Goal: Entertainment & Leisure: Consume media (video, audio)

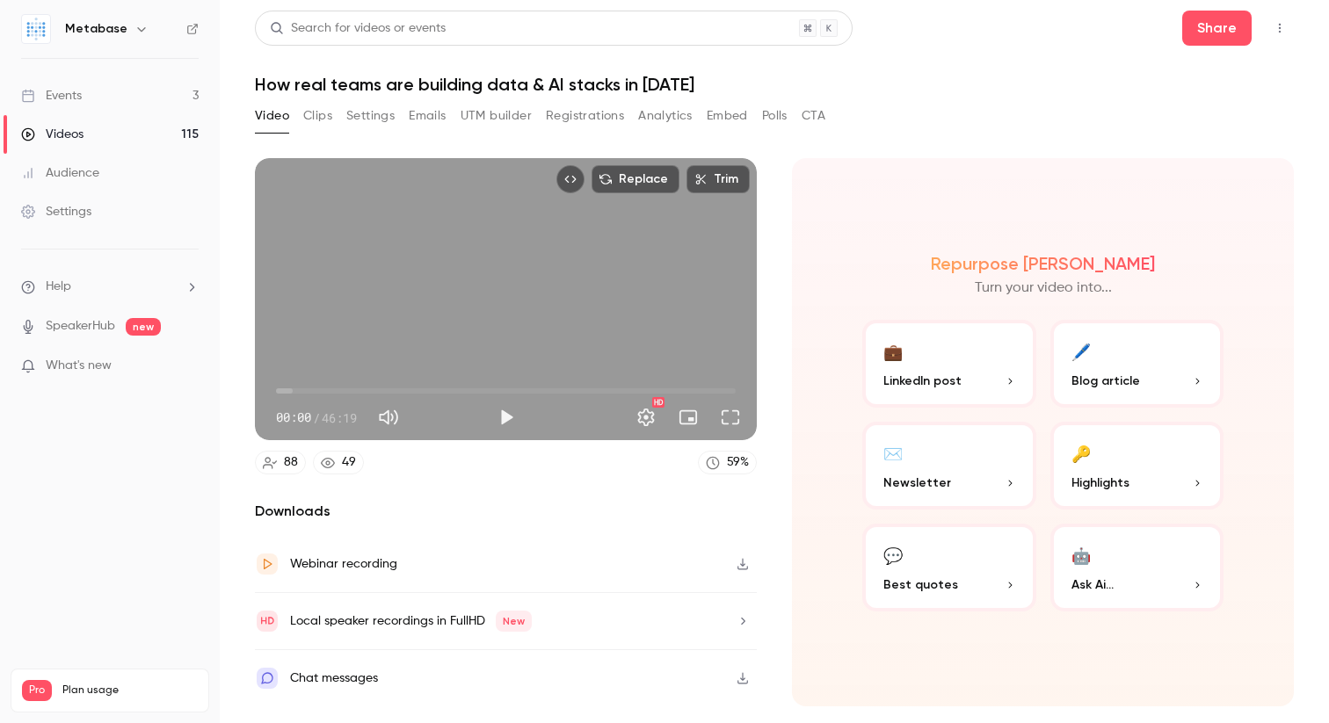
click at [327, 120] on button "Clips" at bounding box center [317, 116] width 29 height 28
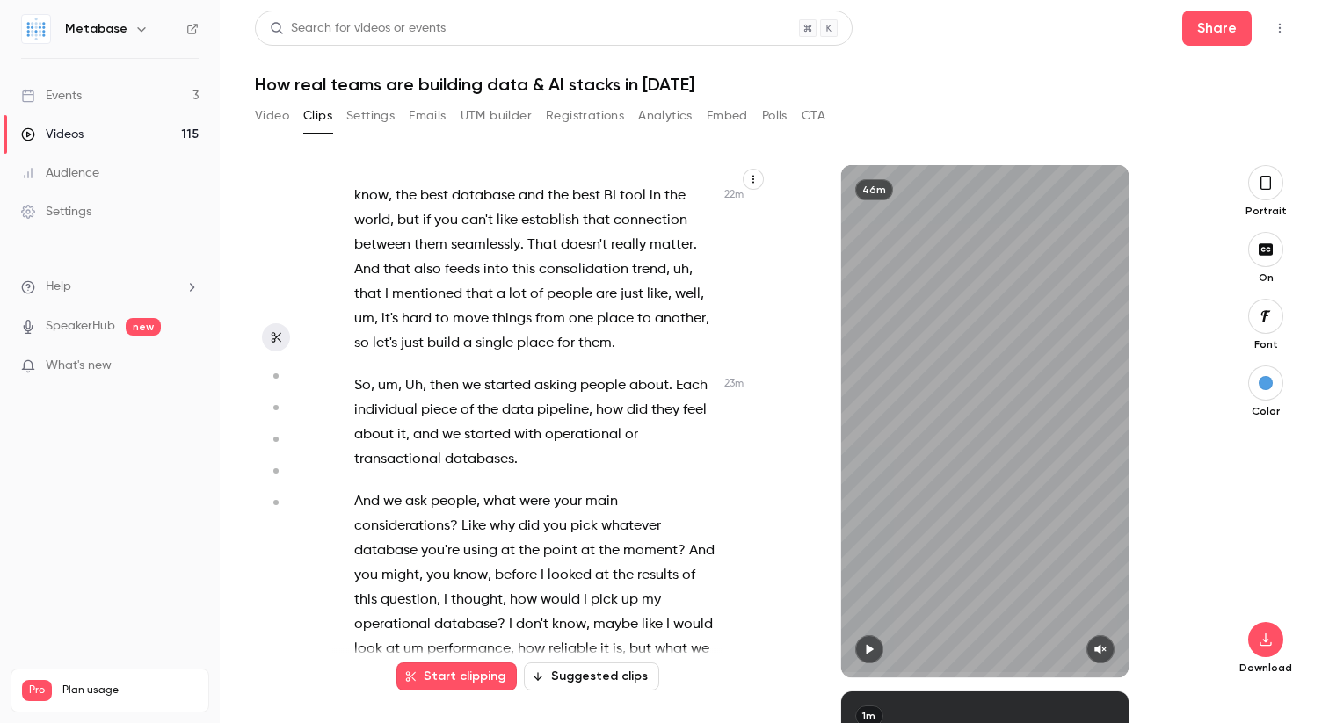
scroll to position [10444, 0]
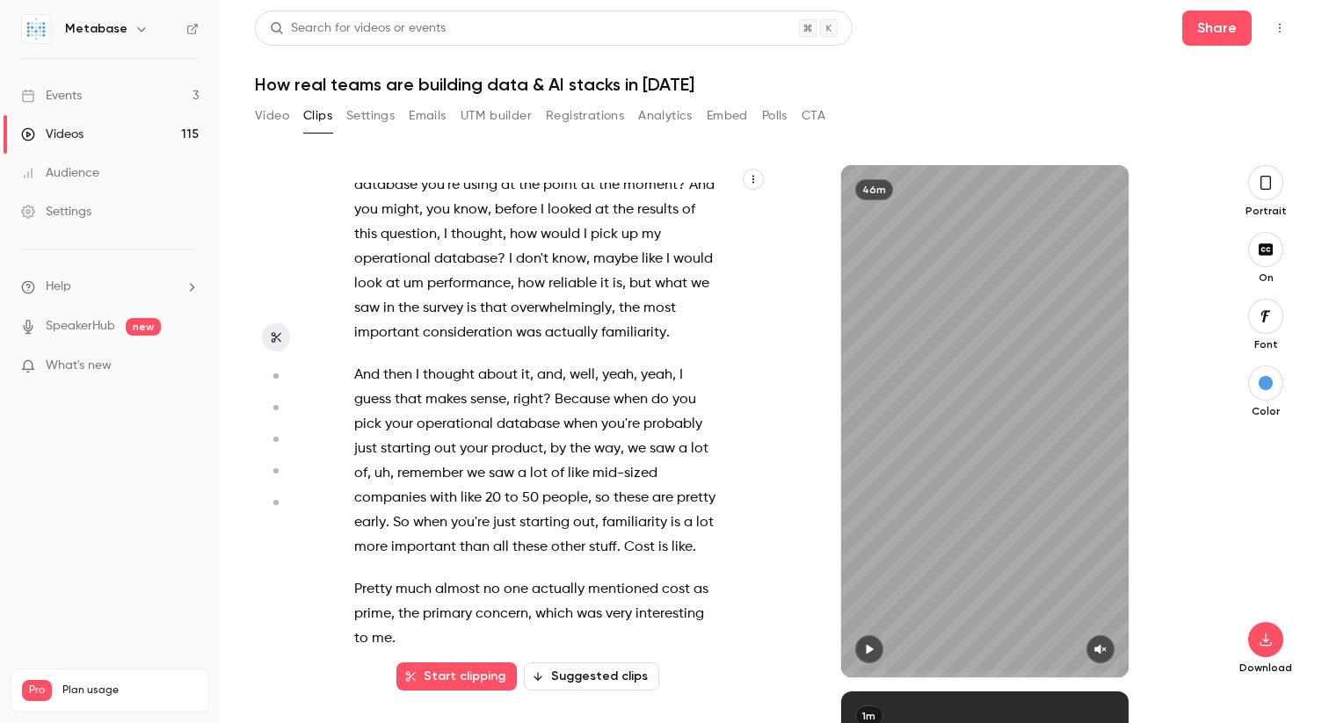
click at [588, 673] on button "Suggested clips" at bounding box center [591, 677] width 135 height 28
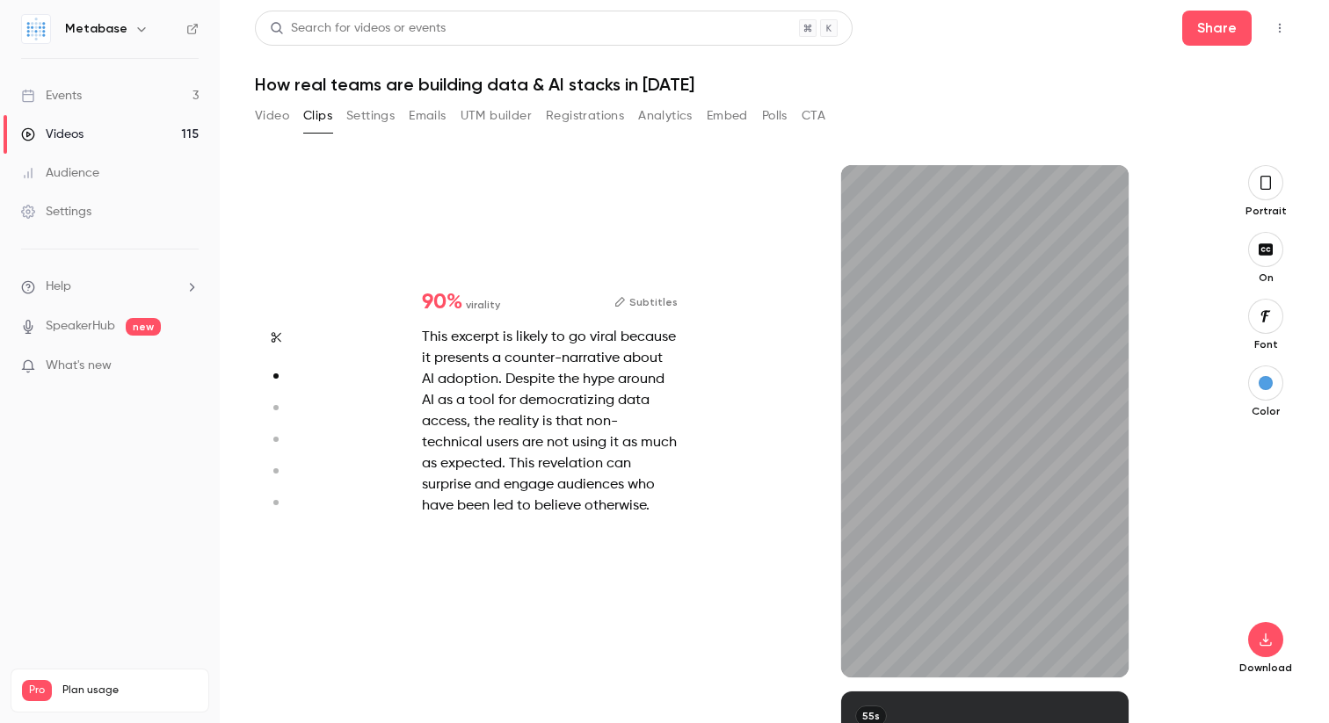
scroll to position [526, 0]
click at [961, 455] on div "1m" at bounding box center [985, 421] width 288 height 512
click at [867, 649] on icon "button" at bounding box center [869, 650] width 7 height 10
click at [1098, 643] on icon "button" at bounding box center [1100, 649] width 14 height 12
click at [89, 369] on span "What's new" at bounding box center [79, 366] width 66 height 18
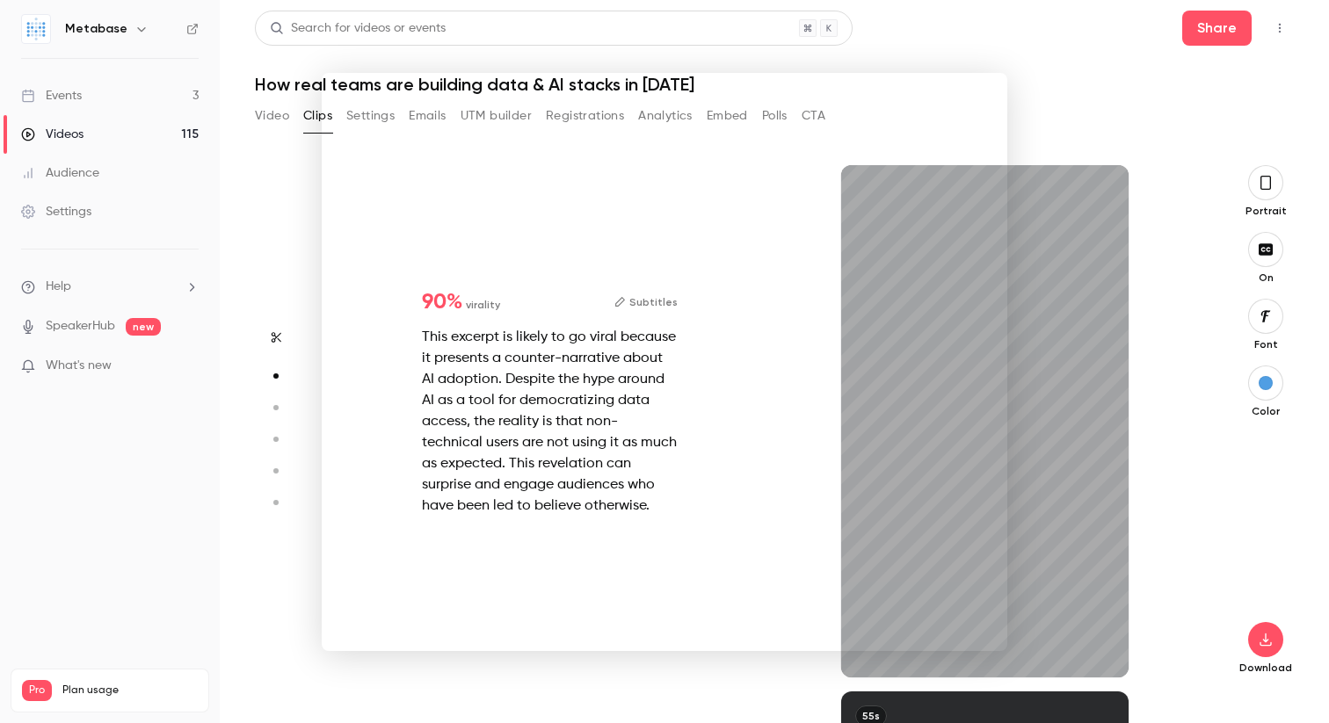
click at [128, 460] on div at bounding box center [664, 361] width 1329 height 723
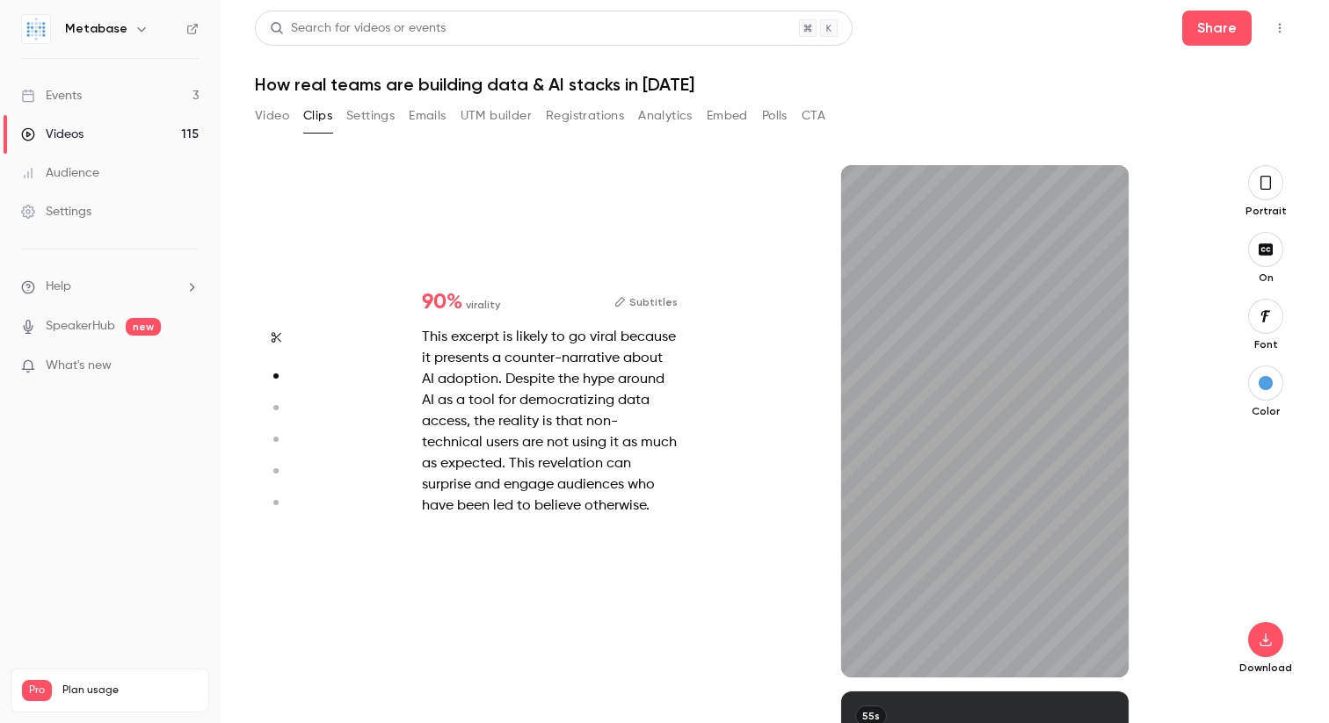
click at [642, 386] on div "This excerpt is likely to go viral because it presents a counter-narrative abou…" at bounding box center [550, 422] width 256 height 190
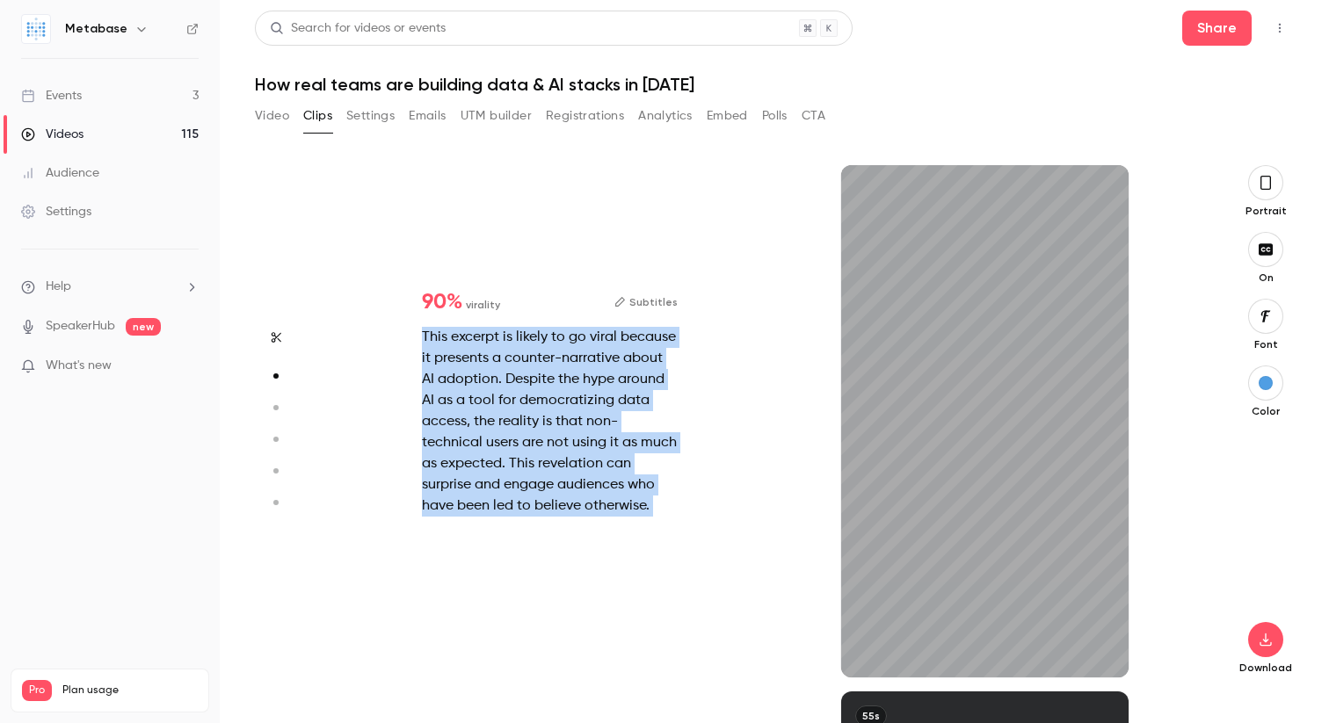
click at [642, 386] on div "This excerpt is likely to go viral because it presents a counter-narrative abou…" at bounding box center [550, 422] width 256 height 190
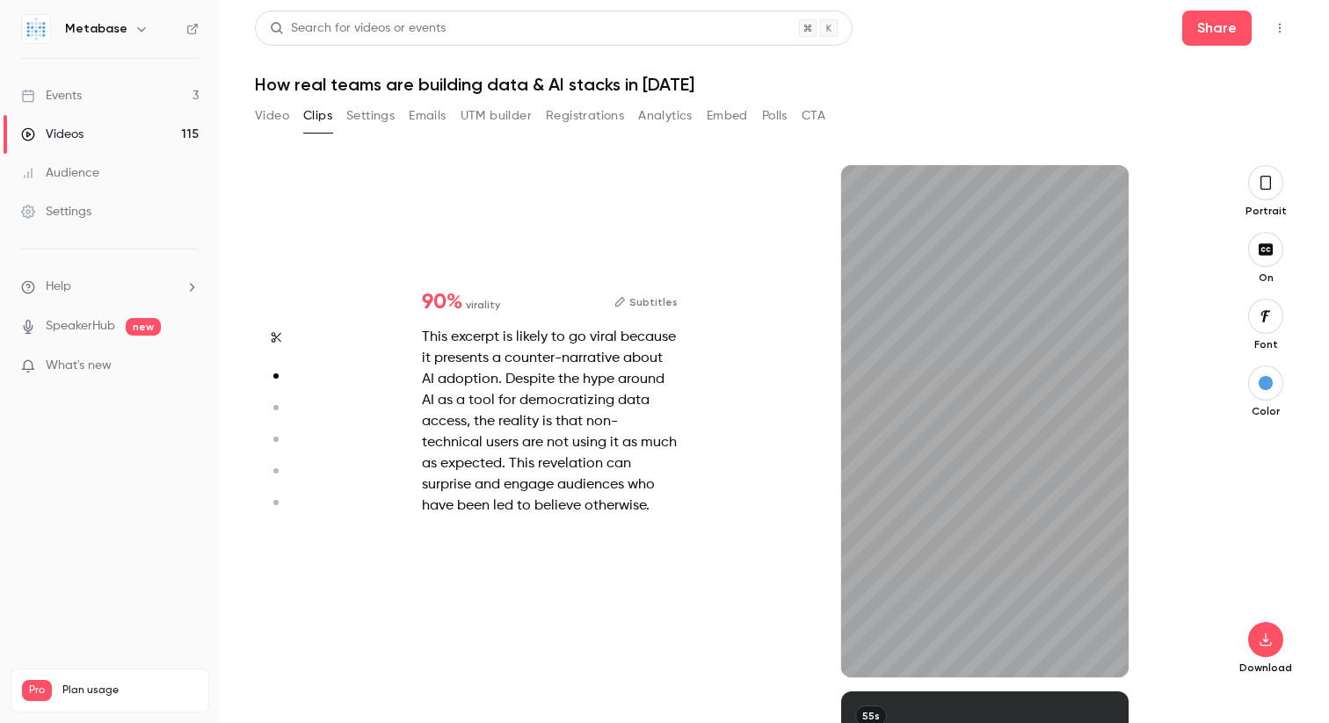
click at [642, 386] on div "This excerpt is likely to go viral because it presents a counter-narrative abou…" at bounding box center [550, 422] width 256 height 190
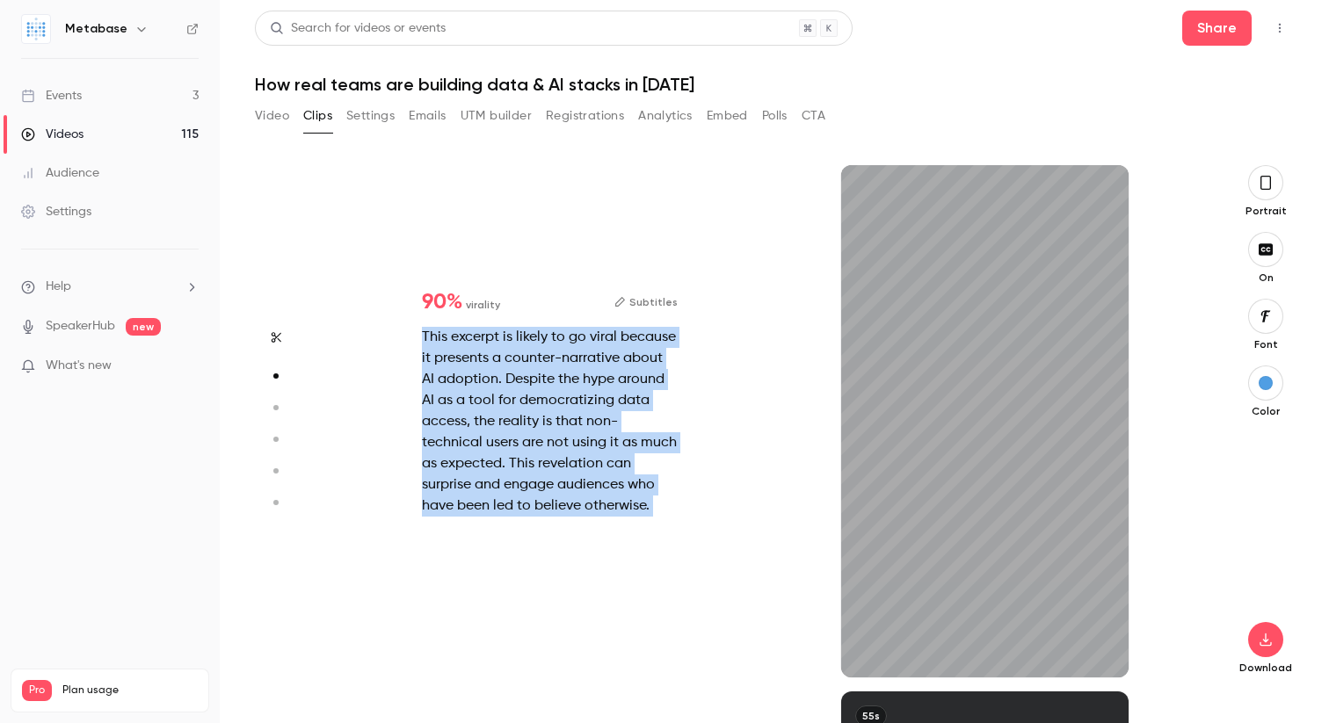
click at [642, 386] on div "This excerpt is likely to go viral because it presents a counter-narrative abou…" at bounding box center [550, 422] width 256 height 190
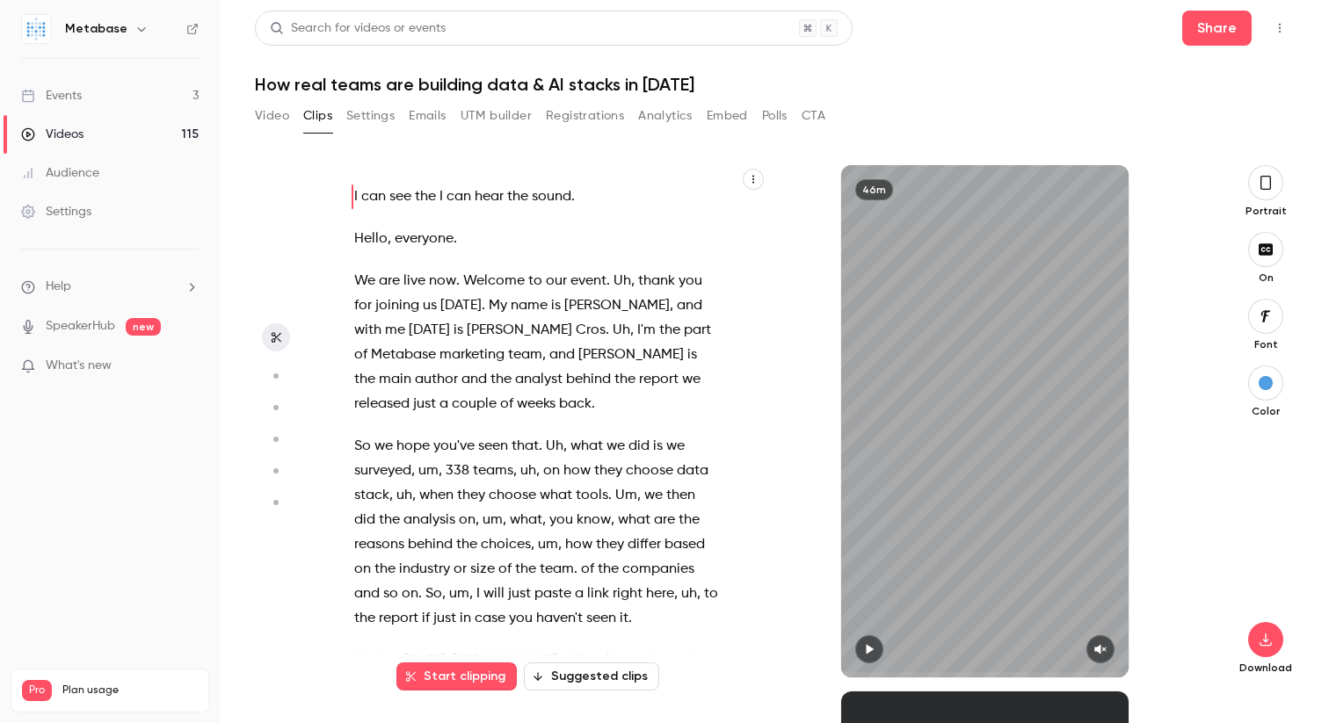
type input "*"
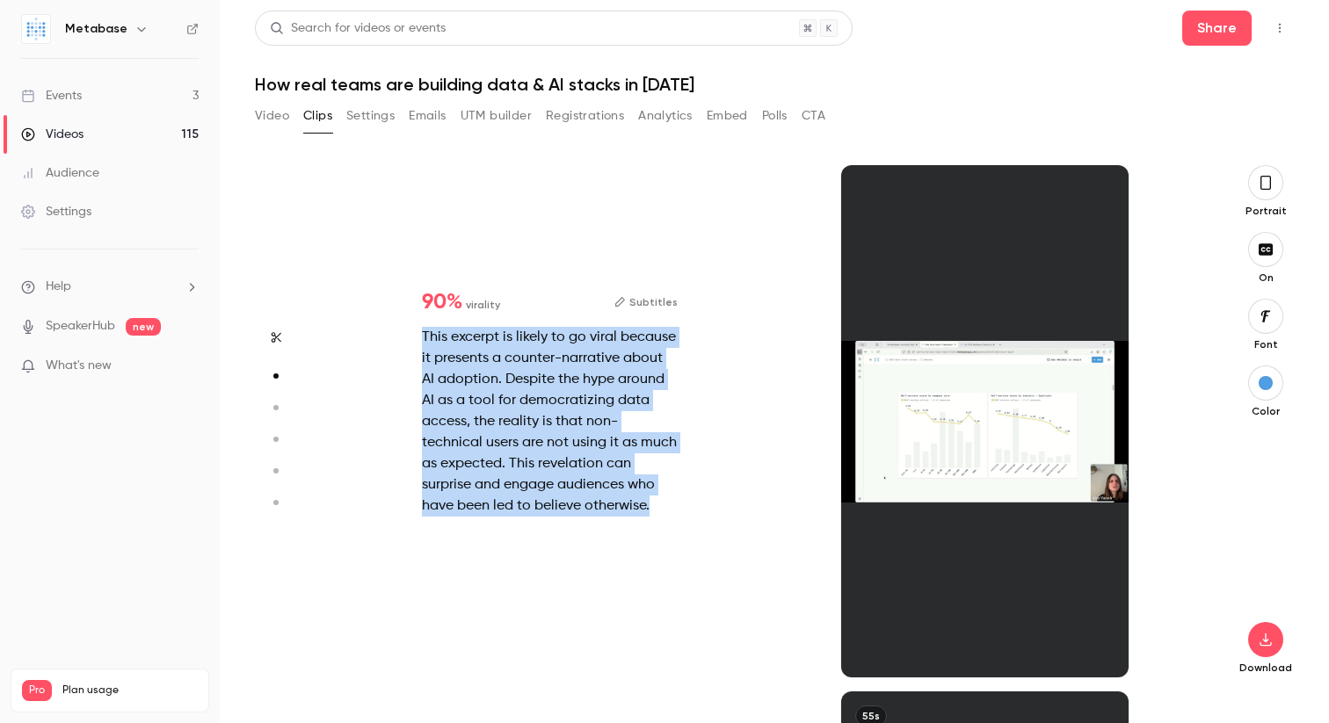
scroll to position [1053, 0]
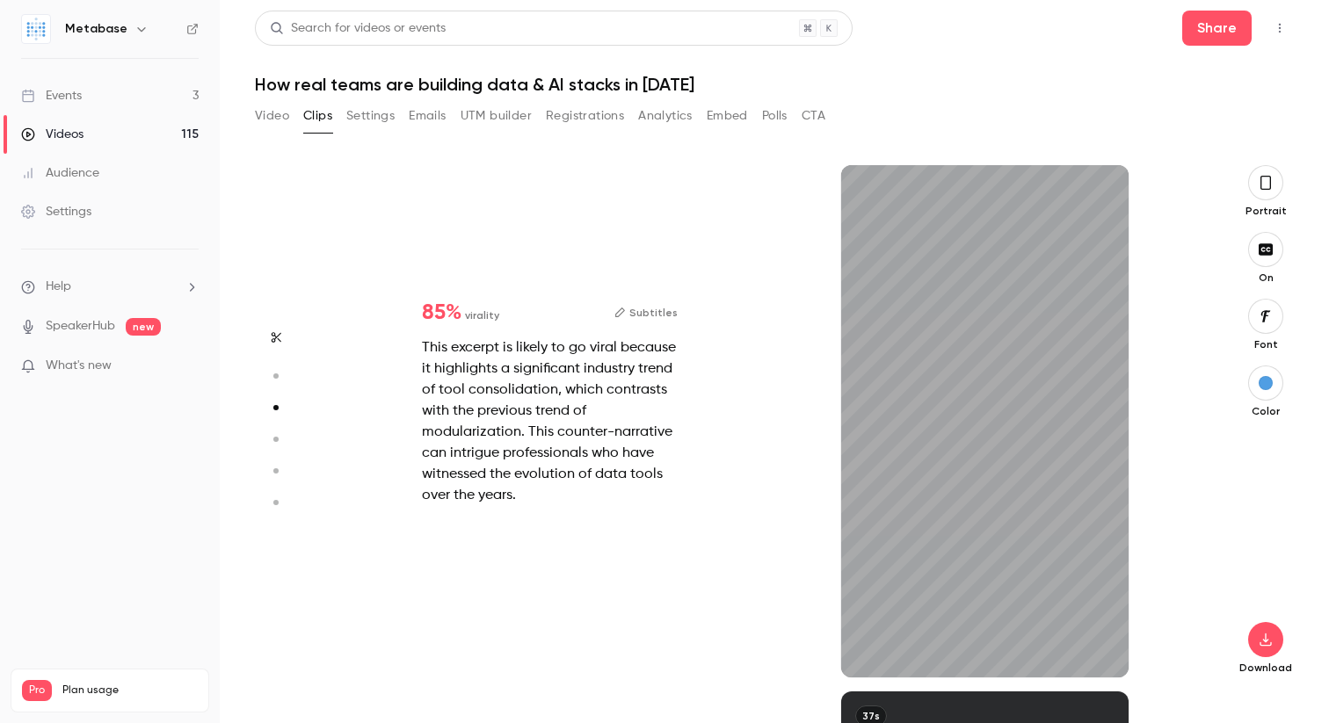
click at [630, 414] on div "This excerpt is likely to go viral because it highlights a significant industry…" at bounding box center [550, 421] width 256 height 169
click at [1095, 649] on icon "button" at bounding box center [1100, 650] width 11 height 10
click at [1095, 649] on icon "button" at bounding box center [1101, 650] width 12 height 10
click at [1095, 649] on icon "button" at bounding box center [1100, 650] width 11 height 10
type input "*"
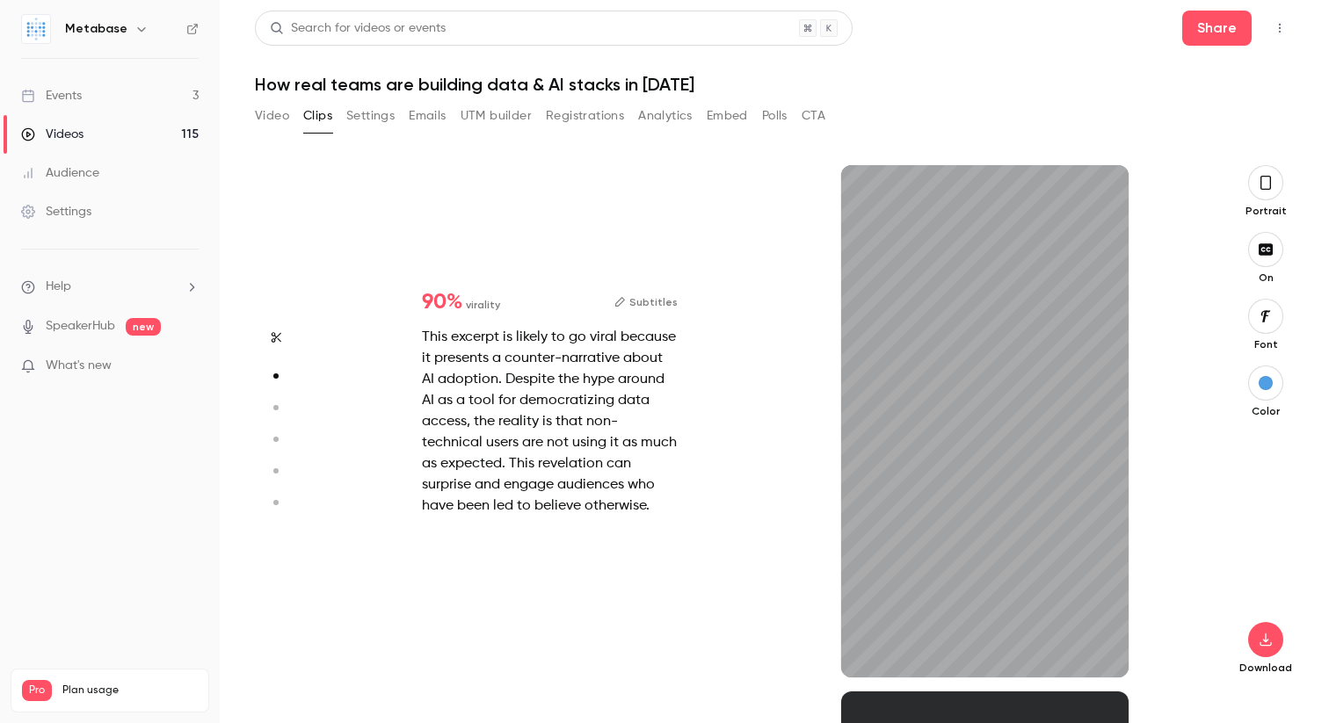
scroll to position [339, 0]
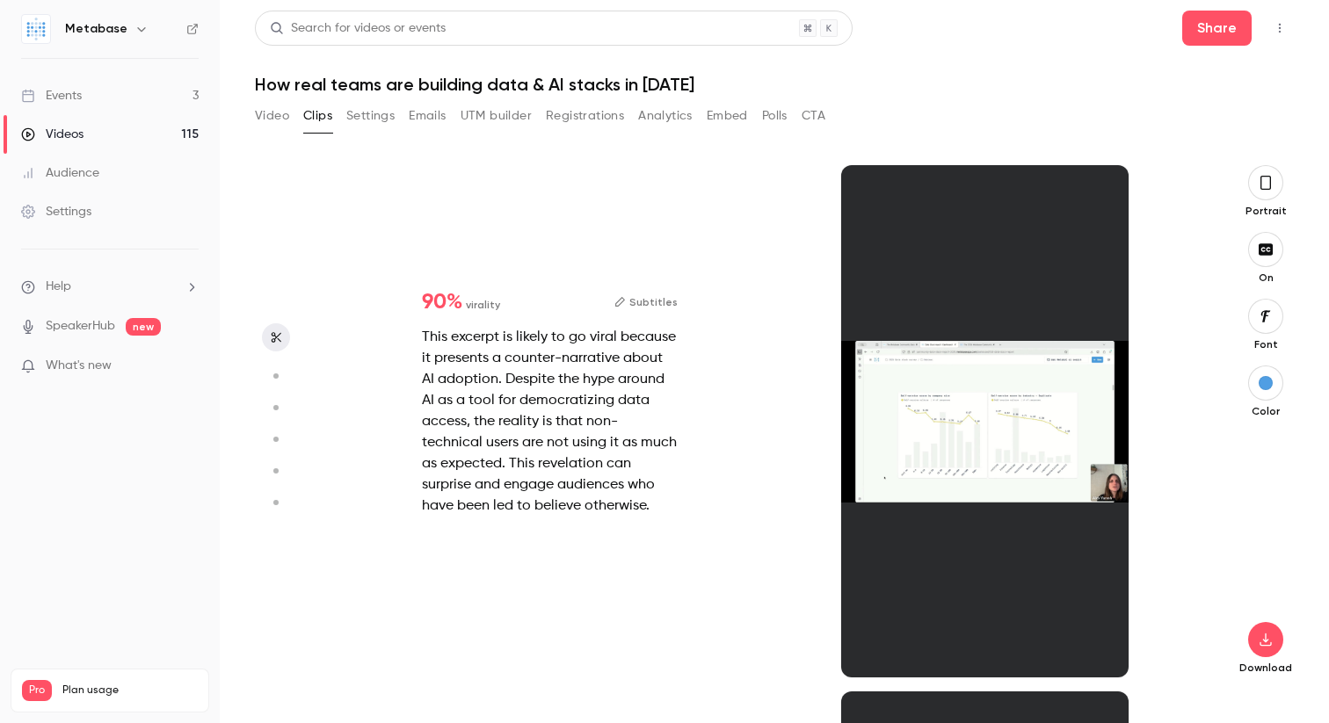
type input "*"
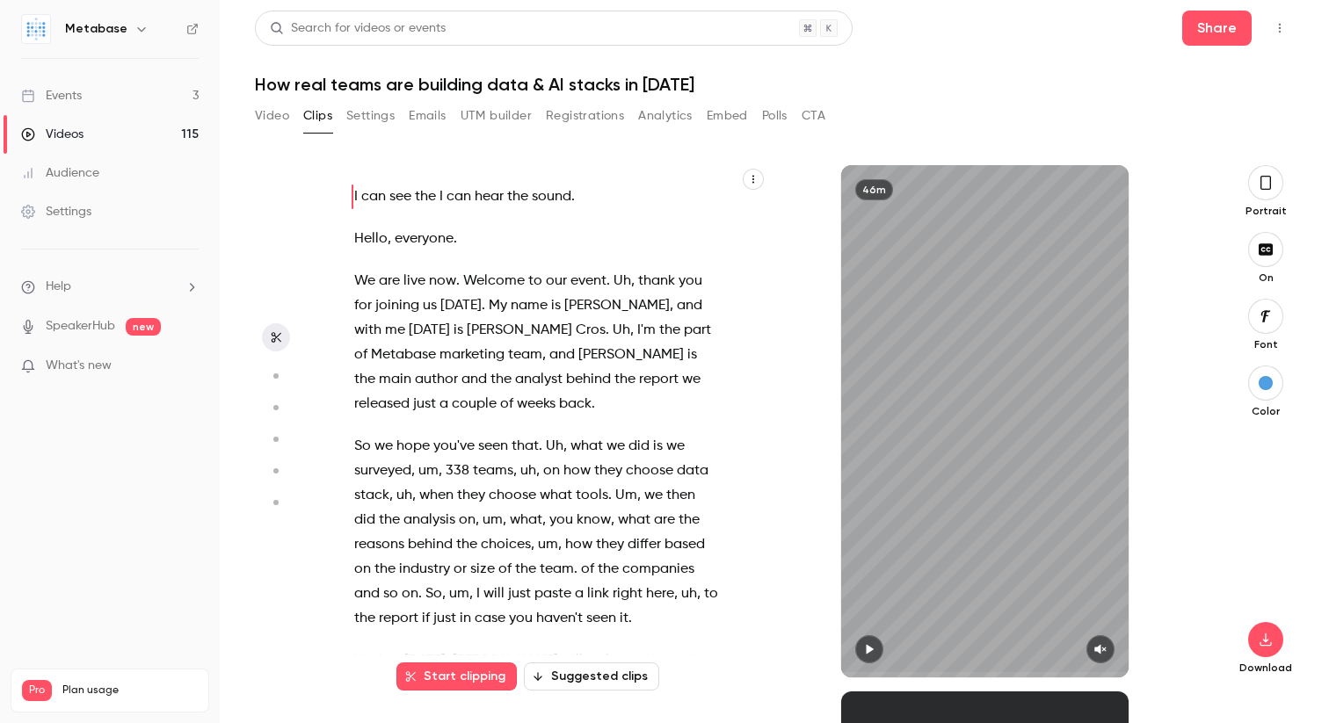
click at [687, 355] on span "is" at bounding box center [692, 355] width 10 height 25
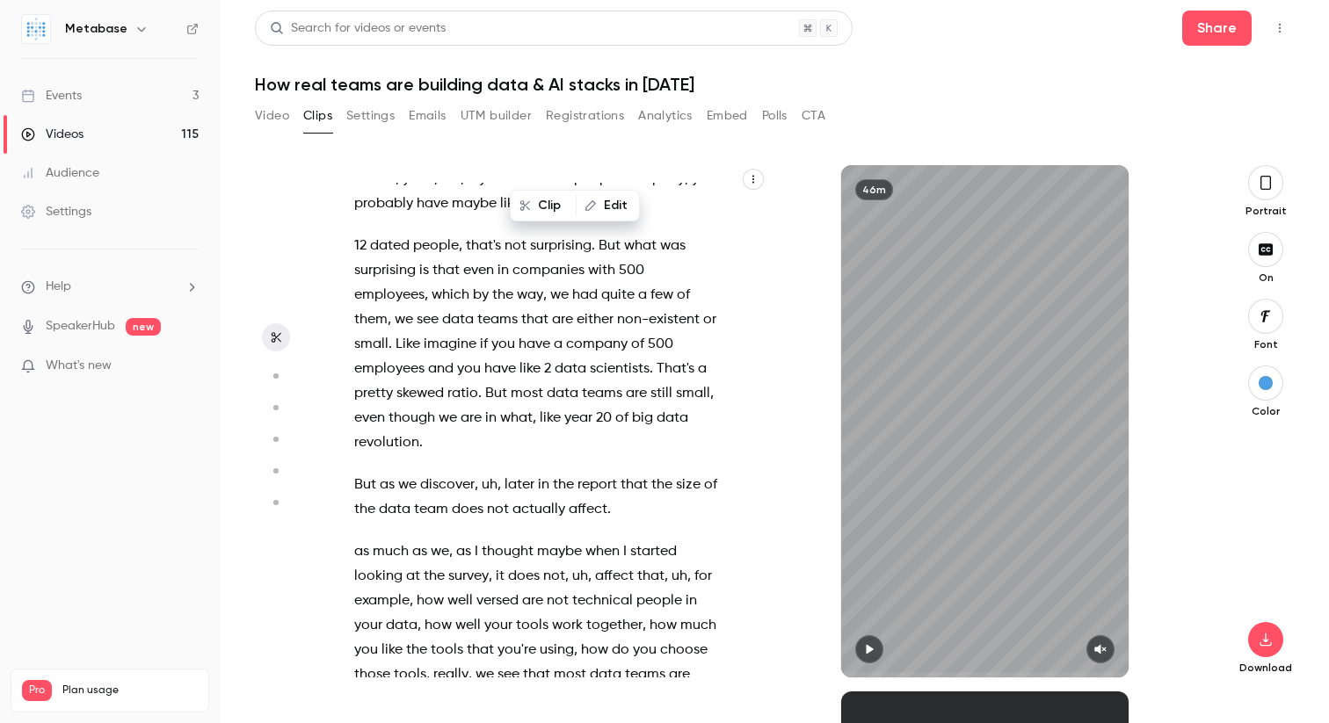
scroll to position [4828, 0]
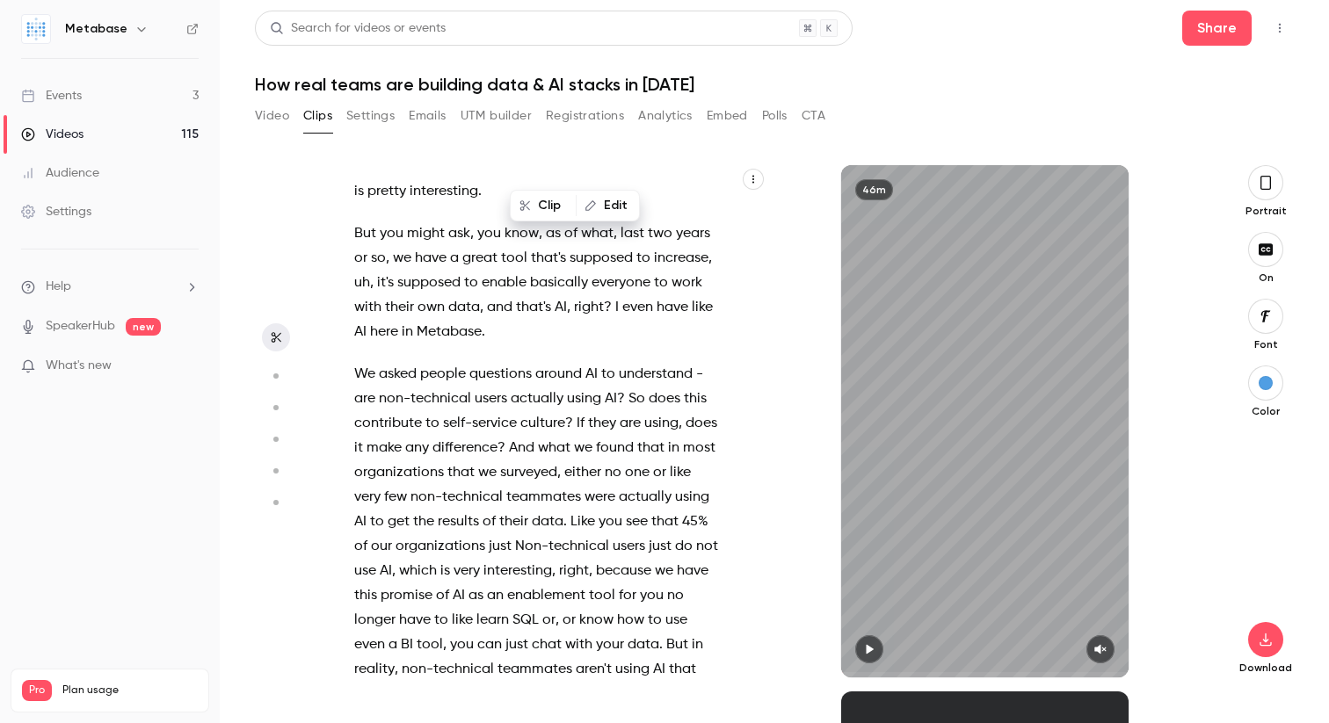
click at [460, 295] on span "supposed" at bounding box center [428, 283] width 63 height 25
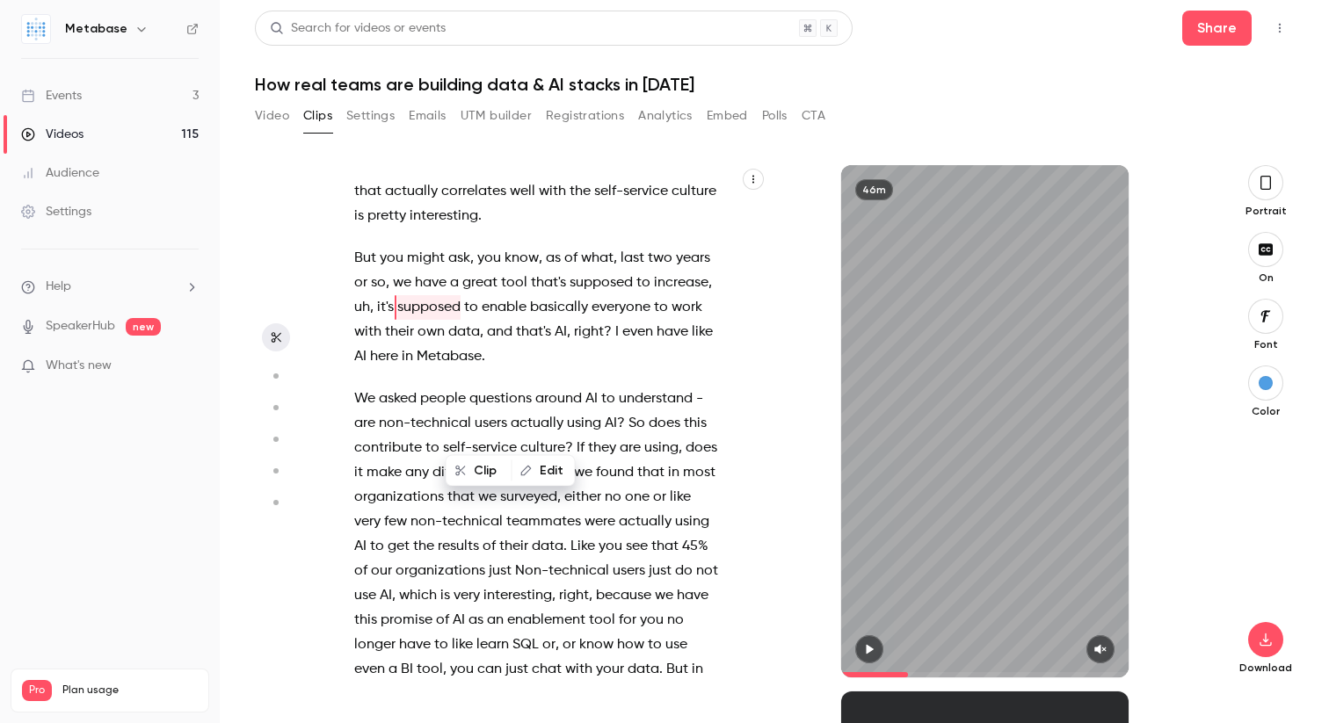
click at [1272, 186] on icon "button" at bounding box center [1265, 182] width 14 height 19
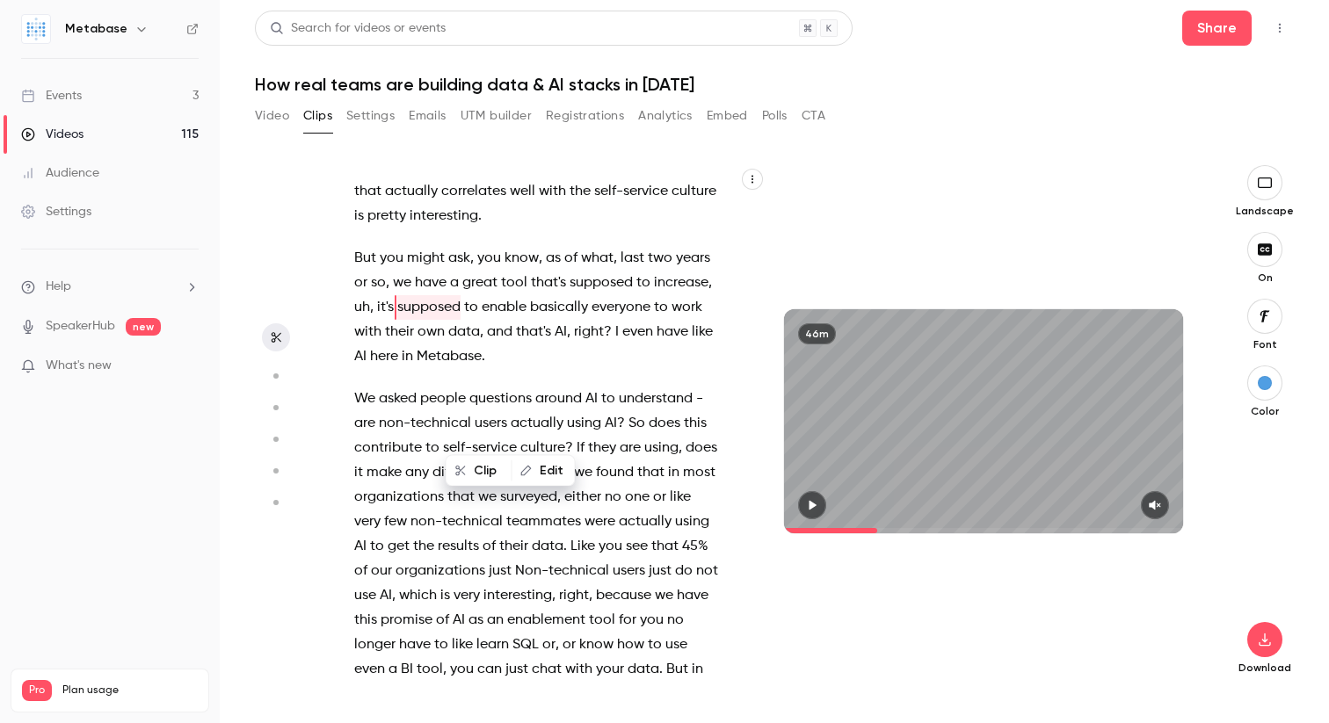
click at [448, 271] on span "ask" at bounding box center [459, 258] width 22 height 25
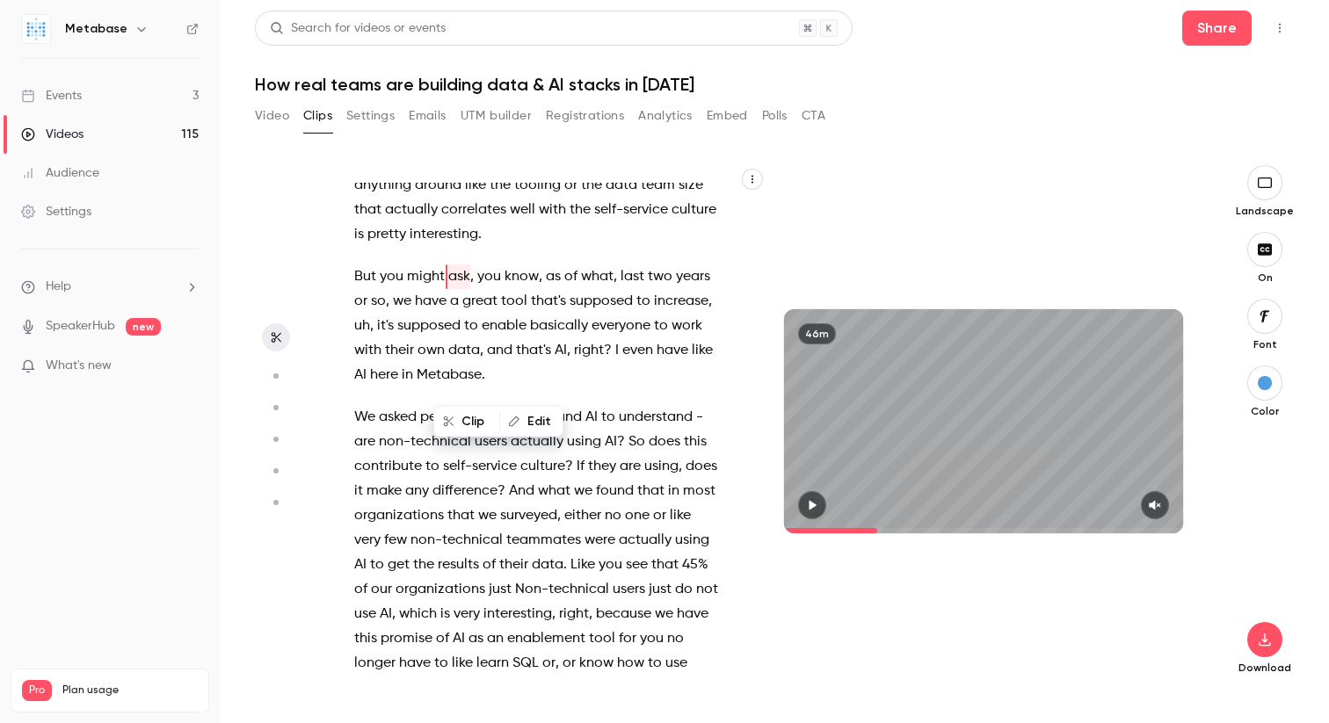
scroll to position [4754, 0]
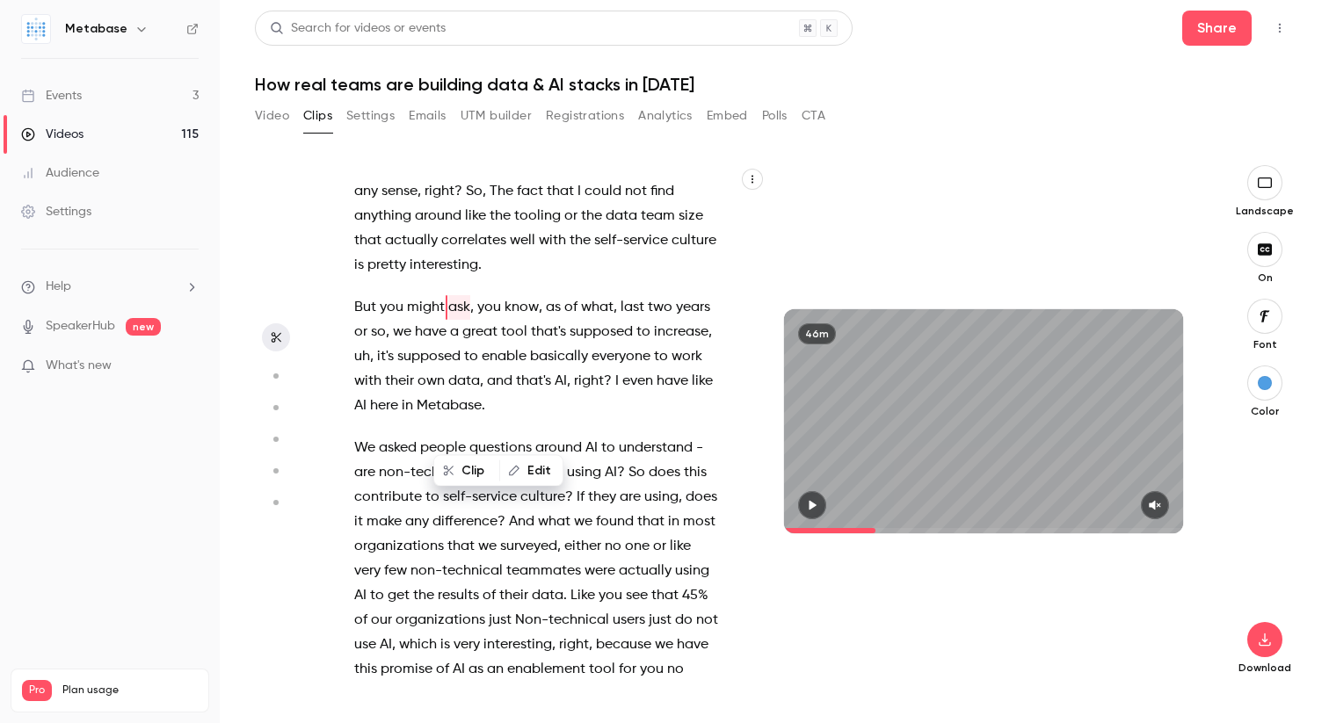
click at [358, 320] on span "But" at bounding box center [365, 307] width 22 height 25
click at [671, 418] on p "But you might ask , you know , as of what , last two years or so , we have a gr…" at bounding box center [536, 356] width 364 height 123
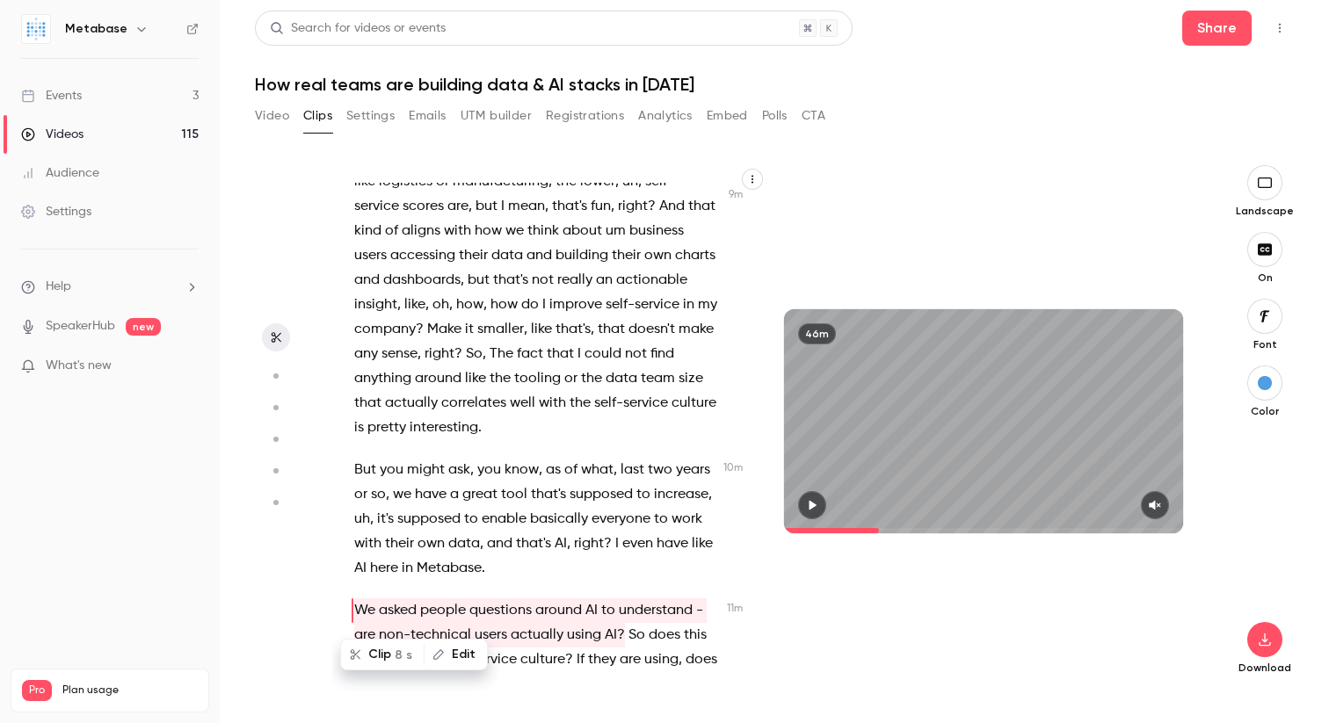
scroll to position [4586, 0]
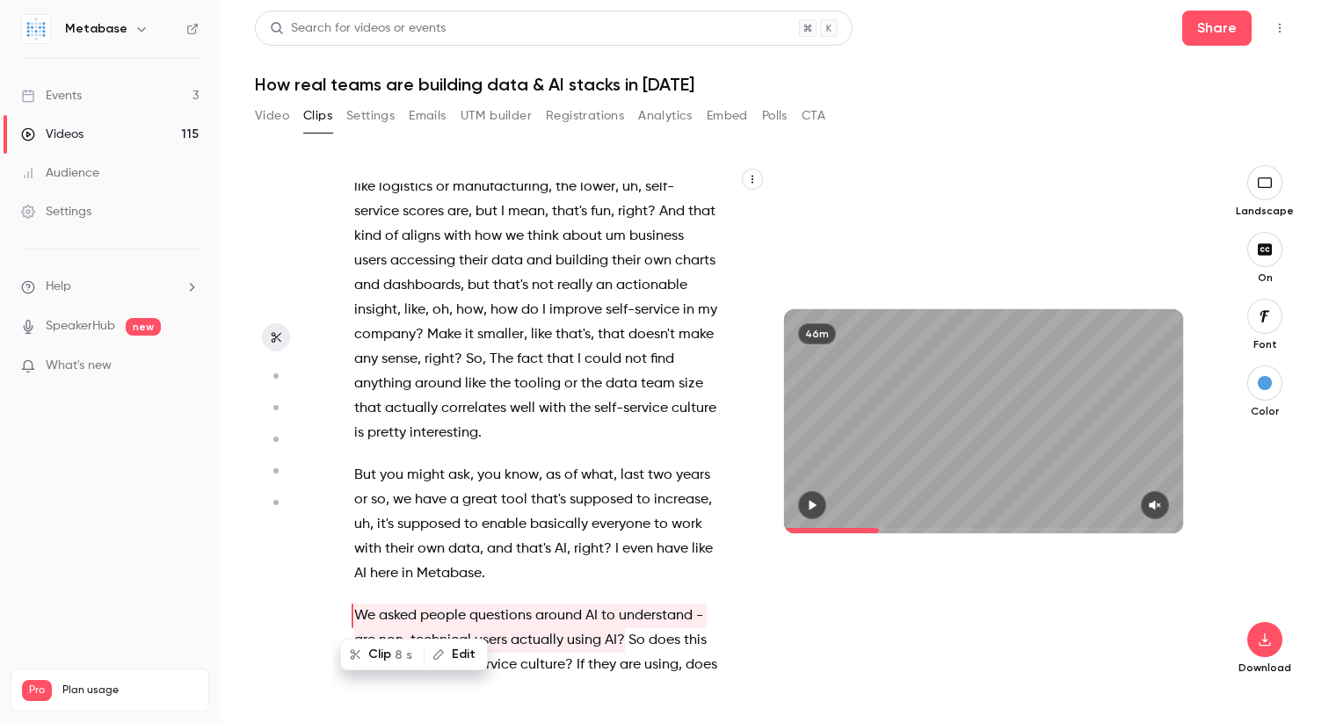
click at [359, 126] on span "is" at bounding box center [359, 113] width 10 height 25
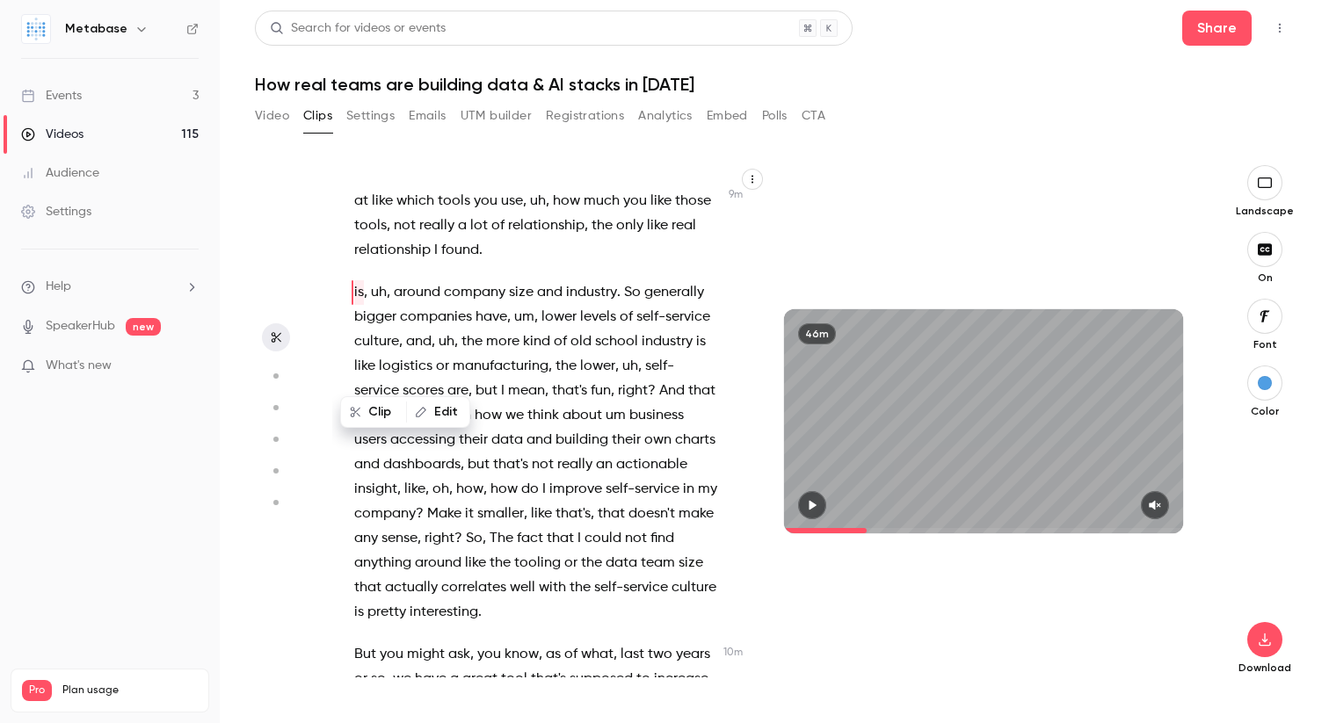
click at [354, 147] on p "What is it that can influence the perceived level of self-service culture , or …" at bounding box center [536, 48] width 364 height 197
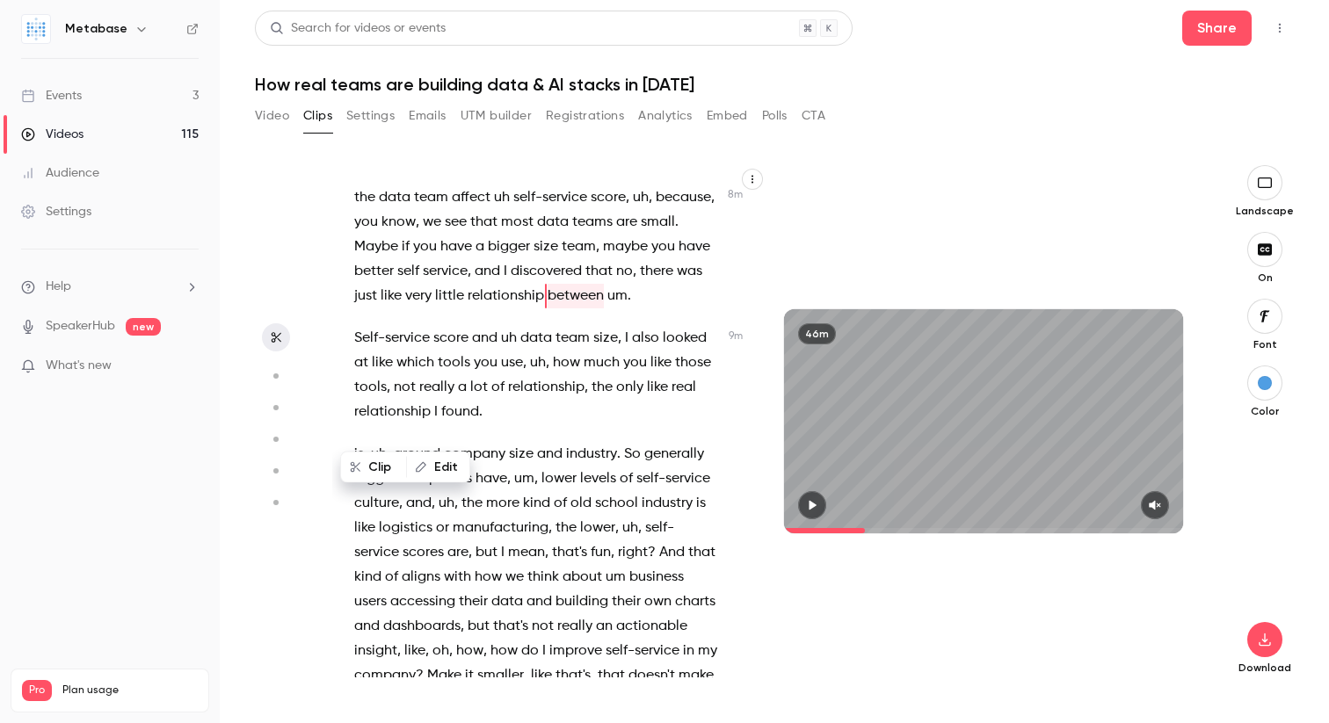
scroll to position [4234, 0]
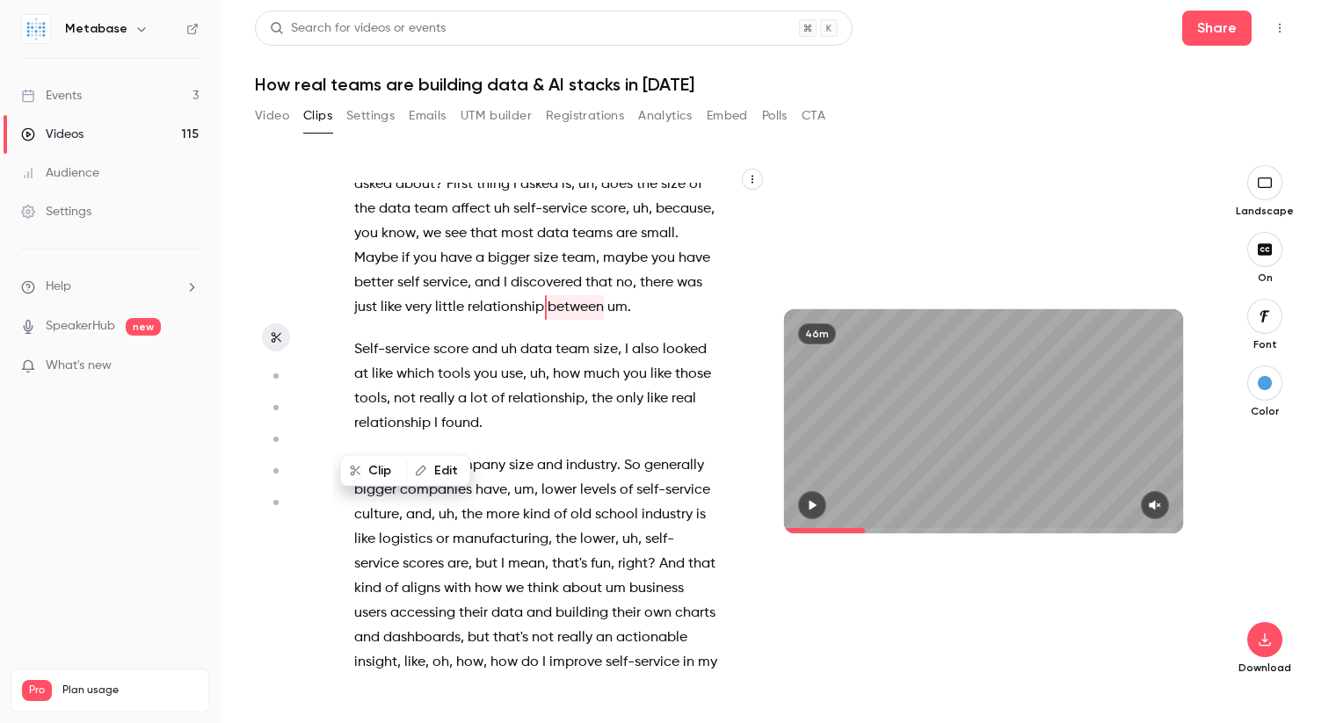
click at [355, 478] on span "is" at bounding box center [359, 465] width 10 height 25
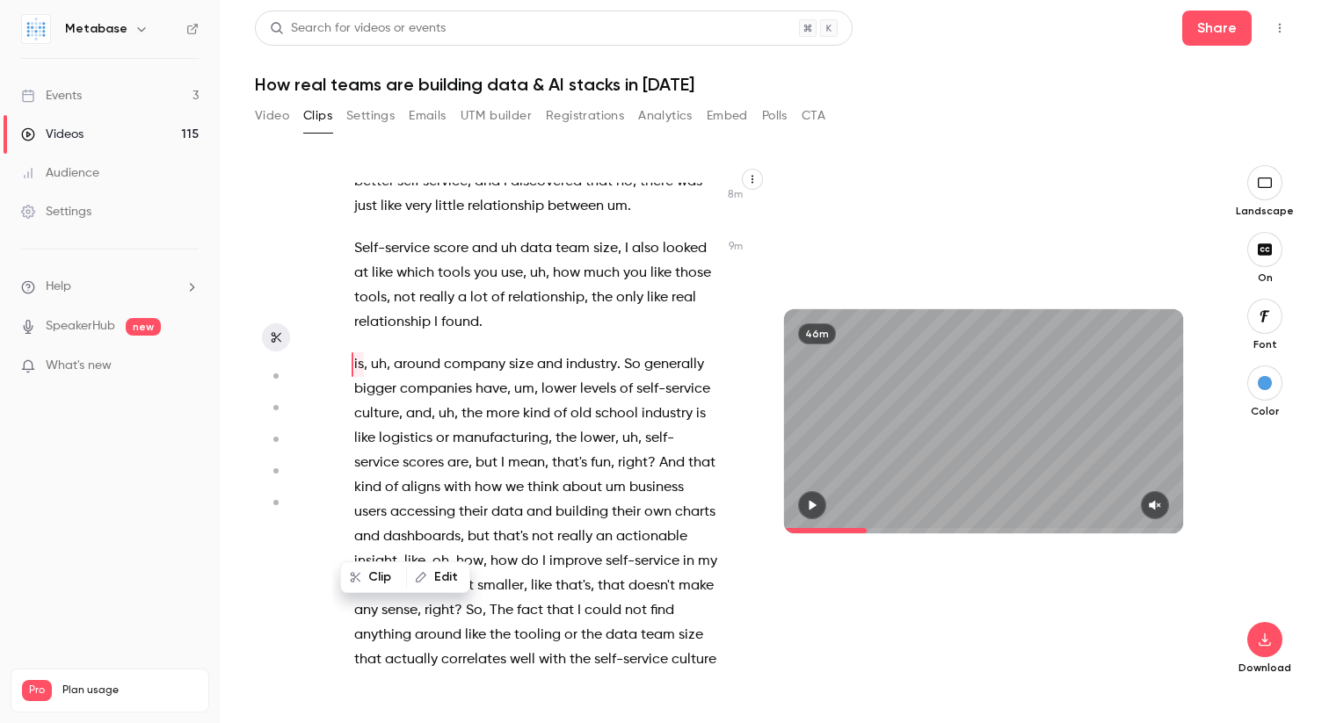
scroll to position [4392, 0]
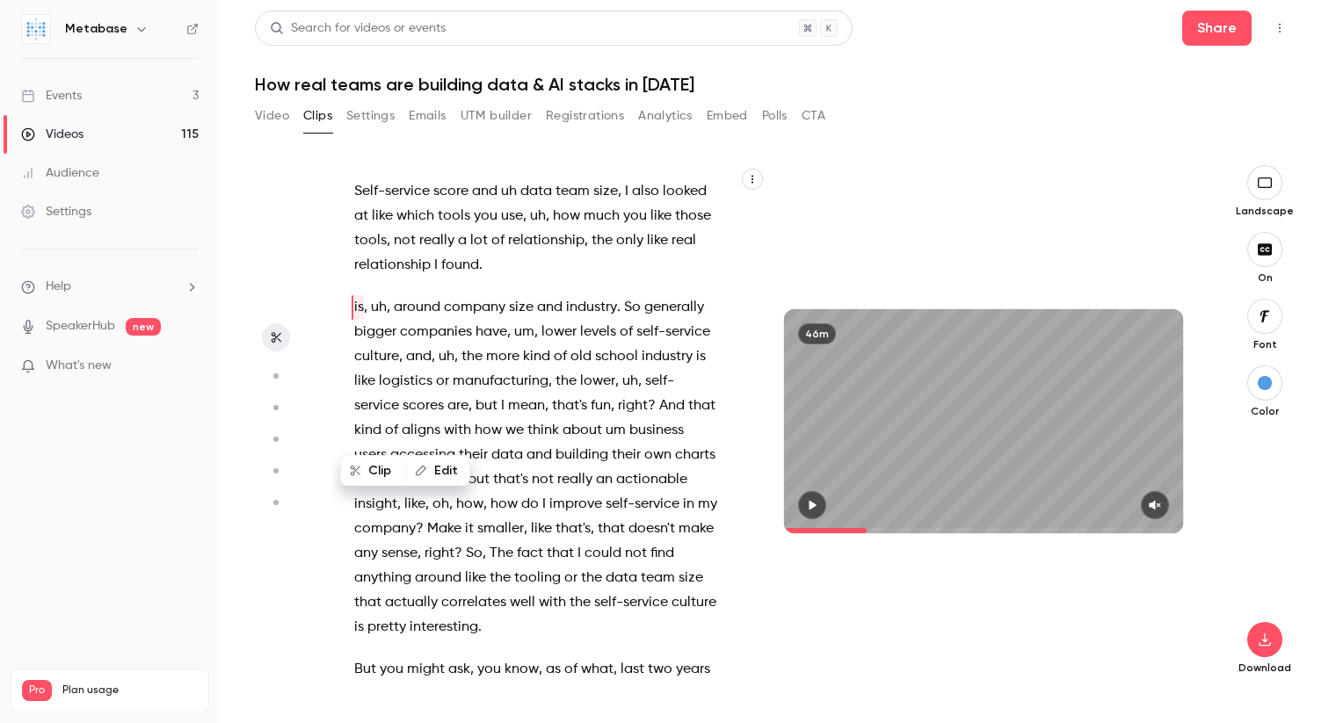
click at [803, 504] on button "button" at bounding box center [812, 505] width 28 height 28
click at [1151, 504] on icon "button" at bounding box center [1154, 506] width 11 height 10
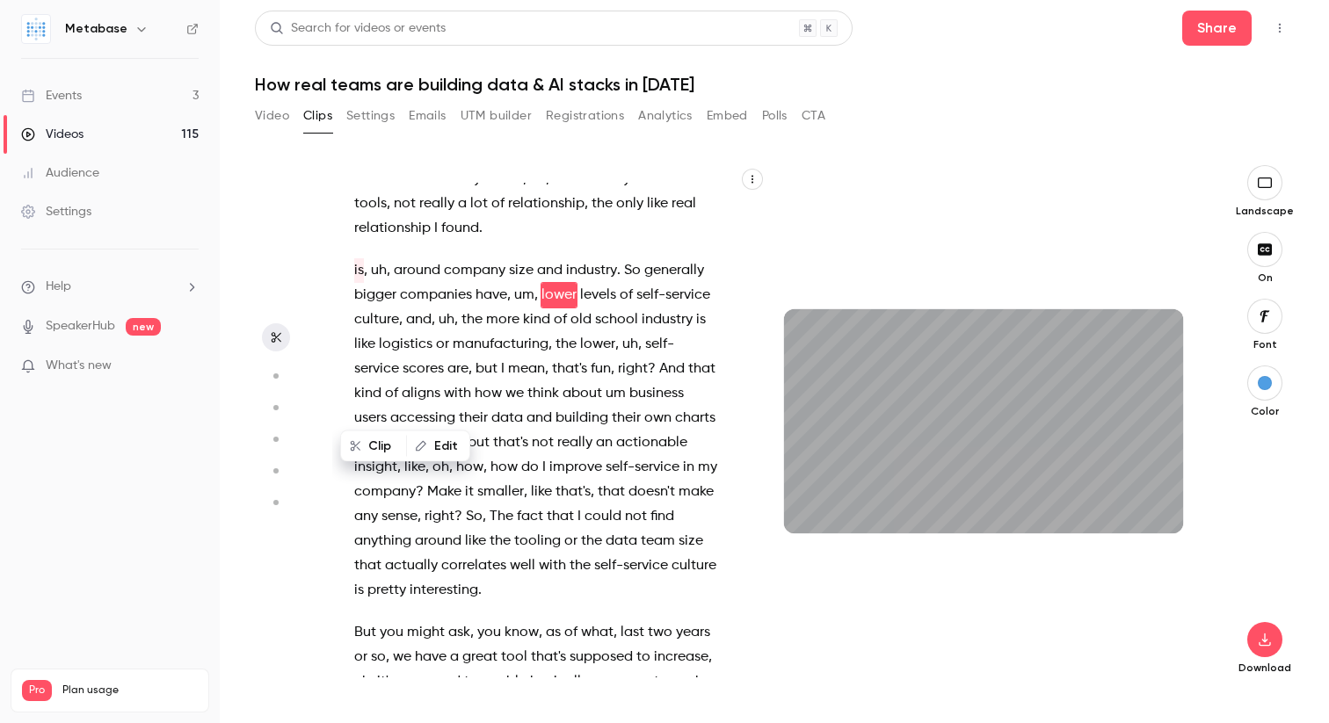
scroll to position [4417, 0]
click at [815, 507] on icon "button" at bounding box center [811, 506] width 7 height 10
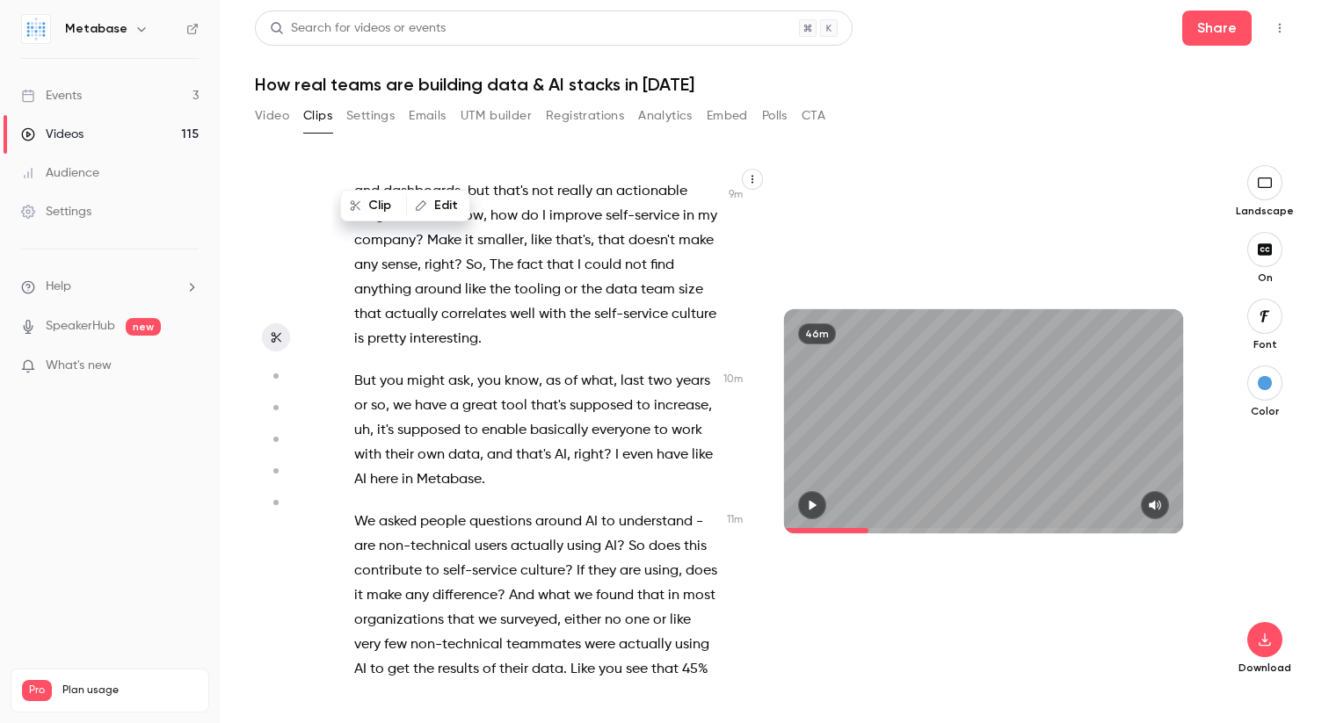
scroll to position [4708, 0]
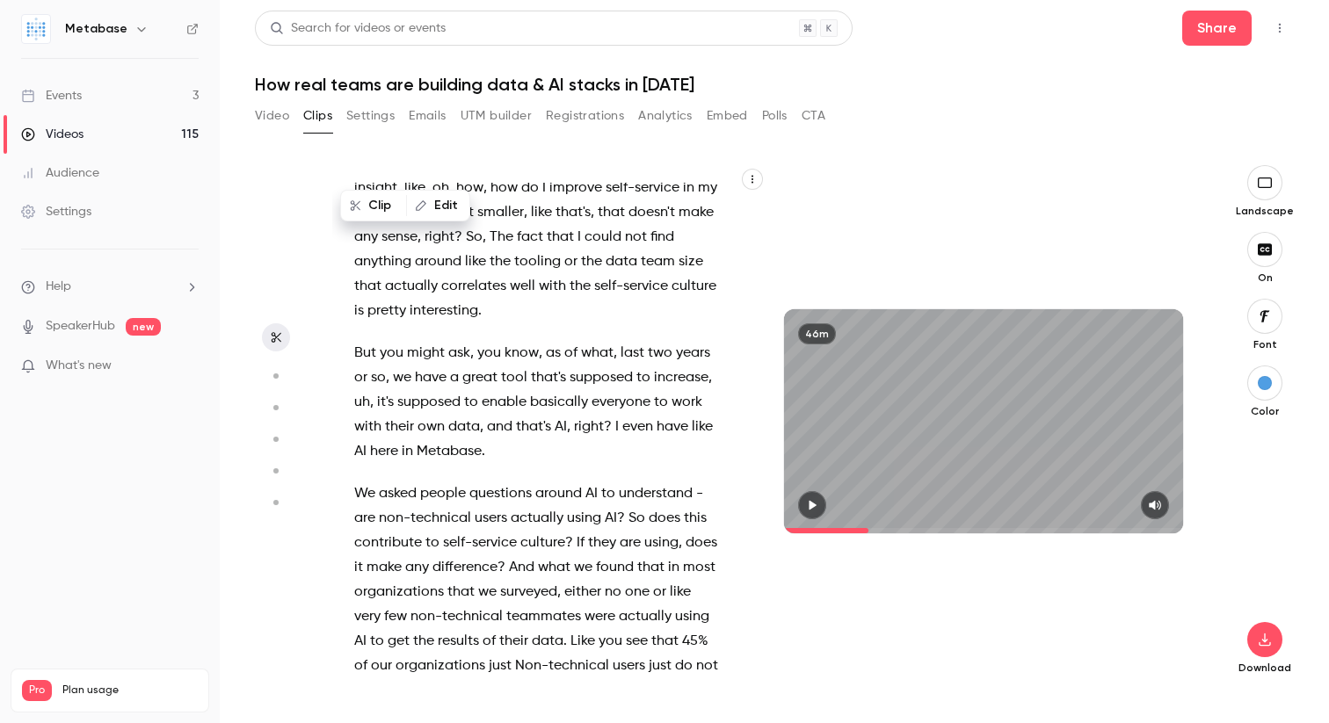
click at [355, 366] on span "But" at bounding box center [365, 353] width 22 height 25
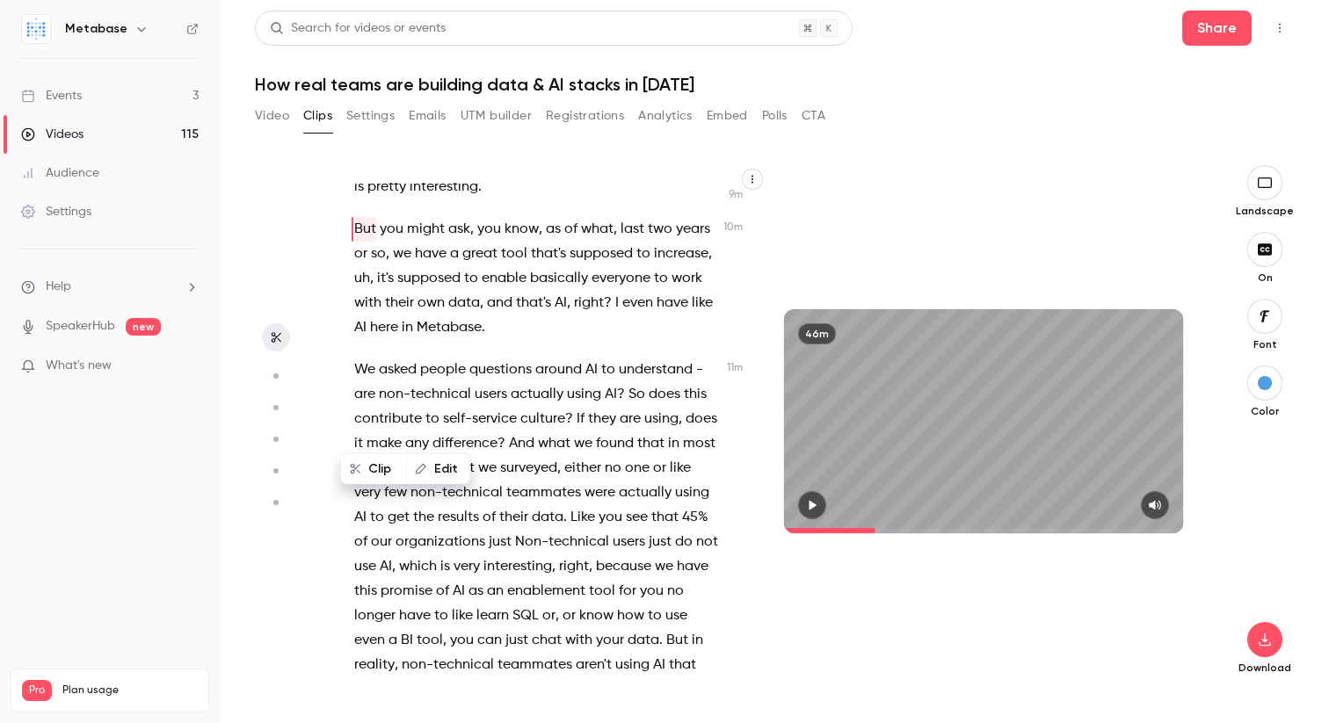
scroll to position [4867, 0]
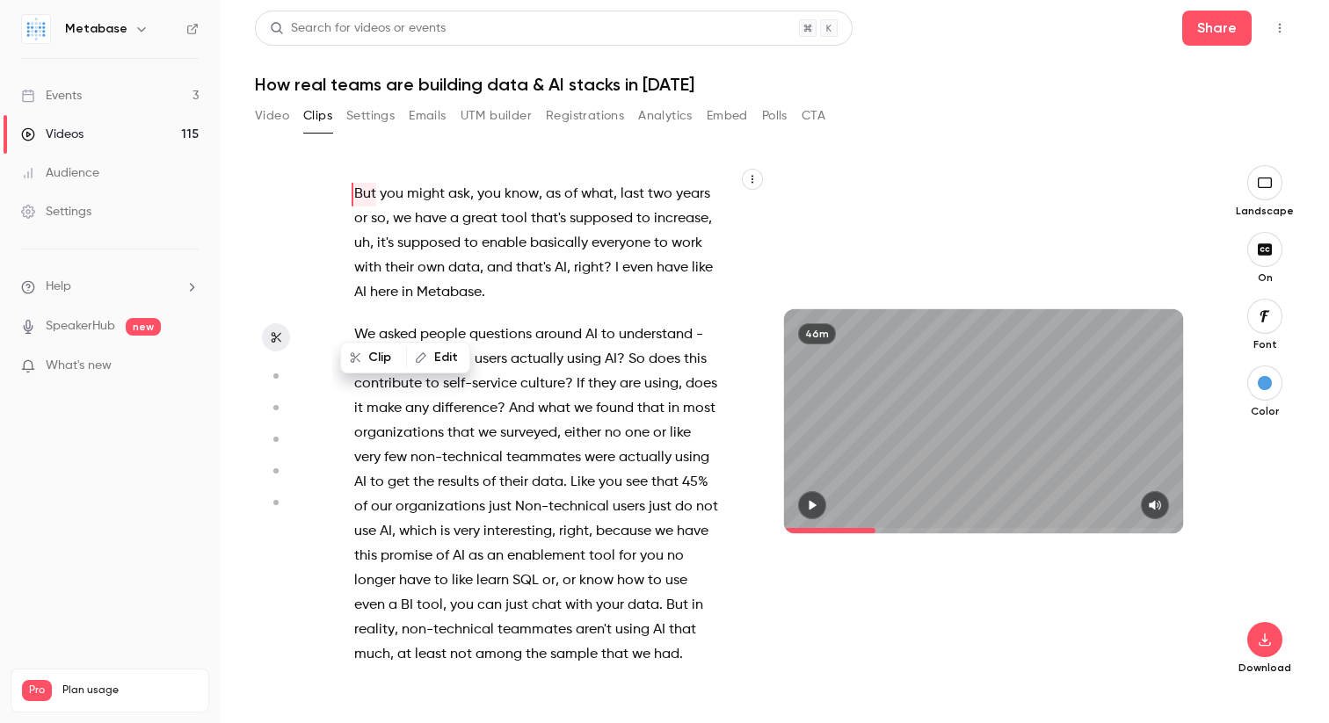
click at [477, 207] on span "you" at bounding box center [489, 194] width 24 height 25
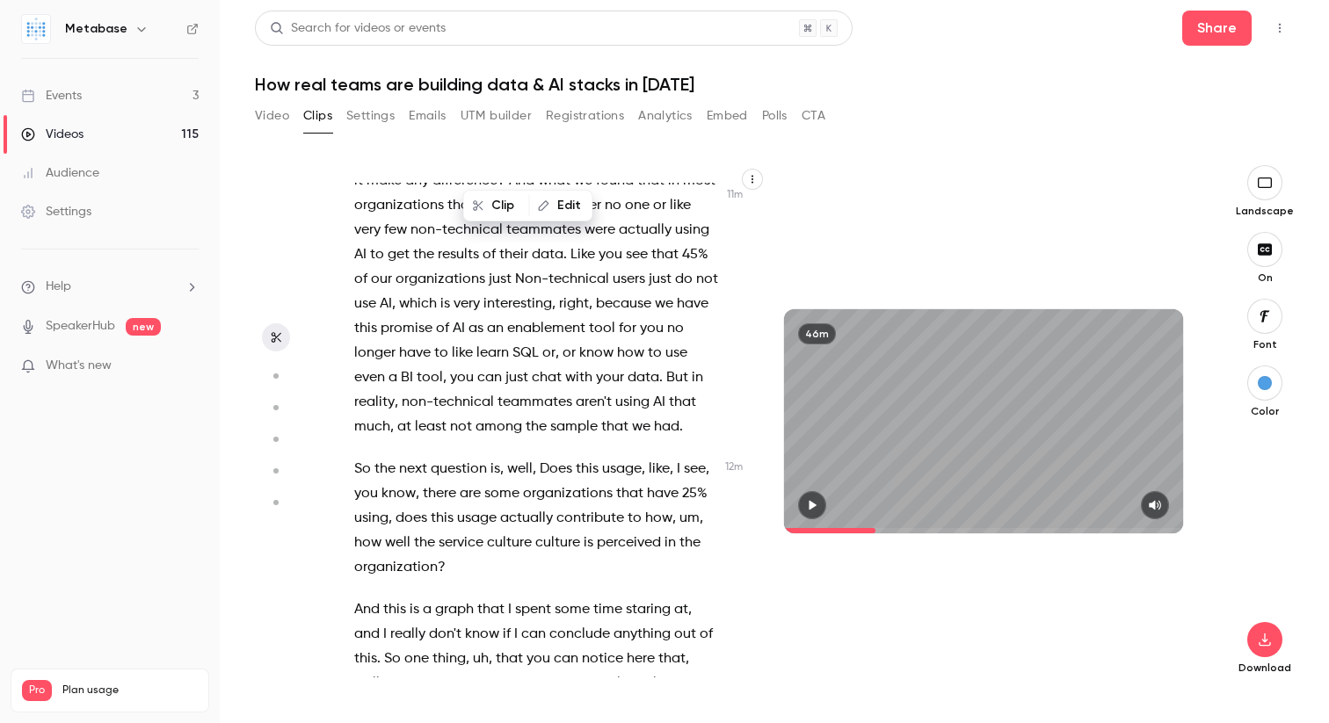
scroll to position [4985, 0]
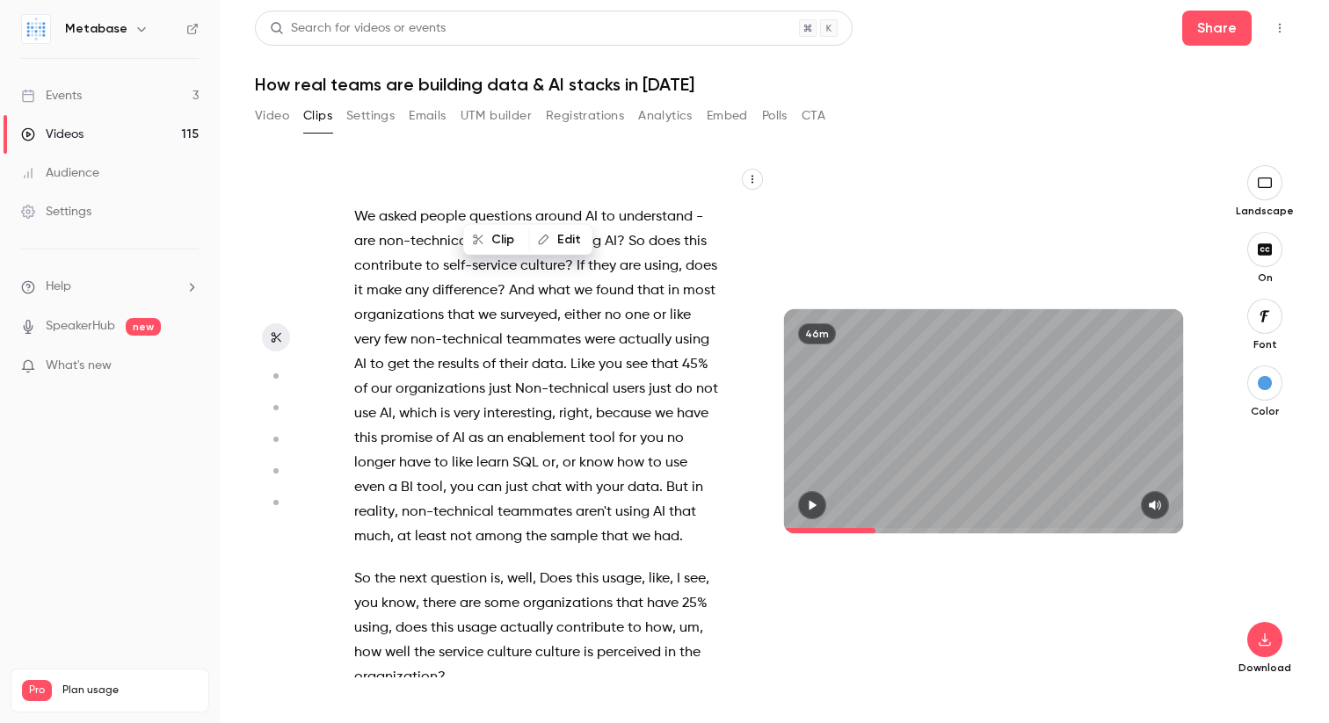
click at [488, 240] on button "Clip" at bounding box center [496, 240] width 63 height 28
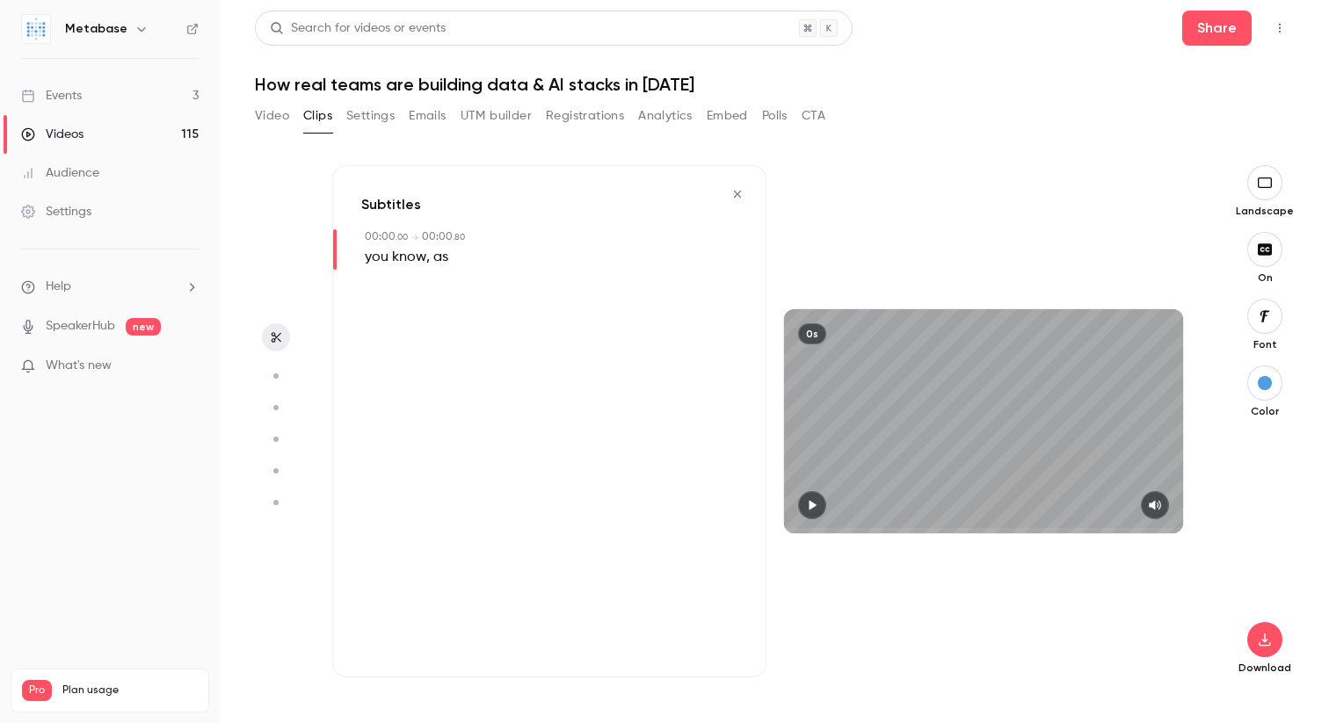
click at [742, 192] on icon "button" at bounding box center [737, 194] width 14 height 12
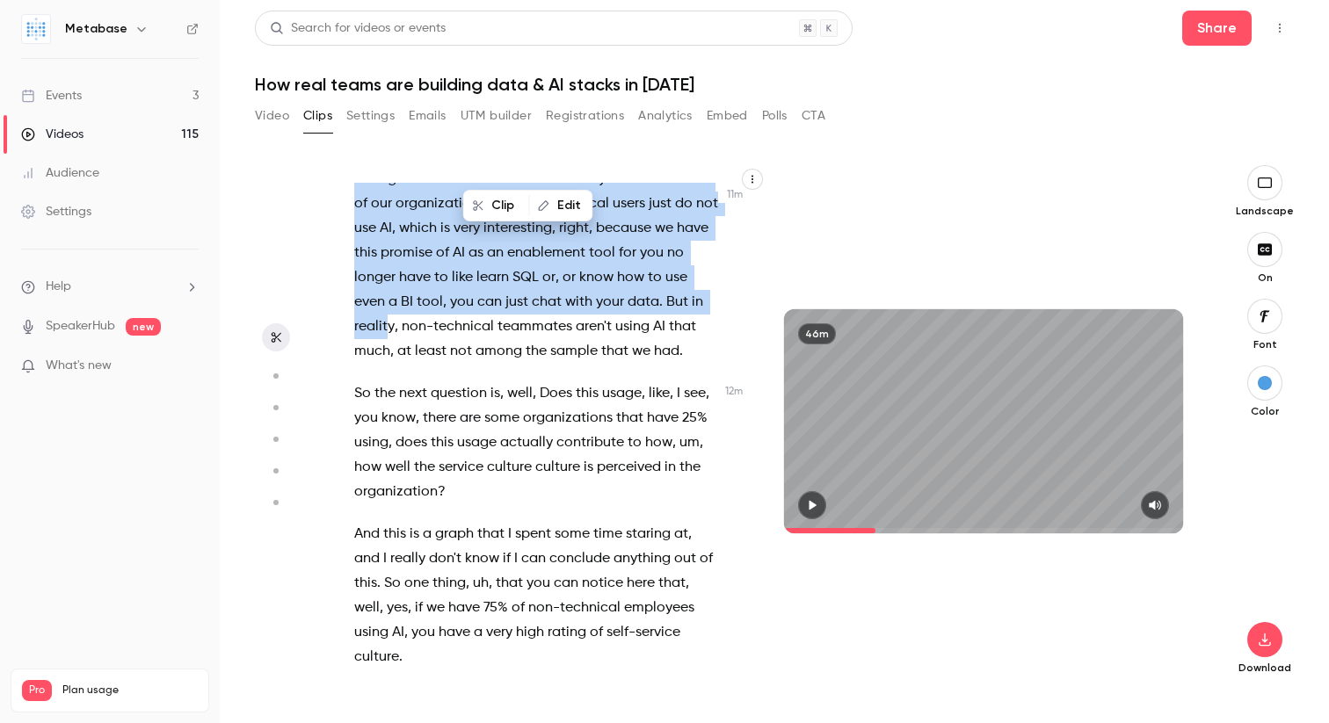
scroll to position [5171, 0]
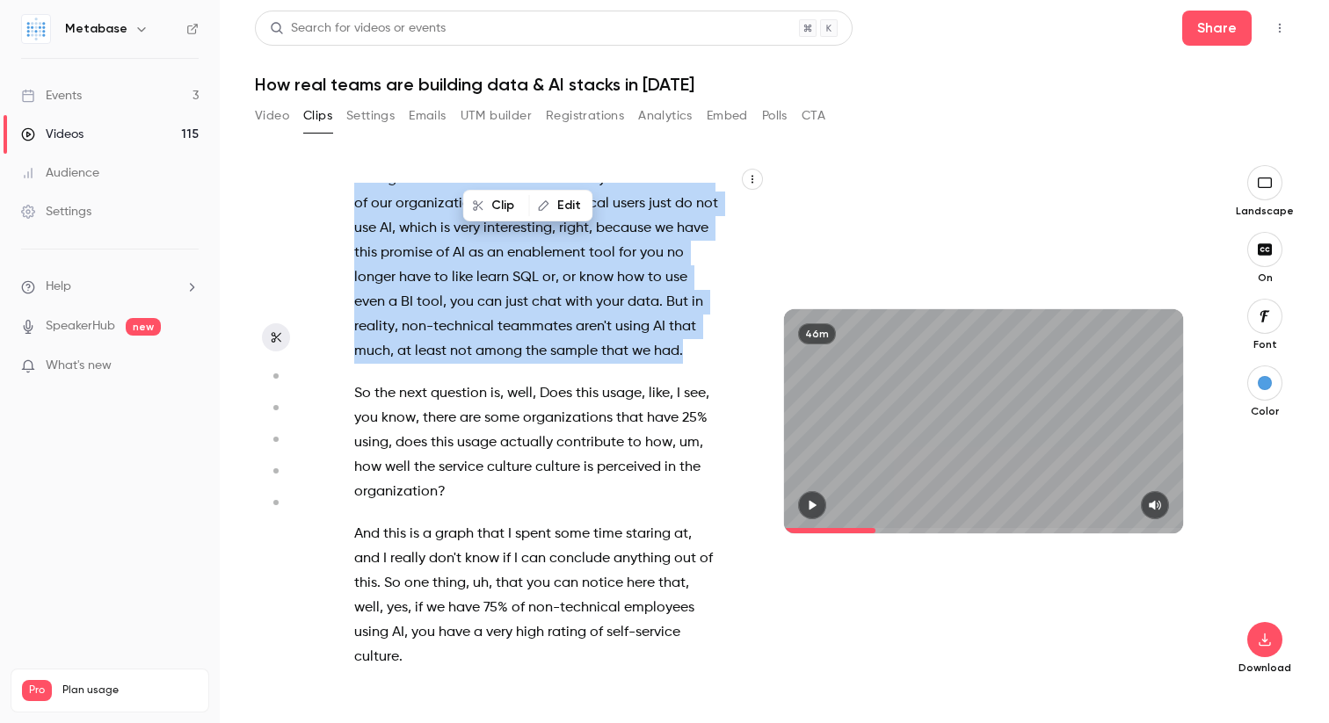
drag, startPoint x: 476, startPoint y: 430, endPoint x: 640, endPoint y: 492, distance: 175.0
click at [638, 491] on div "I can see the I can hear the sound . Hello , everyone . We are live now . Welco…" at bounding box center [544, 430] width 425 height 495
click at [497, 544] on span "1 min 24 s" at bounding box center [517, 539] width 58 height 18
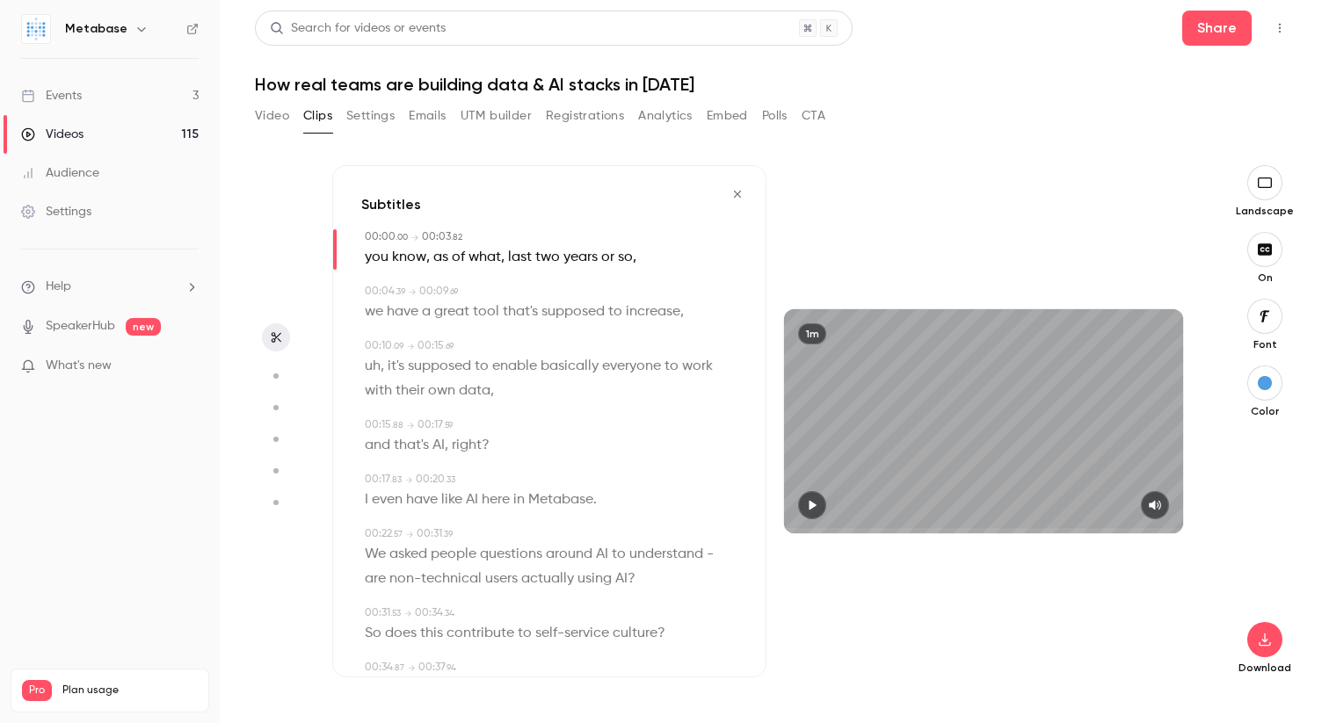
click at [819, 506] on icon "button" at bounding box center [812, 505] width 14 height 12
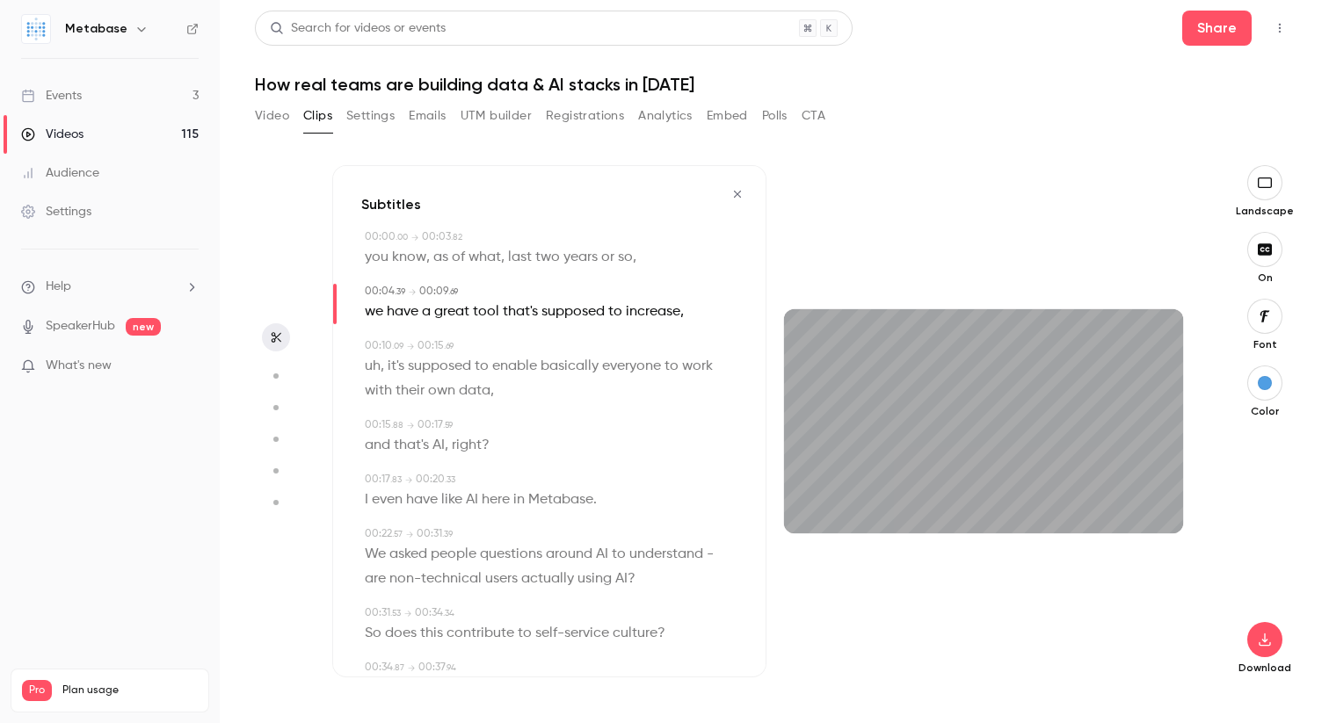
click at [1274, 315] on icon "button" at bounding box center [1264, 316] width 19 height 14
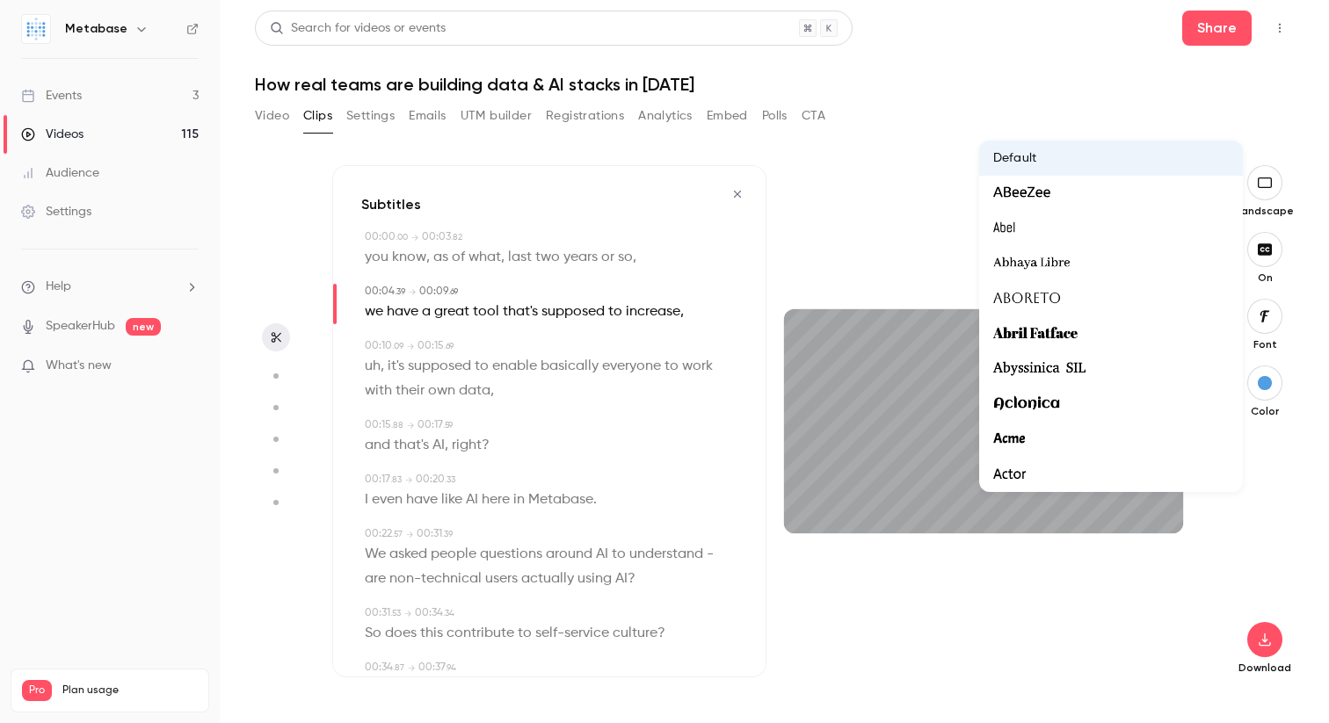
click at [909, 255] on div at bounding box center [664, 361] width 1329 height 723
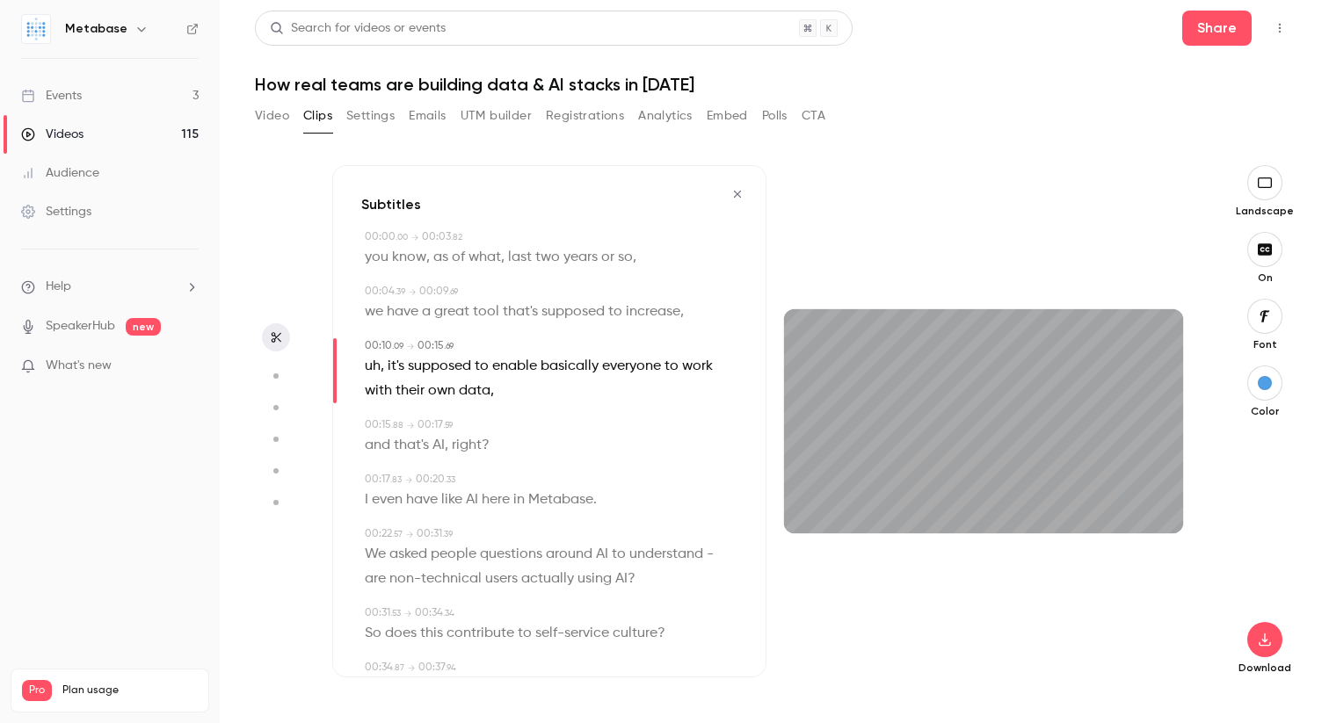
click at [1262, 315] on icon "button" at bounding box center [1264, 316] width 19 height 14
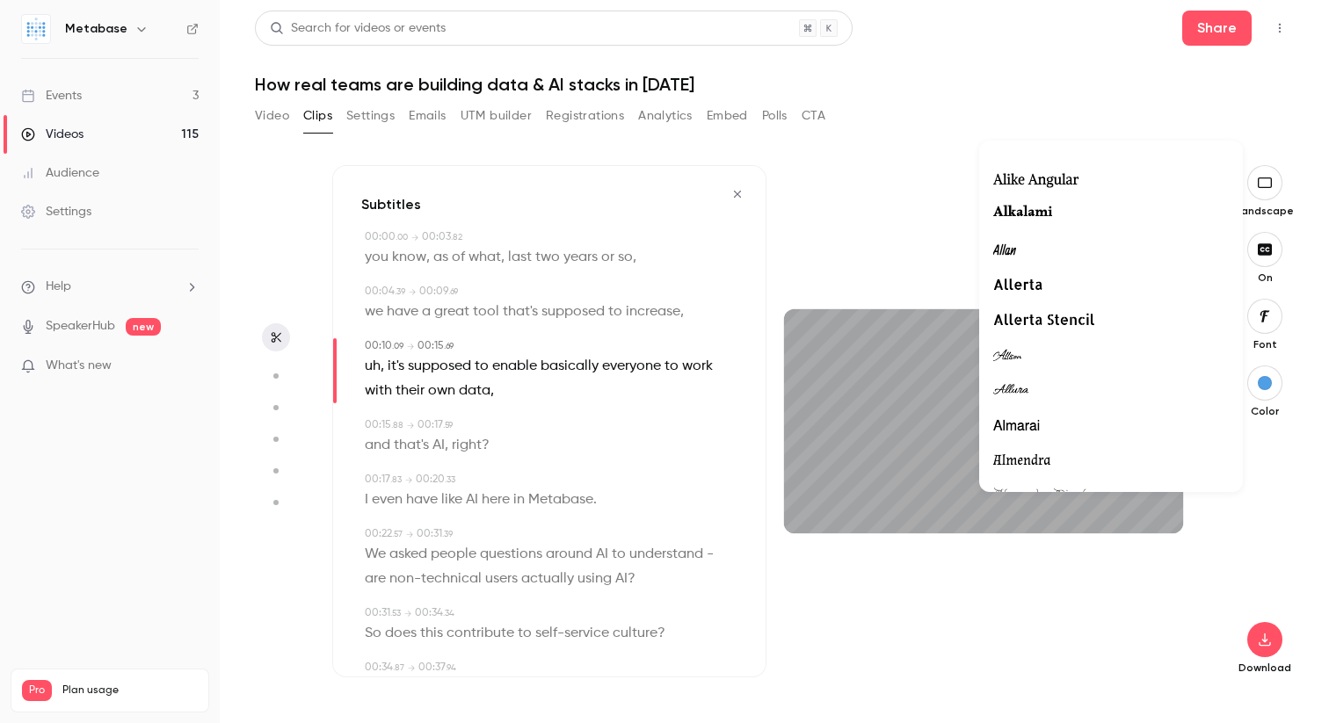
scroll to position [1621, 0]
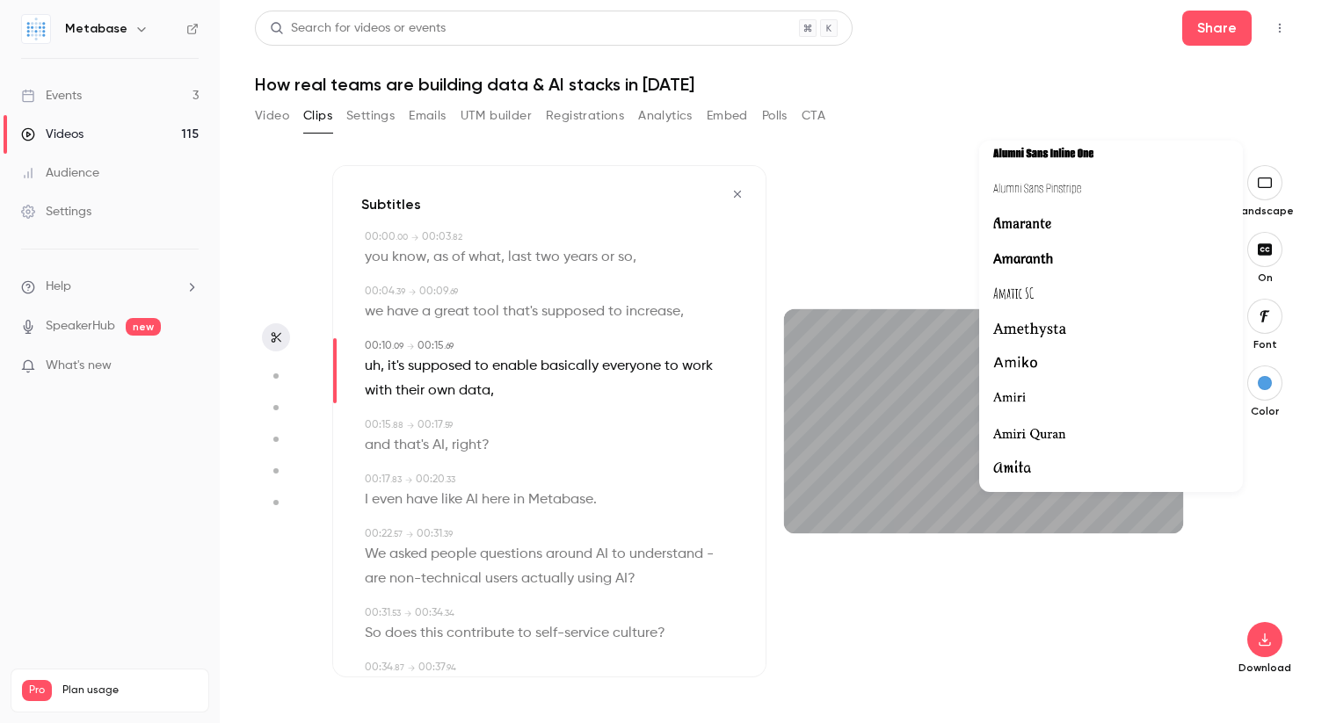
click at [876, 225] on div at bounding box center [664, 361] width 1329 height 723
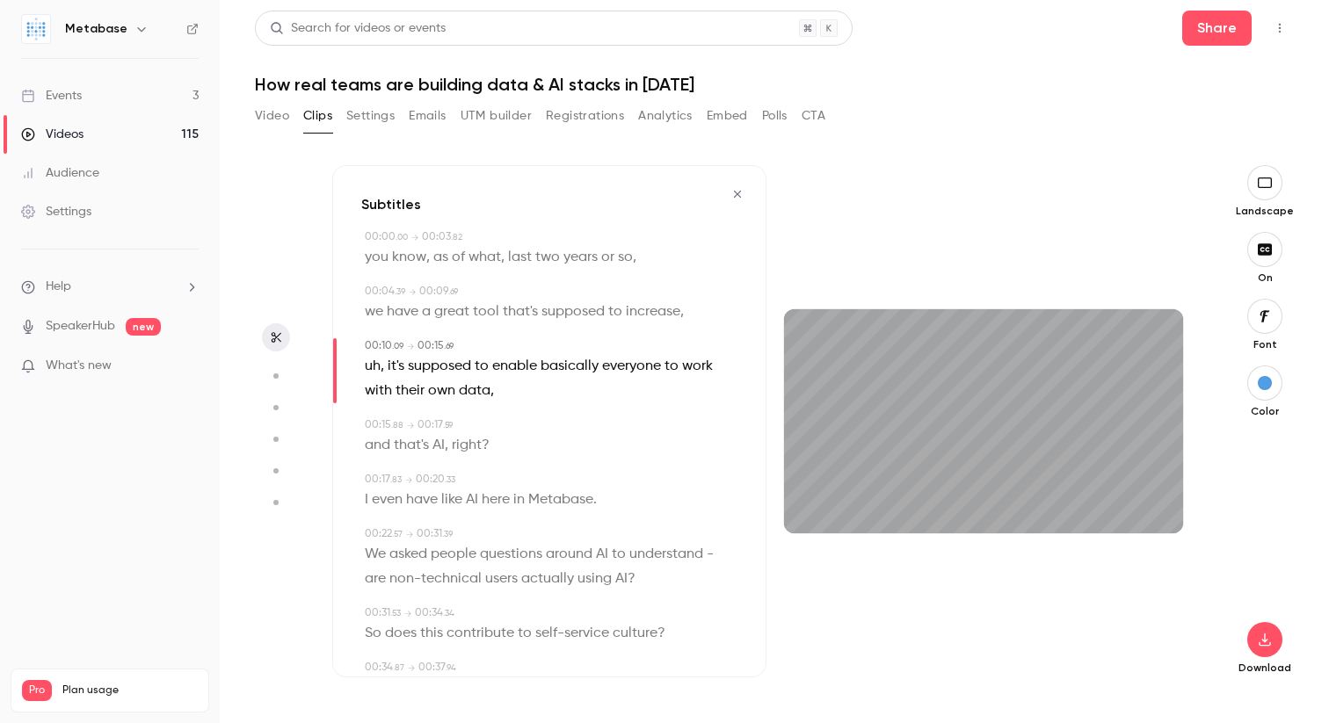
type input "****"
click at [1270, 386] on div "button" at bounding box center [1265, 383] width 14 height 14
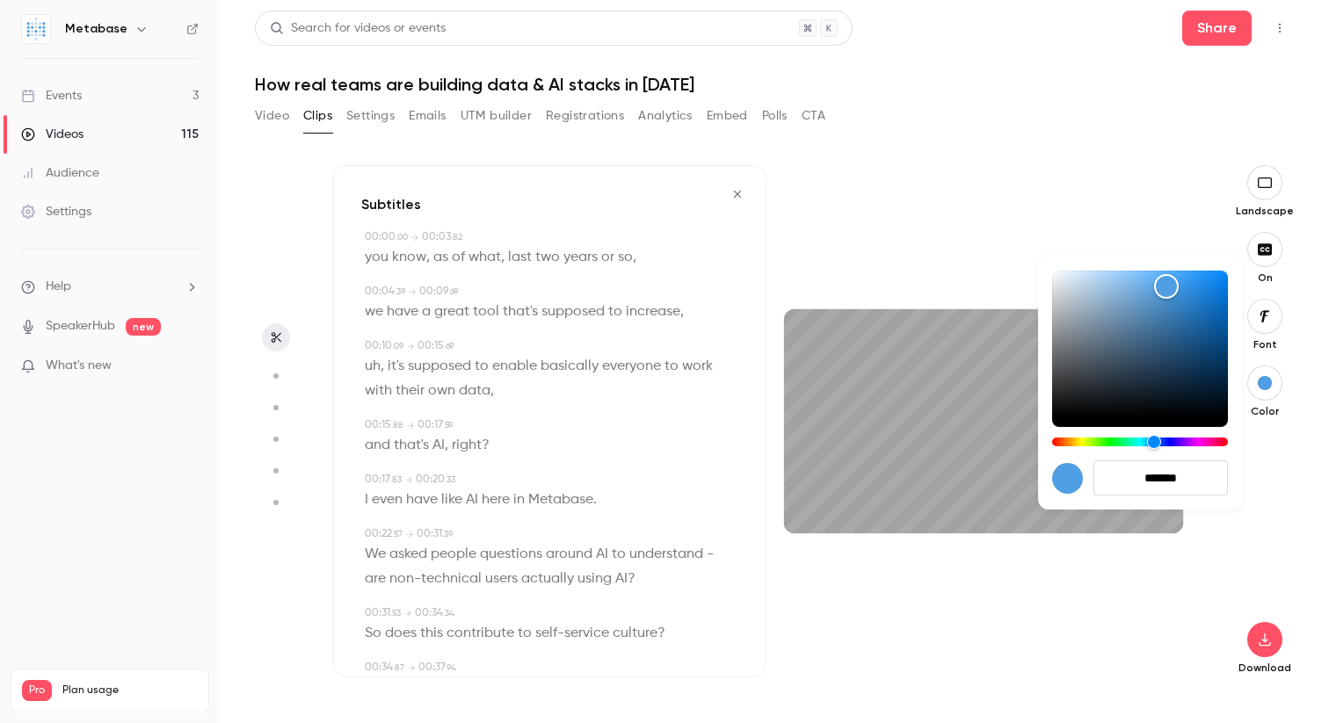
drag, startPoint x: 852, startPoint y: 479, endPoint x: 844, endPoint y: 484, distance: 10.2
click at [852, 479] on div at bounding box center [664, 361] width 1329 height 723
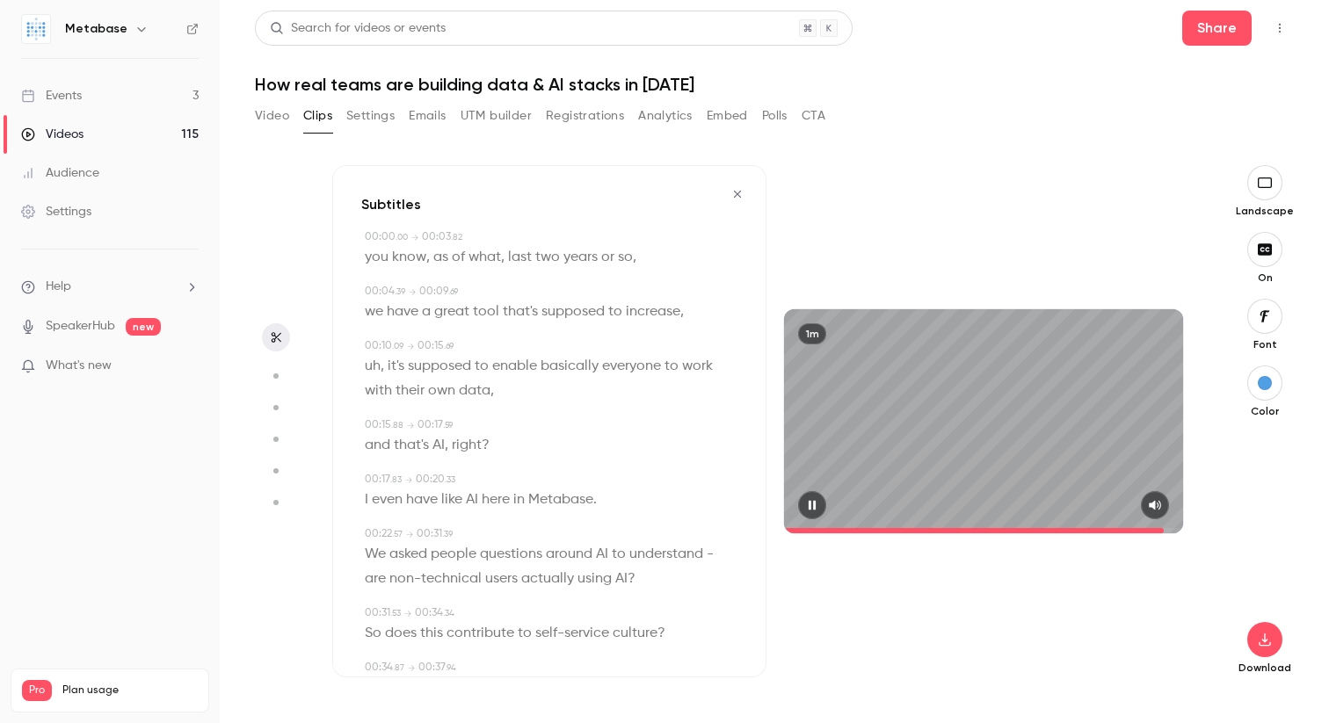
click at [847, 482] on div "1m" at bounding box center [983, 421] width 399 height 224
click at [1268, 388] on div "button" at bounding box center [1265, 383] width 14 height 14
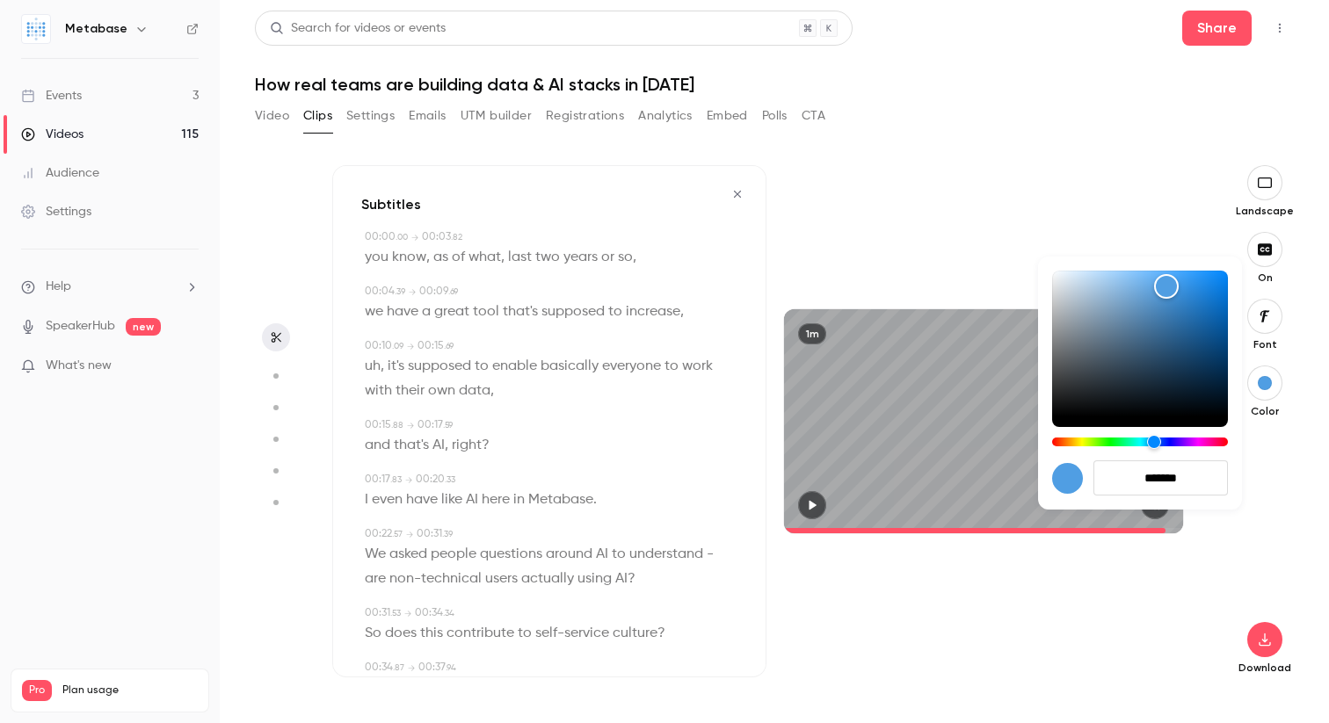
click at [1162, 481] on input "*******" at bounding box center [1160, 477] width 134 height 35
click at [1161, 481] on input "*******" at bounding box center [1160, 477] width 134 height 35
paste input
type input "****"
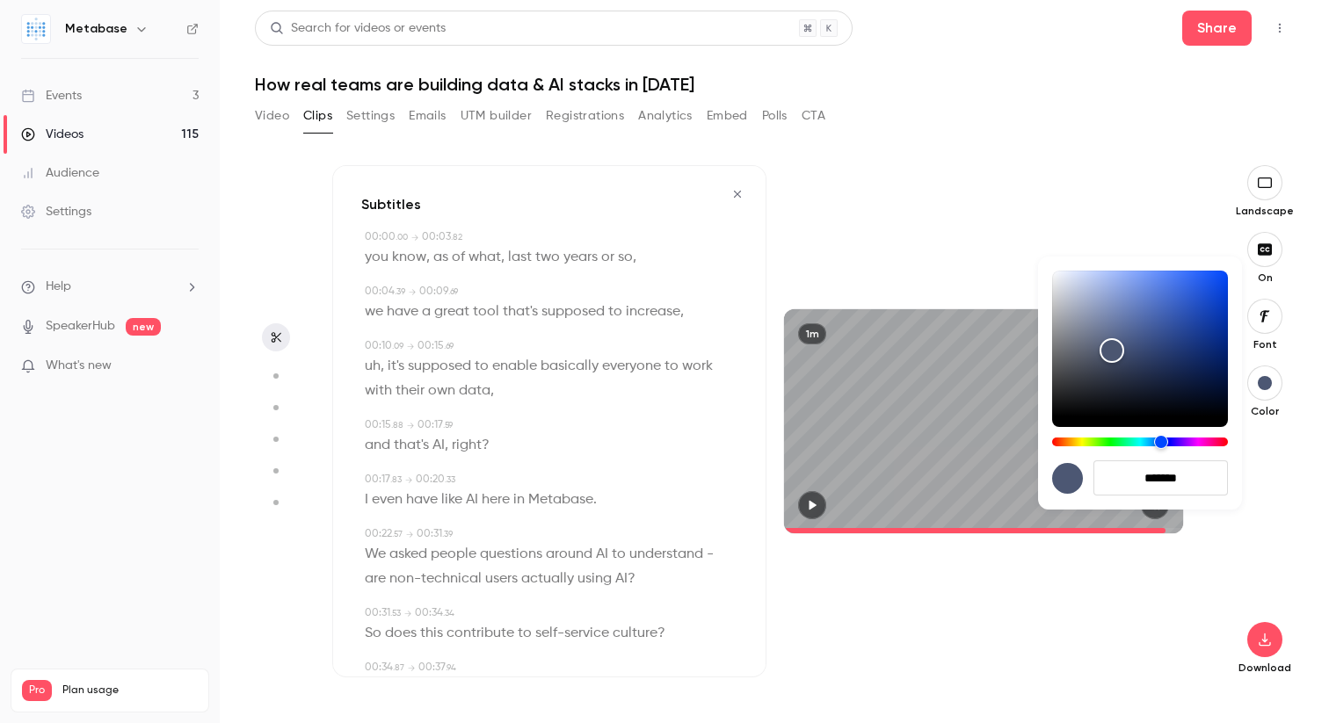
type input "*******"
click at [1242, 557] on div at bounding box center [664, 361] width 1329 height 723
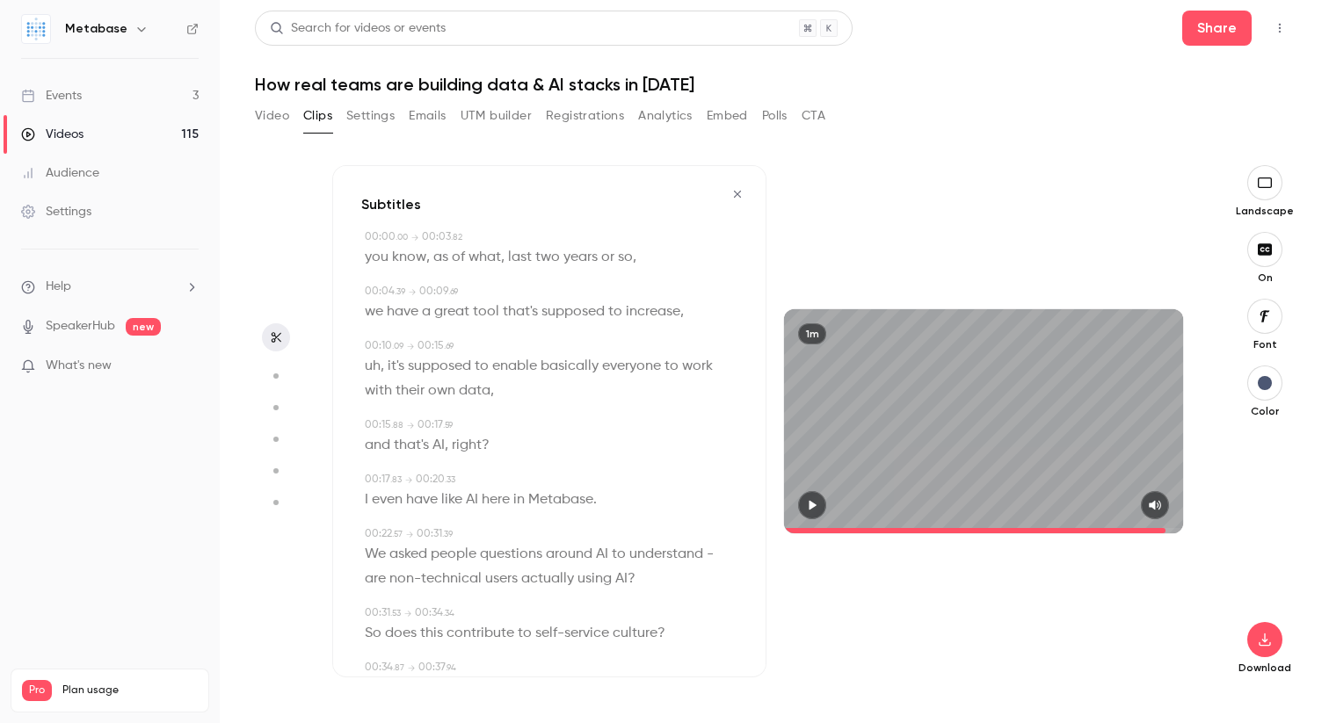
click at [1272, 315] on icon "button" at bounding box center [1264, 316] width 19 height 14
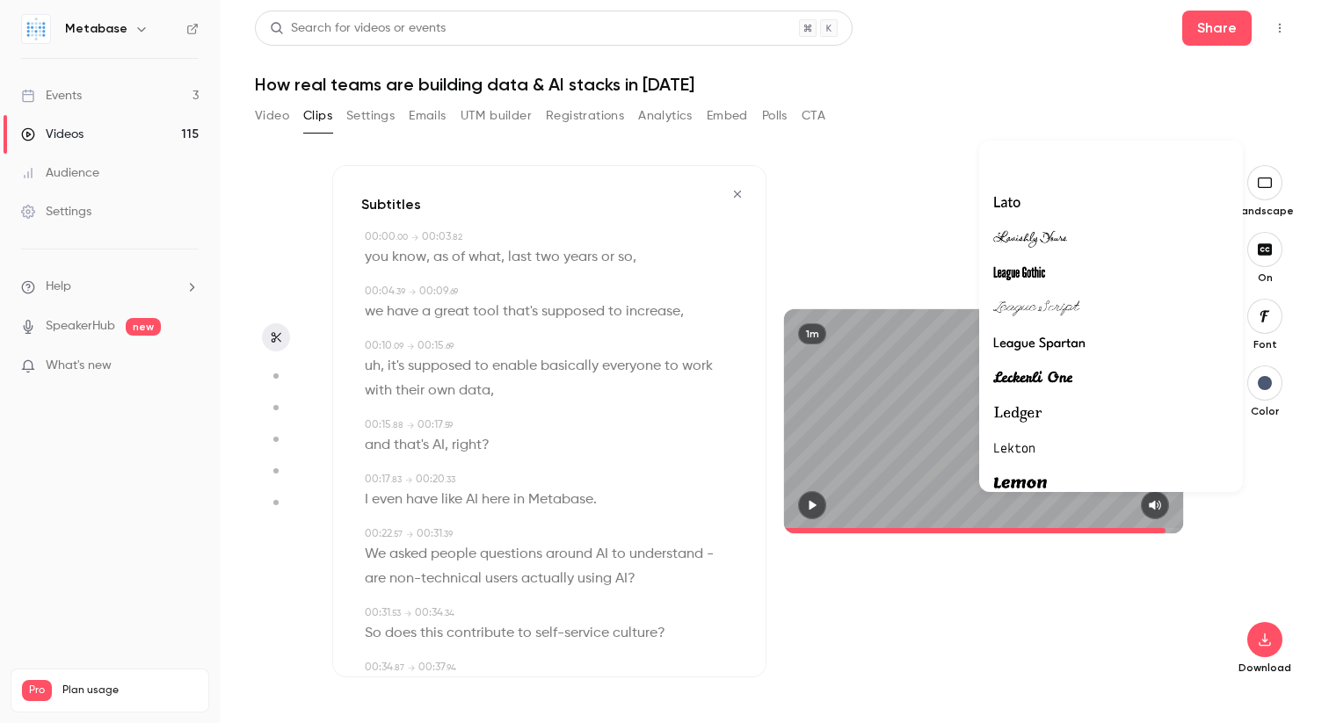
scroll to position [22817, 0]
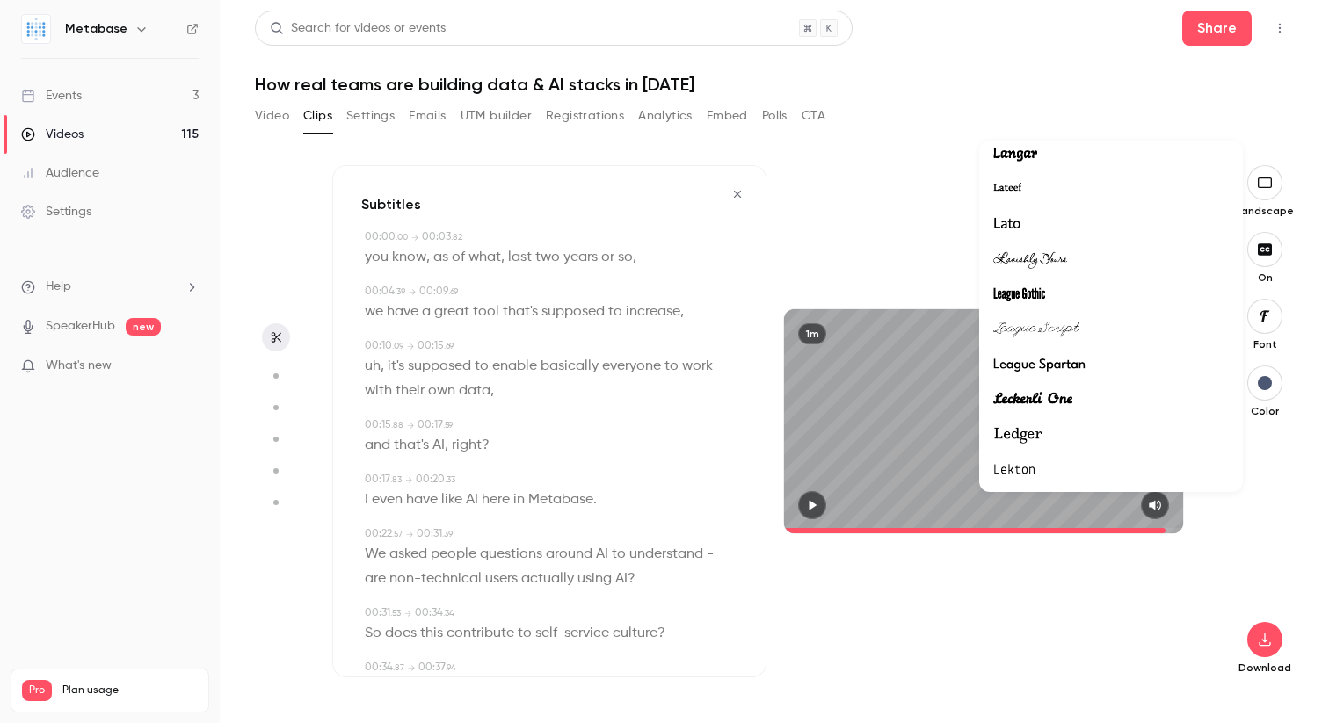
click at [1088, 219] on div at bounding box center [1111, 224] width 236 height 23
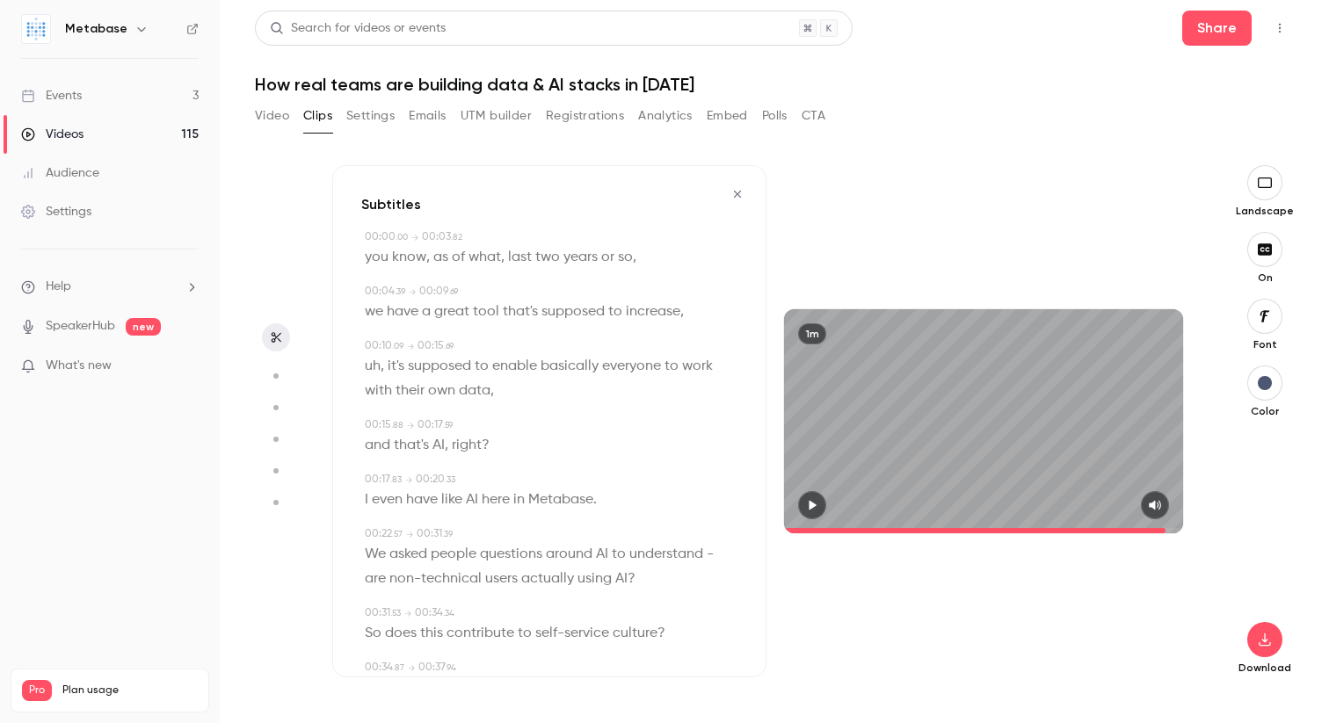
click at [808, 505] on icon "button" at bounding box center [812, 505] width 14 height 12
click at [1267, 375] on button "button" at bounding box center [1264, 383] width 35 height 35
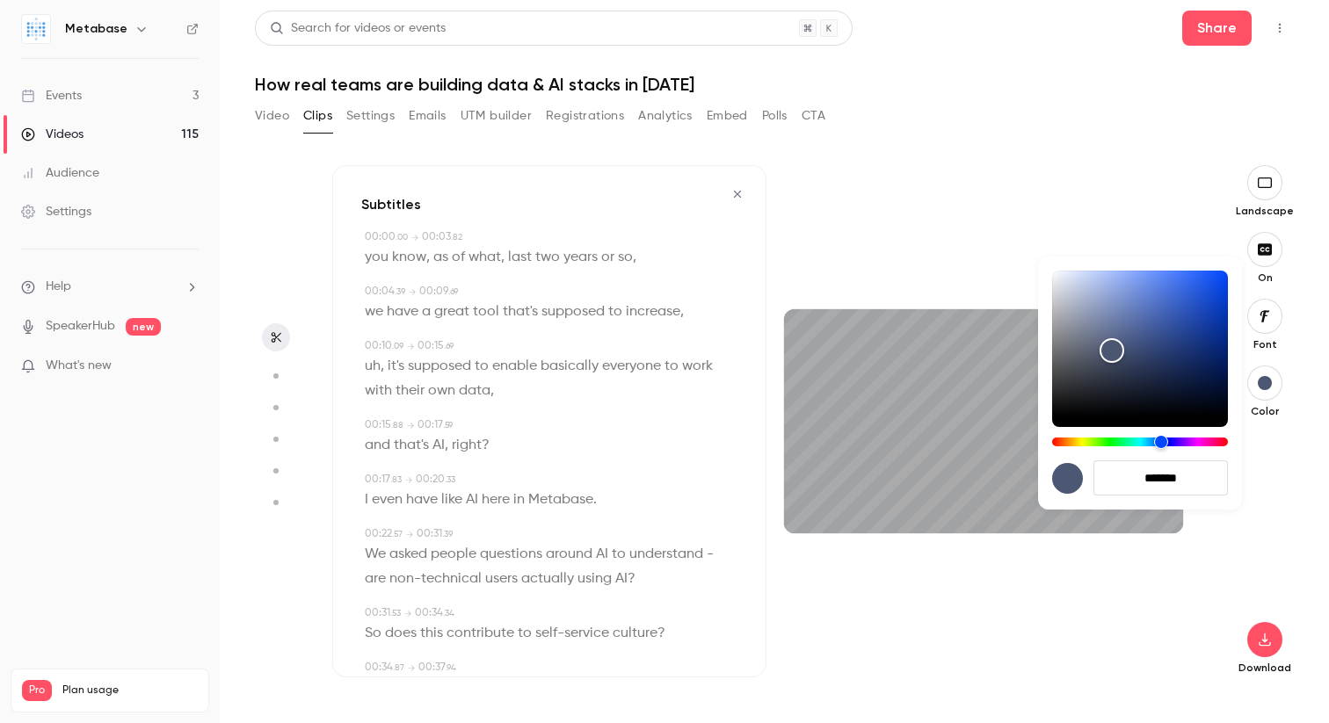
type input "****"
click at [1185, 481] on input "*******" at bounding box center [1160, 477] width 134 height 35
paste input
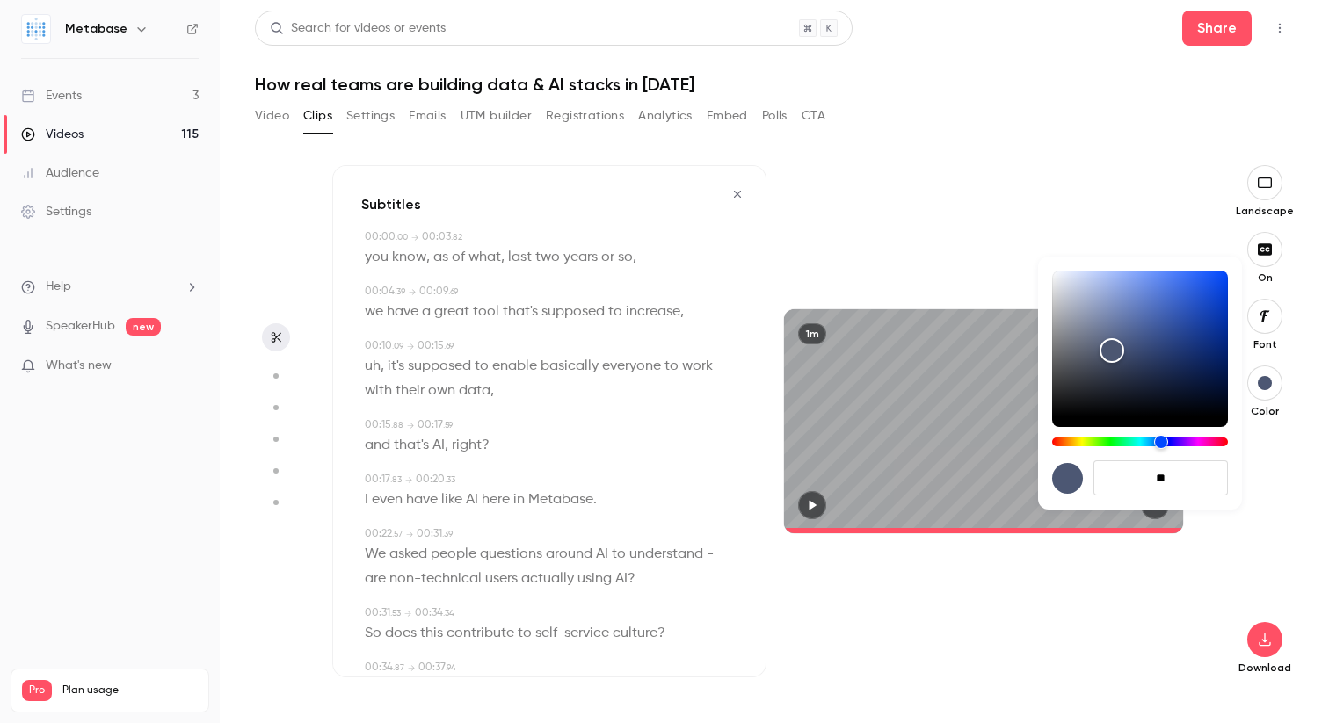
click at [1198, 477] on input "**" at bounding box center [1160, 477] width 134 height 35
type input "*******"
click at [1286, 467] on div at bounding box center [664, 361] width 1329 height 723
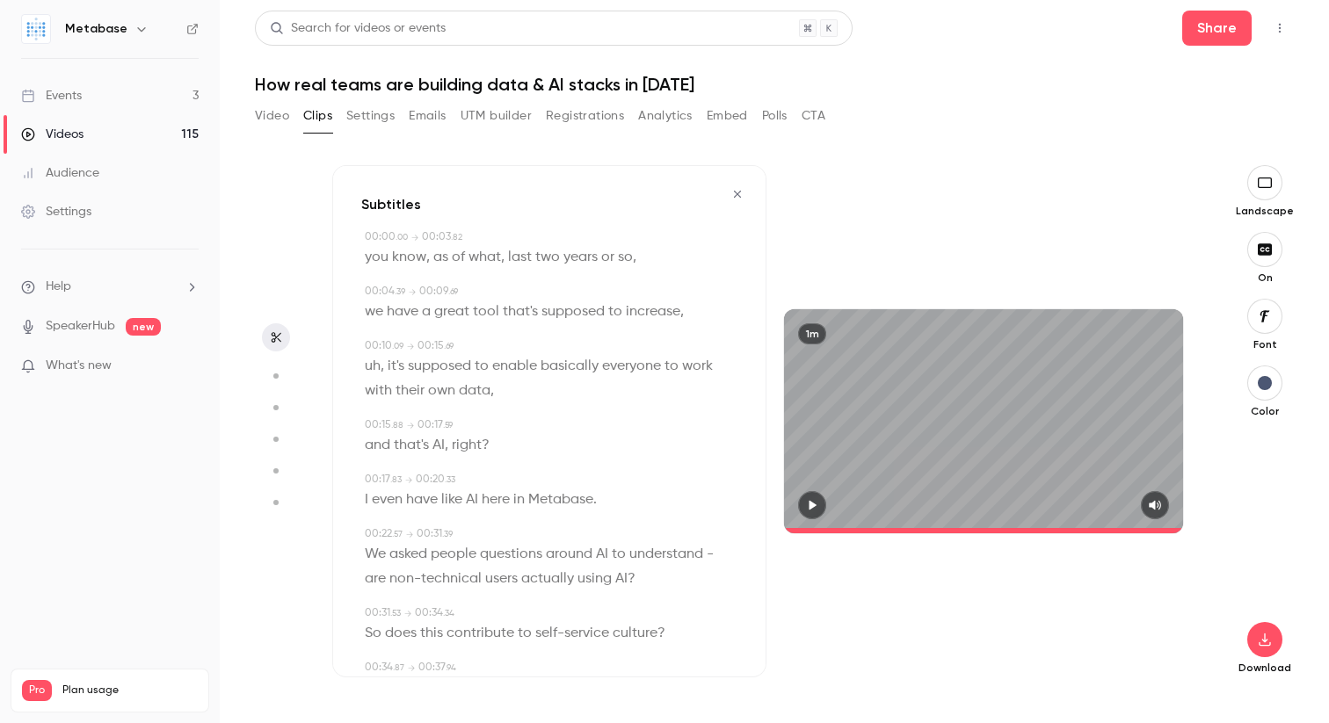
click at [806, 511] on icon "button" at bounding box center [812, 505] width 14 height 12
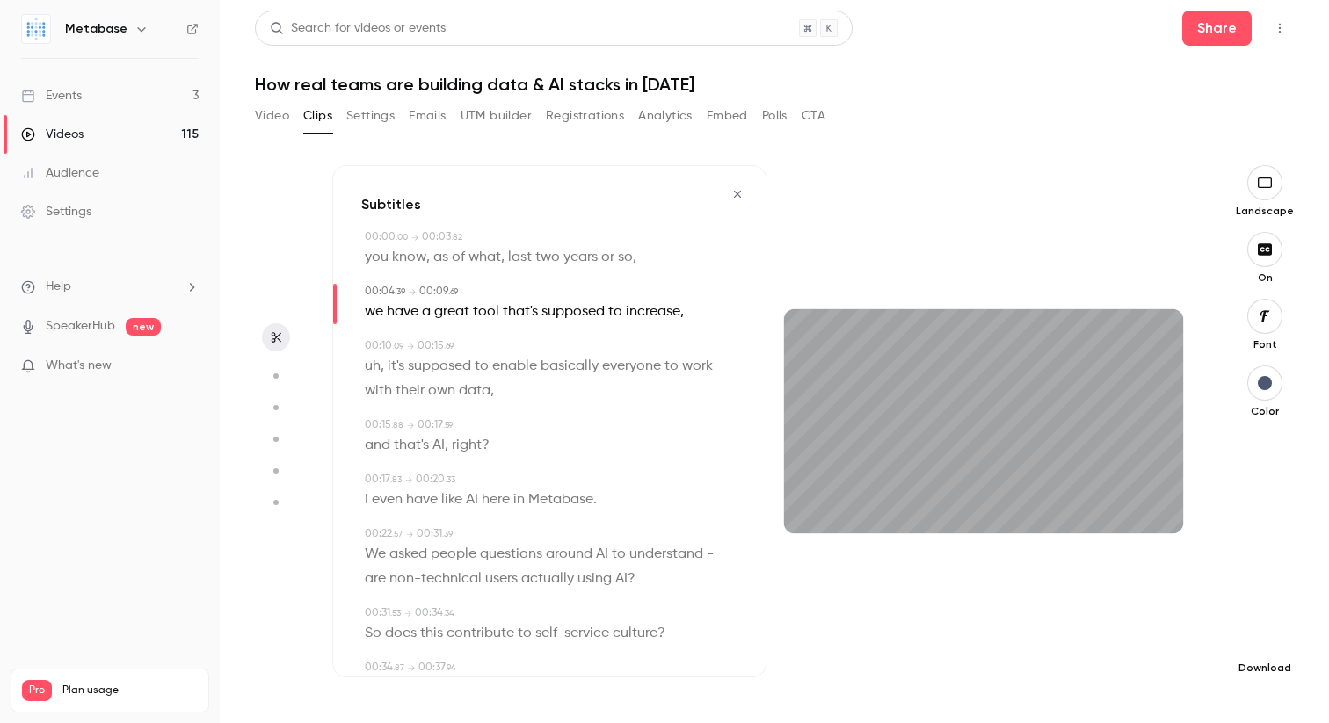
click at [1269, 635] on icon "button" at bounding box center [1264, 640] width 21 height 14
click at [1109, 623] on span "High quality requires longer processing" at bounding box center [1133, 624] width 200 height 18
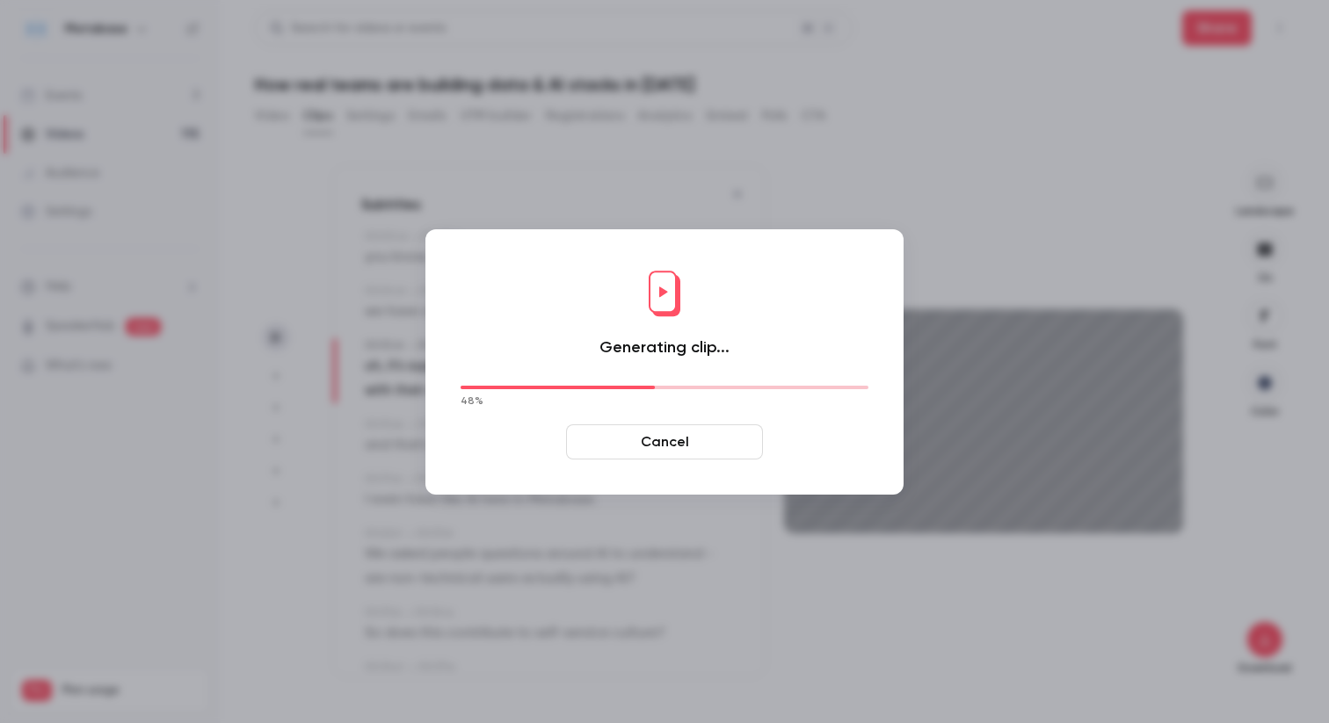
type input "****"
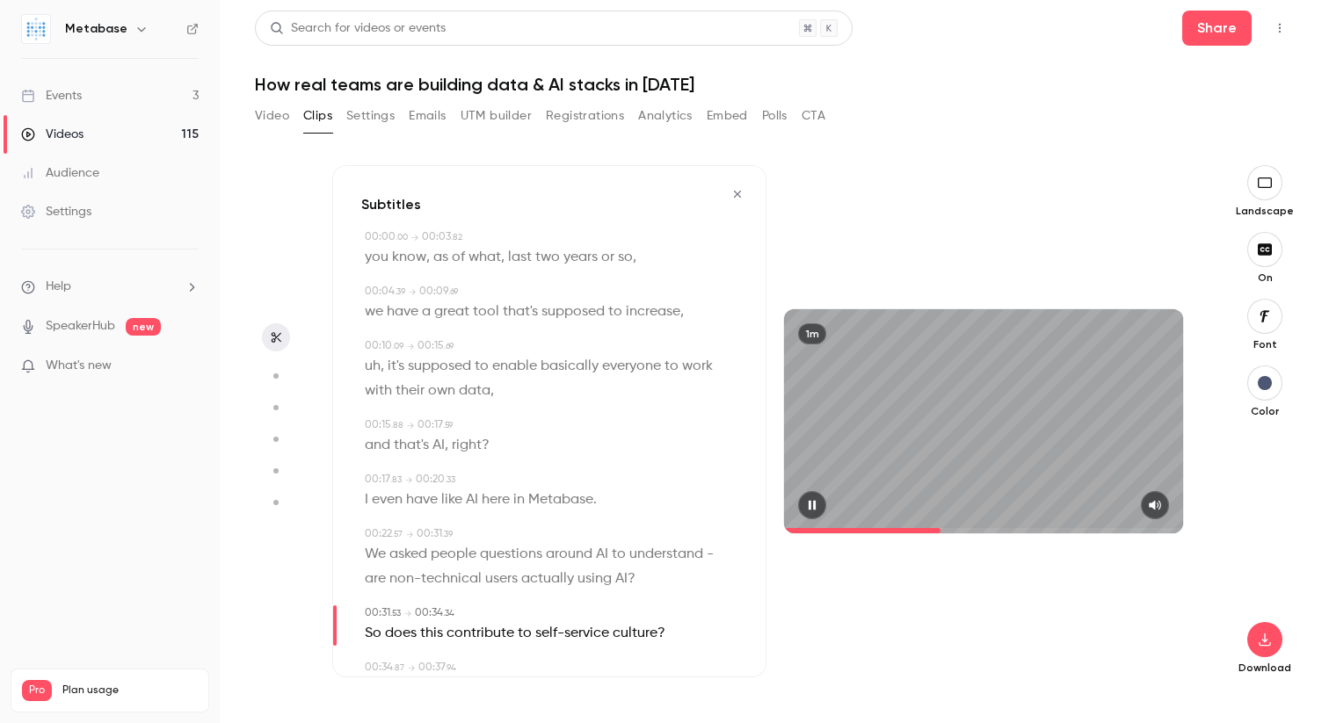
click at [811, 505] on icon "button" at bounding box center [811, 506] width 7 height 10
type input "**"
click at [274, 370] on icon "button" at bounding box center [275, 376] width 16 height 12
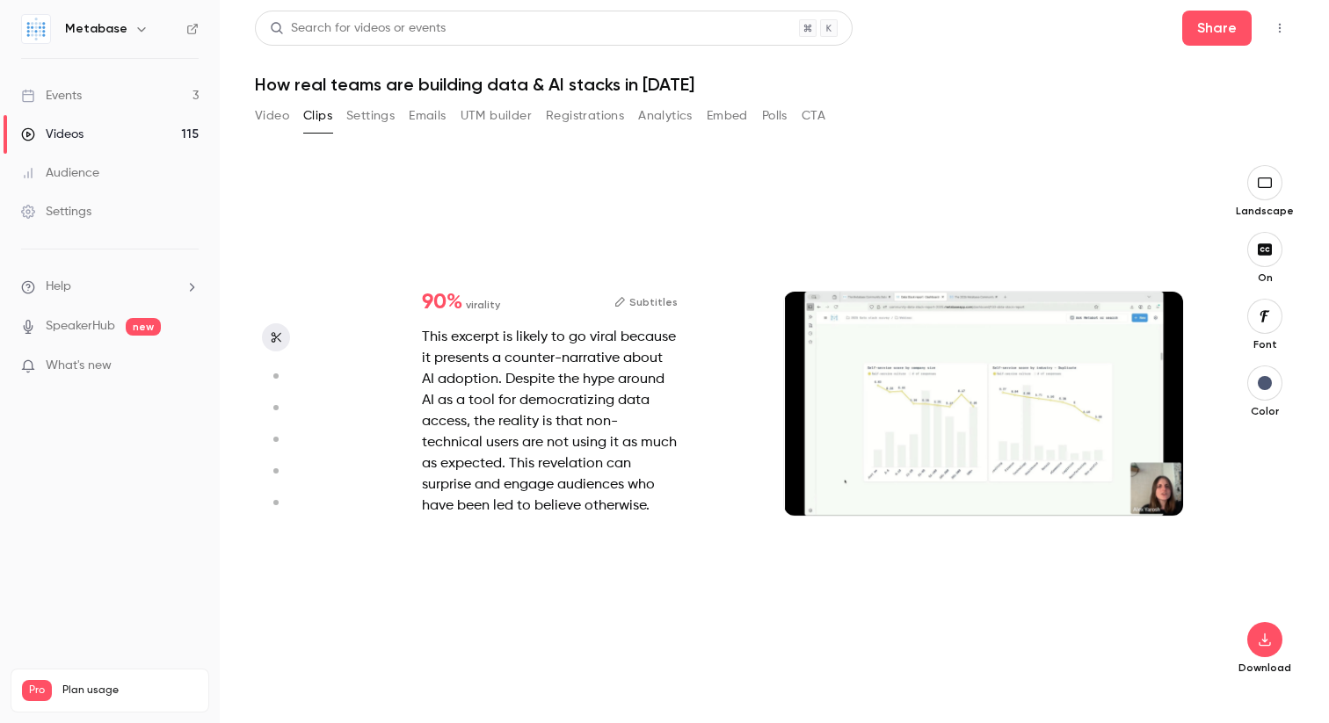
type input "**"
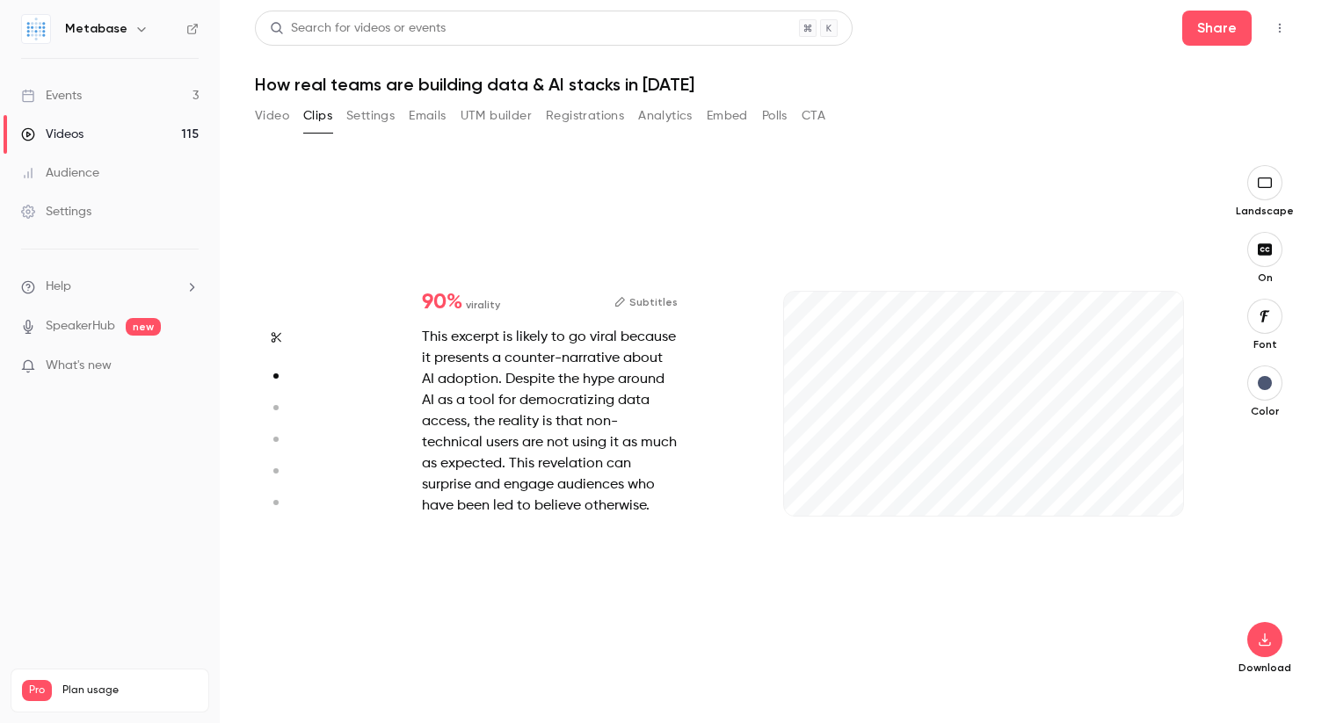
scroll to position [526, 0]
click at [1142, 510] on span at bounding box center [983, 513] width 399 height 28
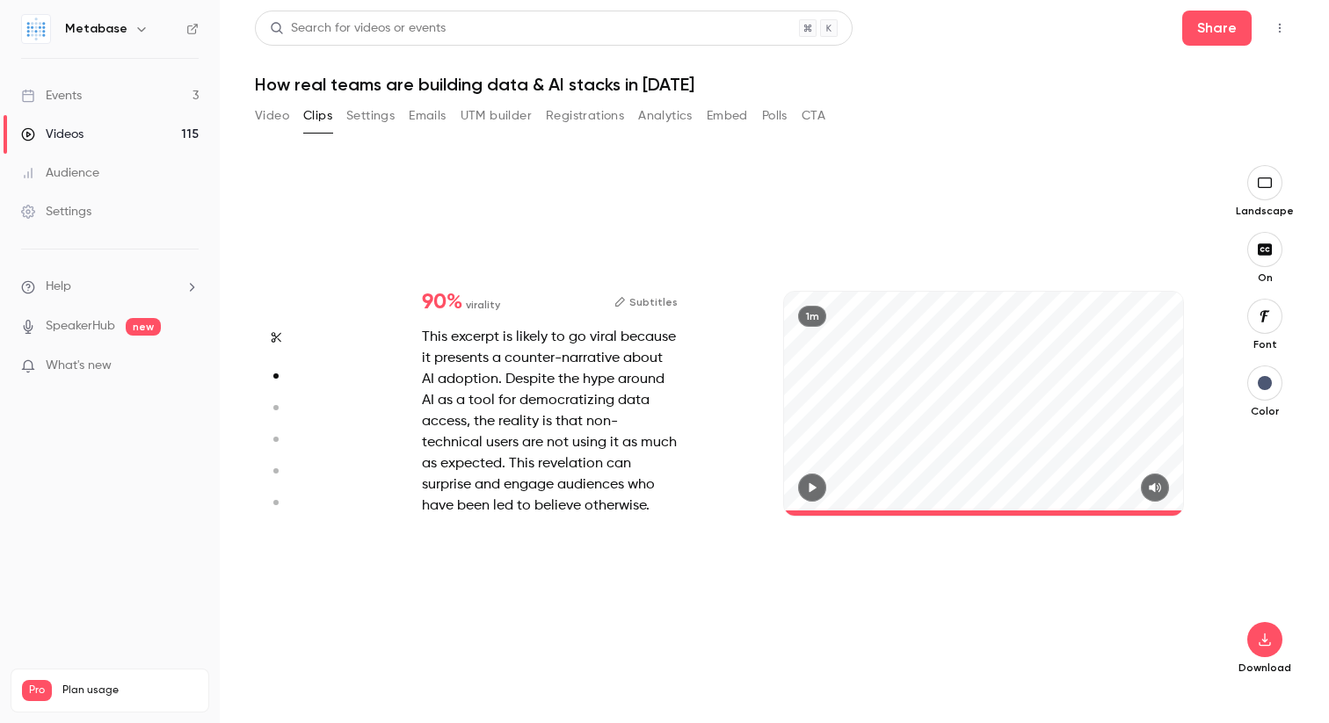
type input "****"
click at [272, 340] on icon "button" at bounding box center [277, 337] width 10 height 11
type input "**"
type input "****"
type input "**"
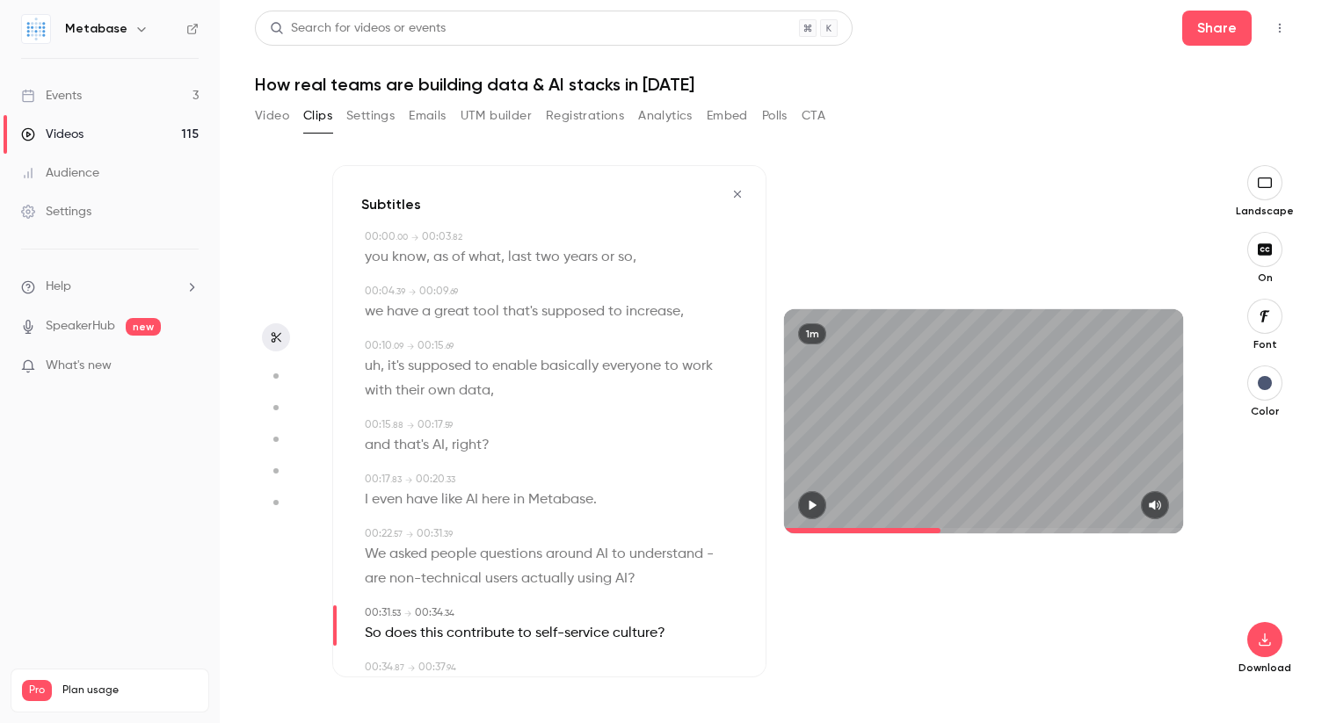
type input "*"
click at [1140, 533] on span at bounding box center [983, 530] width 399 height 5
click at [810, 504] on icon "button" at bounding box center [812, 506] width 7 height 10
click at [810, 504] on icon "button" at bounding box center [811, 506] width 7 height 10
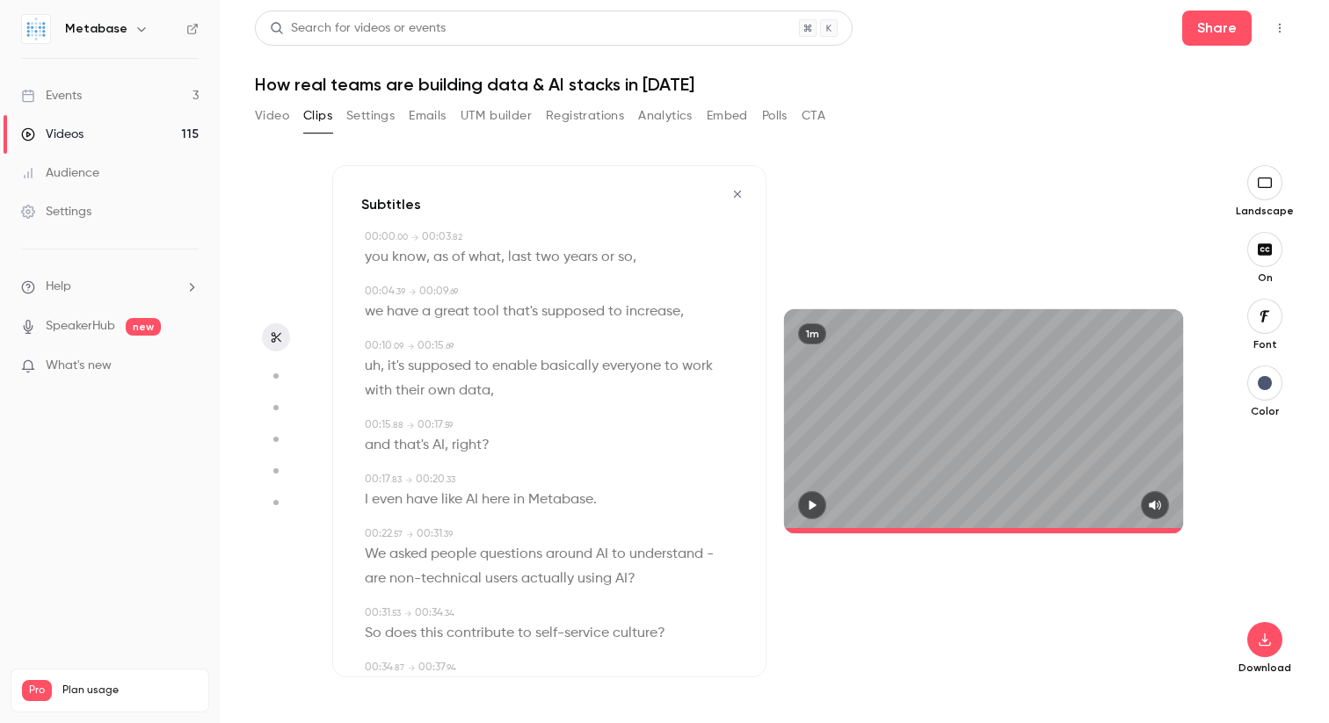
type input "**"
click at [282, 116] on button "Video" at bounding box center [272, 116] width 34 height 28
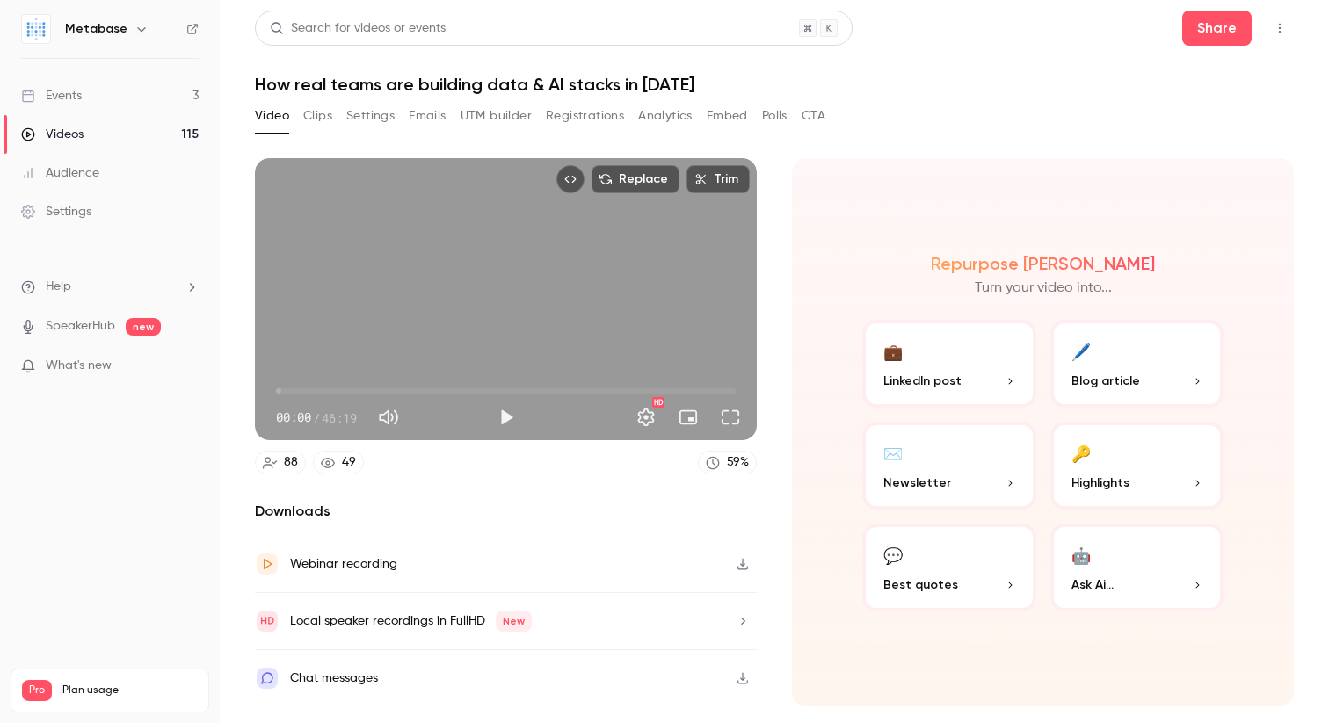
click at [312, 111] on button "Clips" at bounding box center [317, 116] width 29 height 28
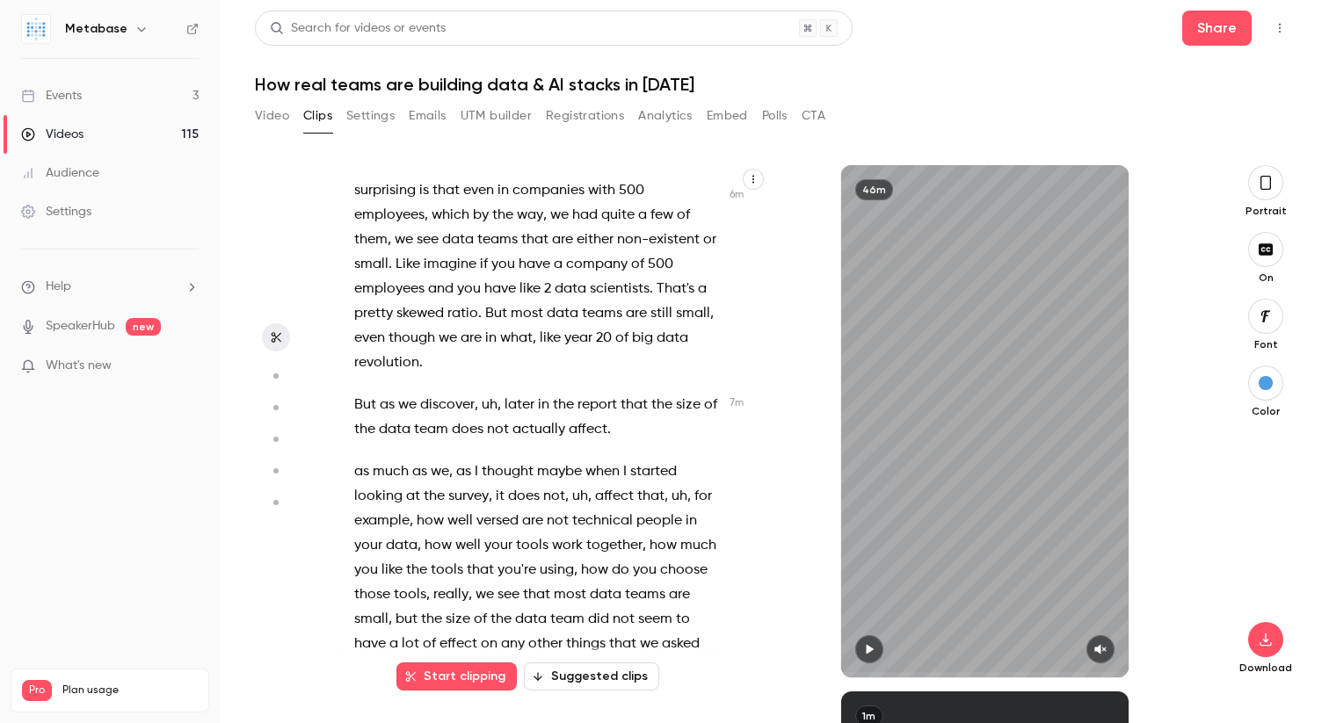
scroll to position [3400, 0]
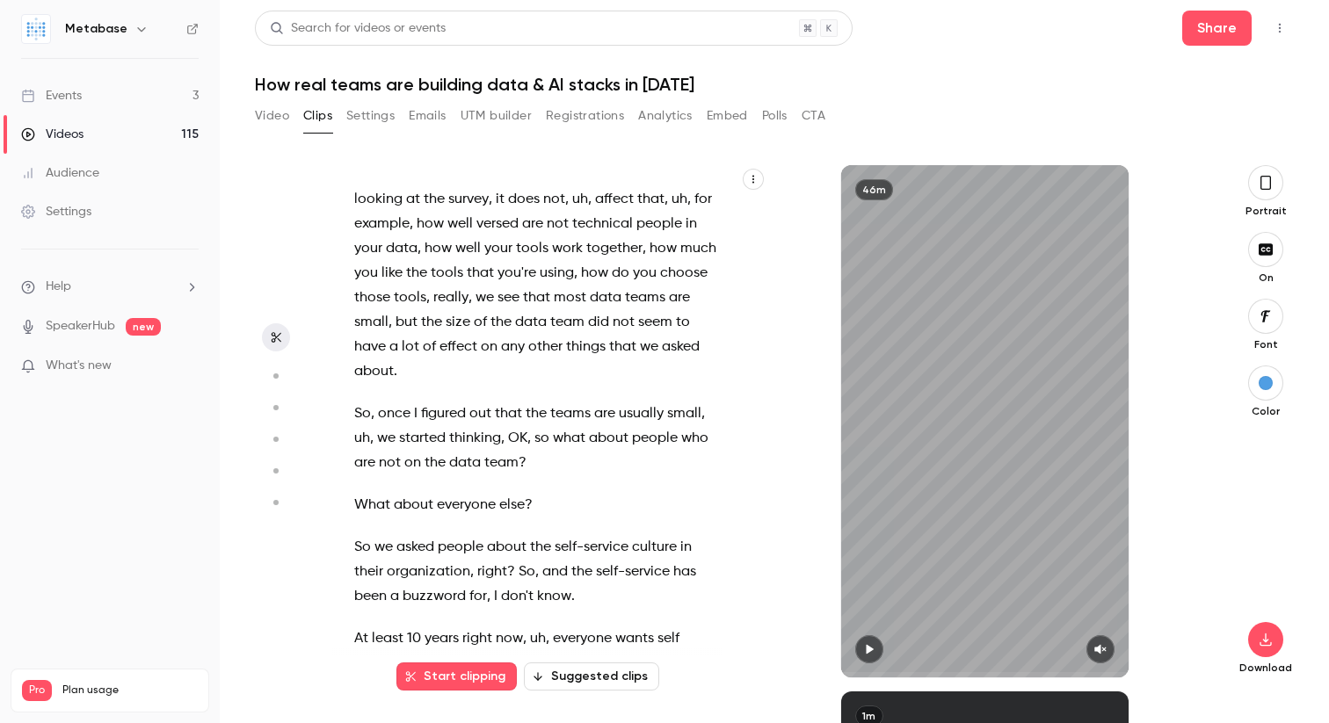
drag, startPoint x: 757, startPoint y: 179, endPoint x: 754, endPoint y: 221, distance: 41.4
click at [754, 221] on div "I can see the I can hear the sound . Hello , everyone . We are live now . Welco…" at bounding box center [549, 421] width 435 height 512
click at [753, 187] on button "button" at bounding box center [753, 179] width 21 height 21
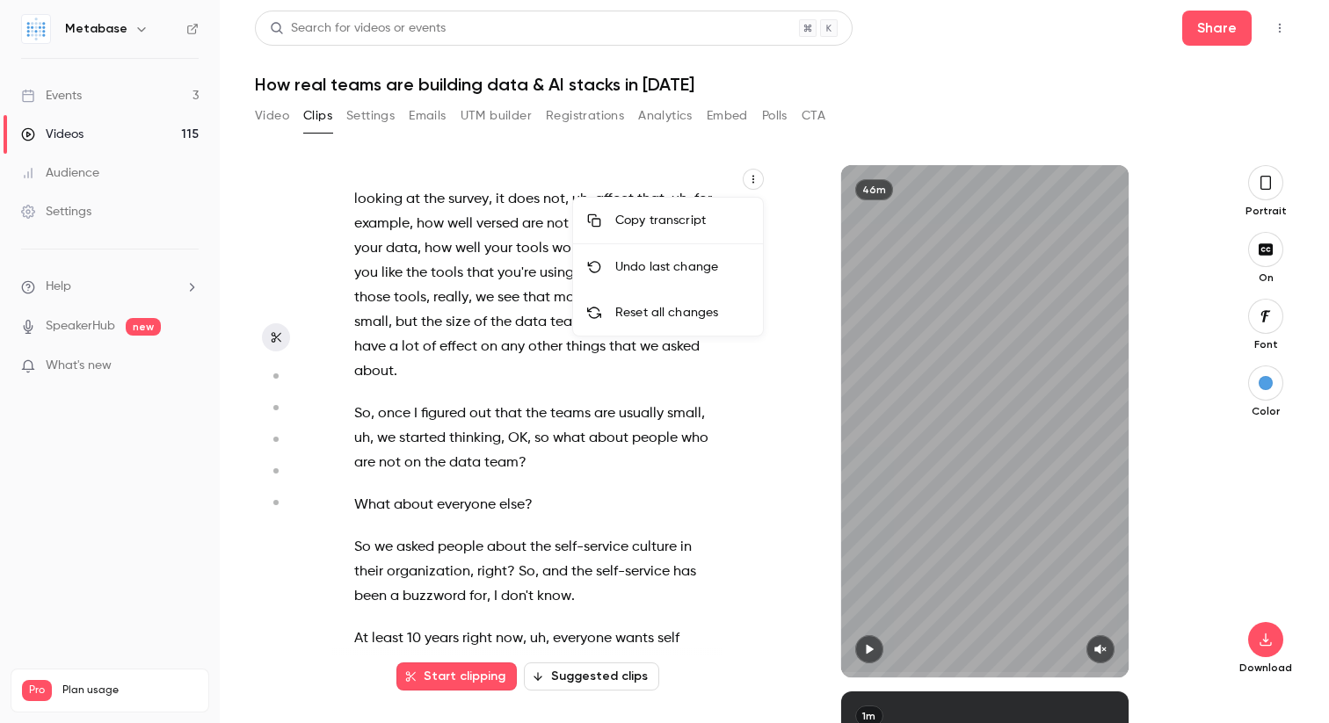
click at [755, 180] on div at bounding box center [664, 361] width 1329 height 723
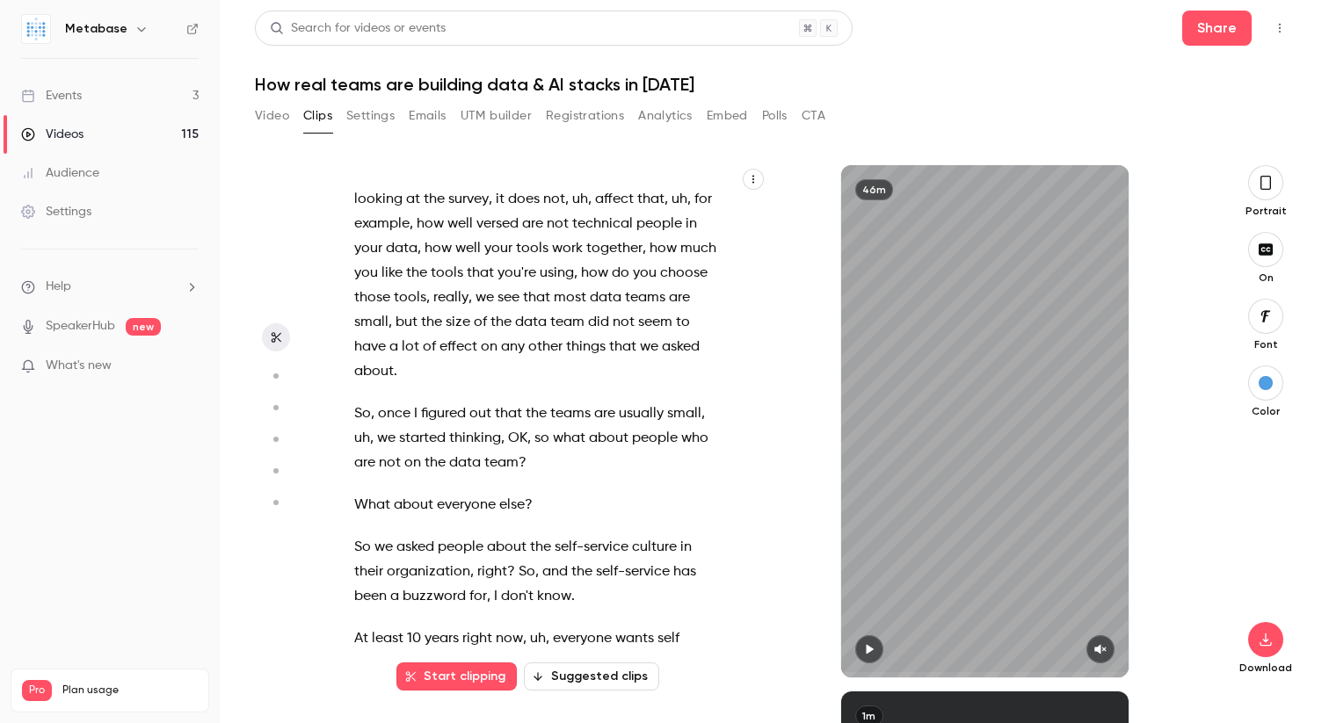
click at [755, 180] on icon "button" at bounding box center [753, 179] width 11 height 11
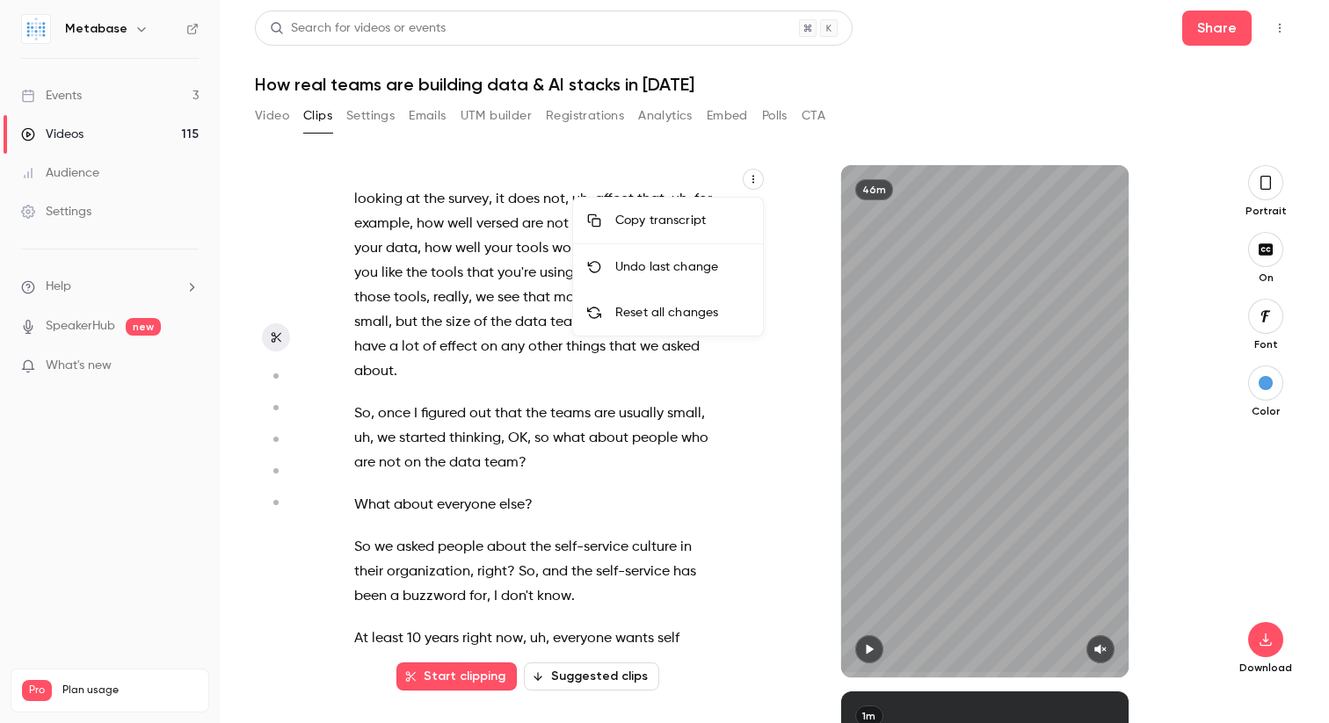
click at [707, 207] on li "Copy transcript" at bounding box center [668, 221] width 190 height 47
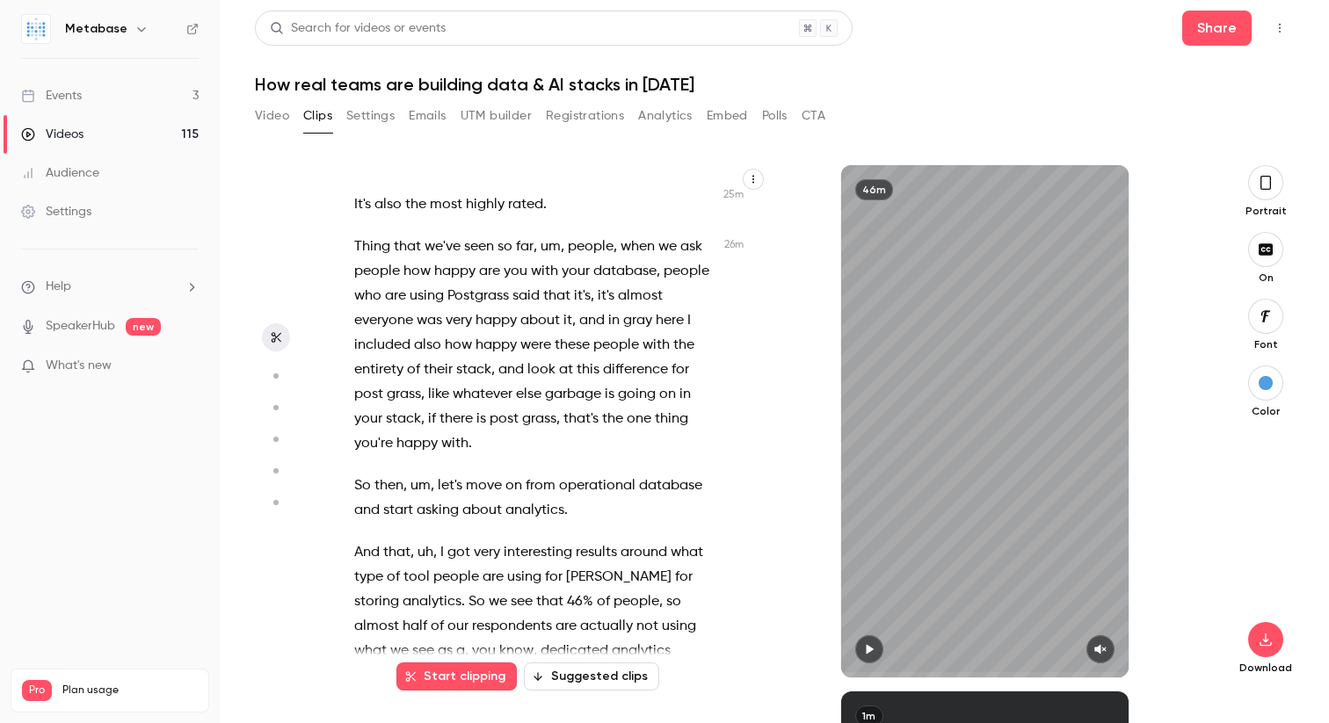
scroll to position [11395, 0]
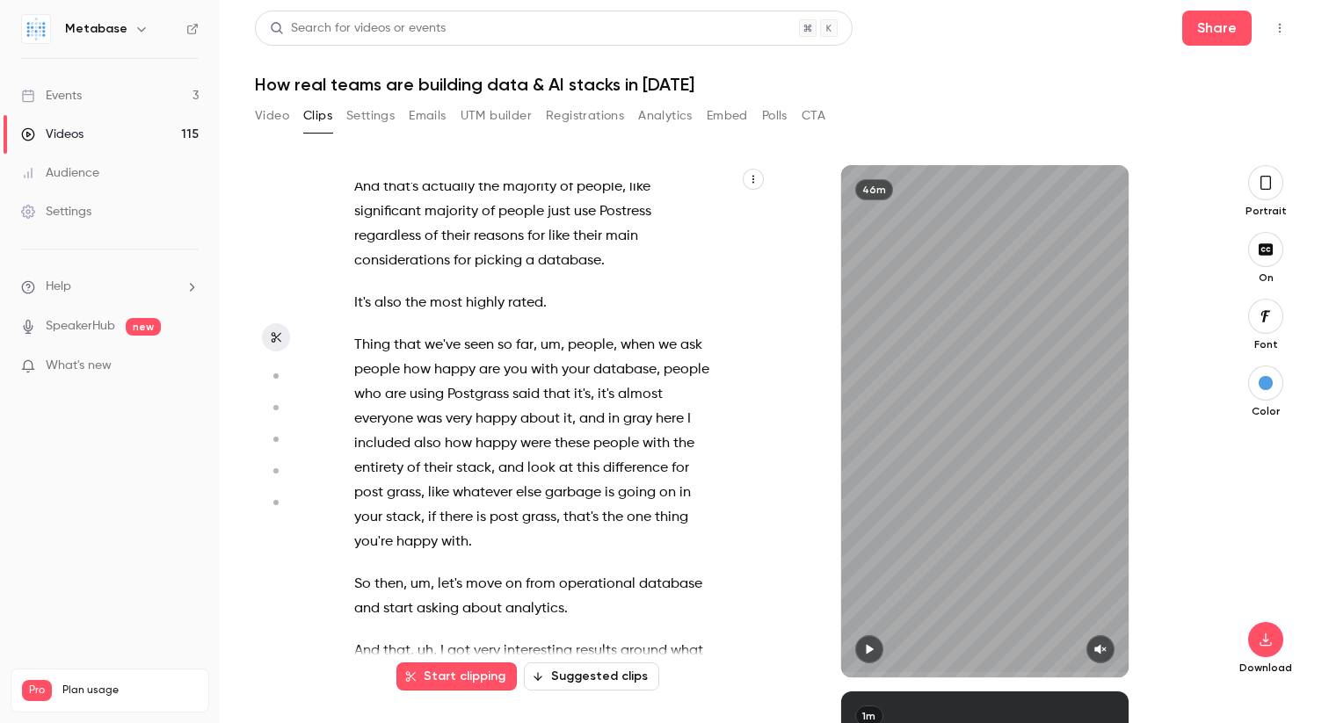
click at [554, 78] on span at bounding box center [556, 71] width 4 height 14
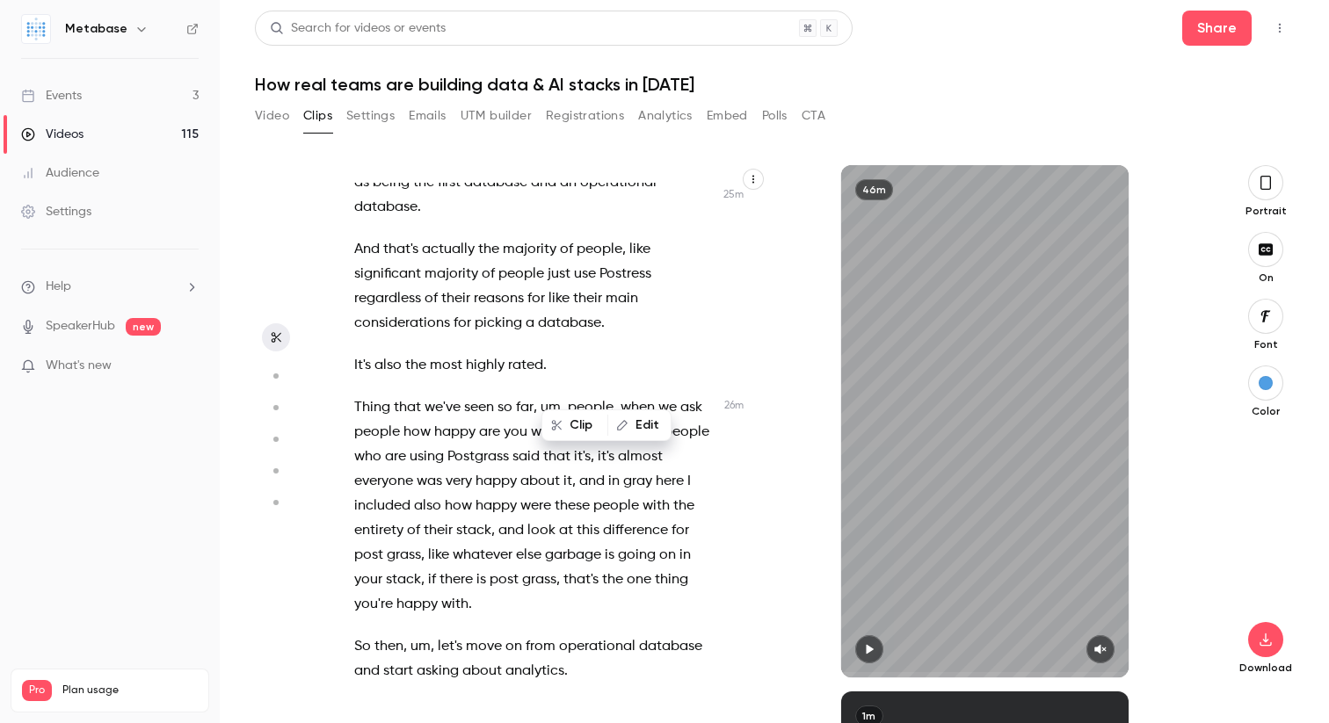
click at [554, 365] on div "I can see the I can hear the sound . Hello , everyone . We are live now . Welco…" at bounding box center [545, 430] width 426 height 495
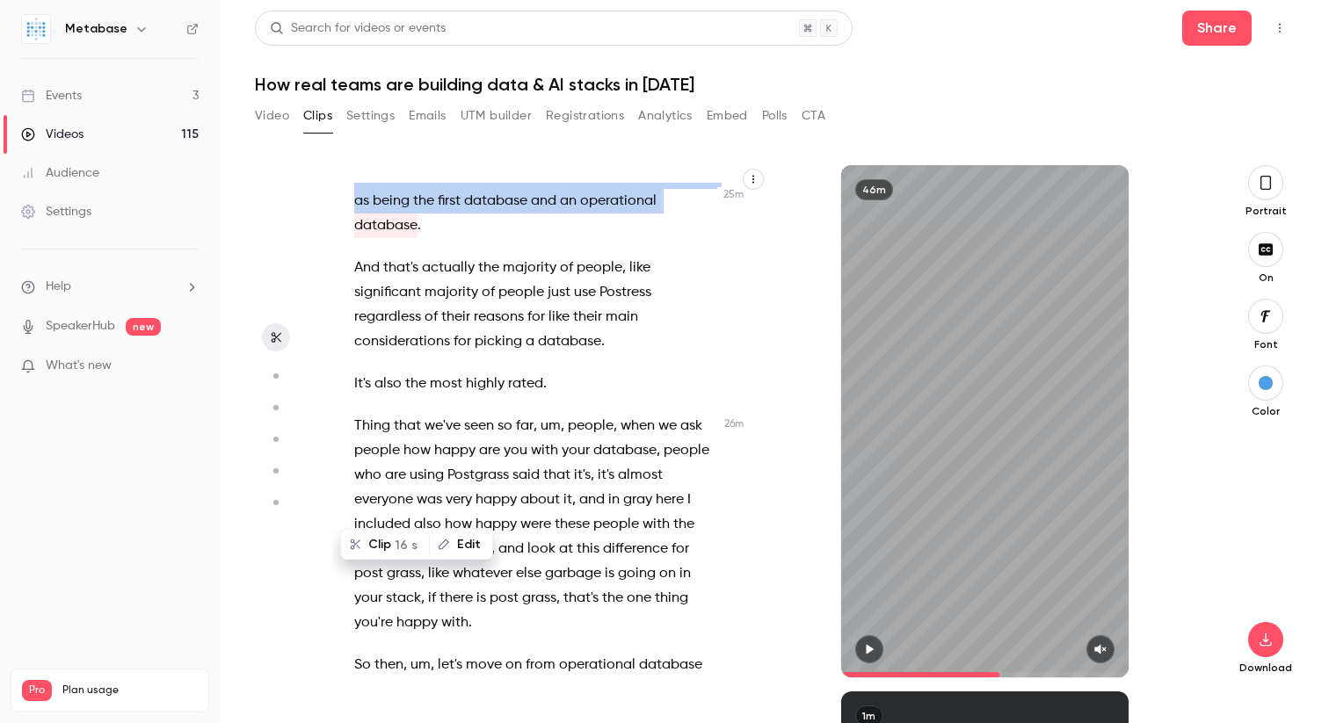
scroll to position [11306, 0]
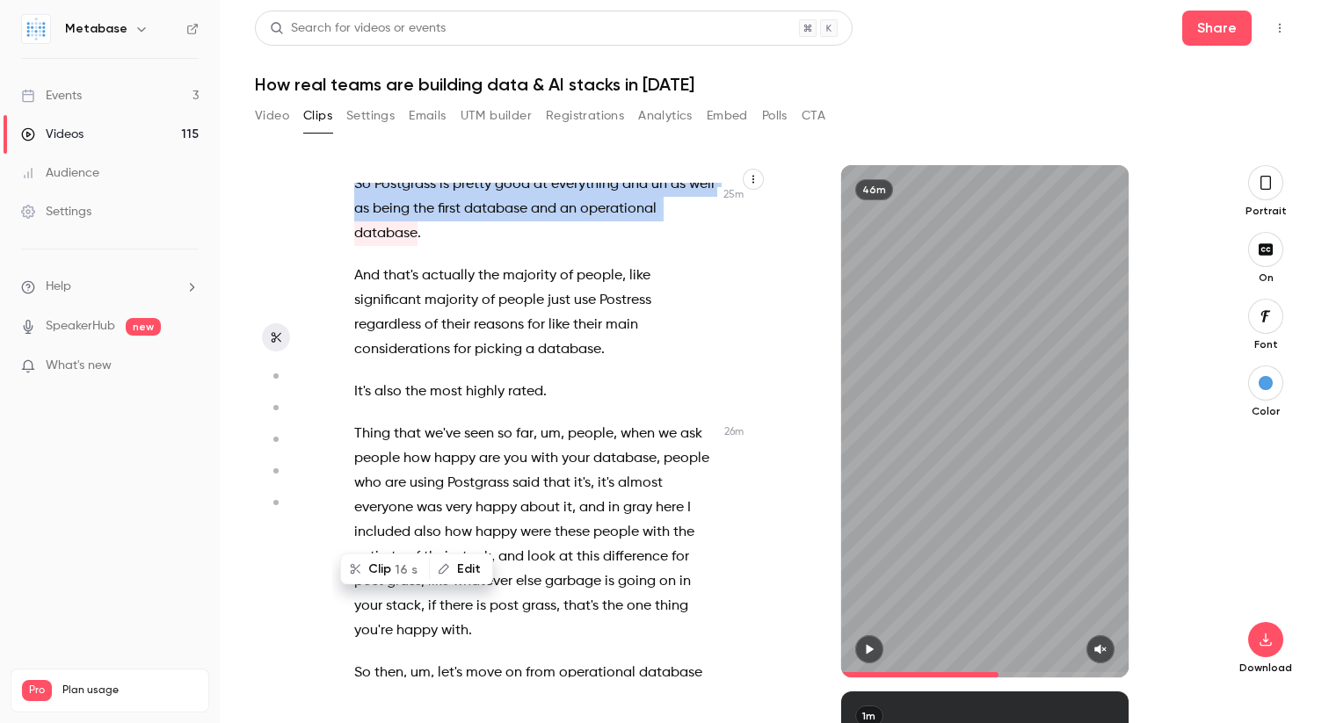
click at [546, 410] on div "I can see the I can hear the sound . Hello , everyone . We are live now . Welco…" at bounding box center [545, 430] width 426 height 495
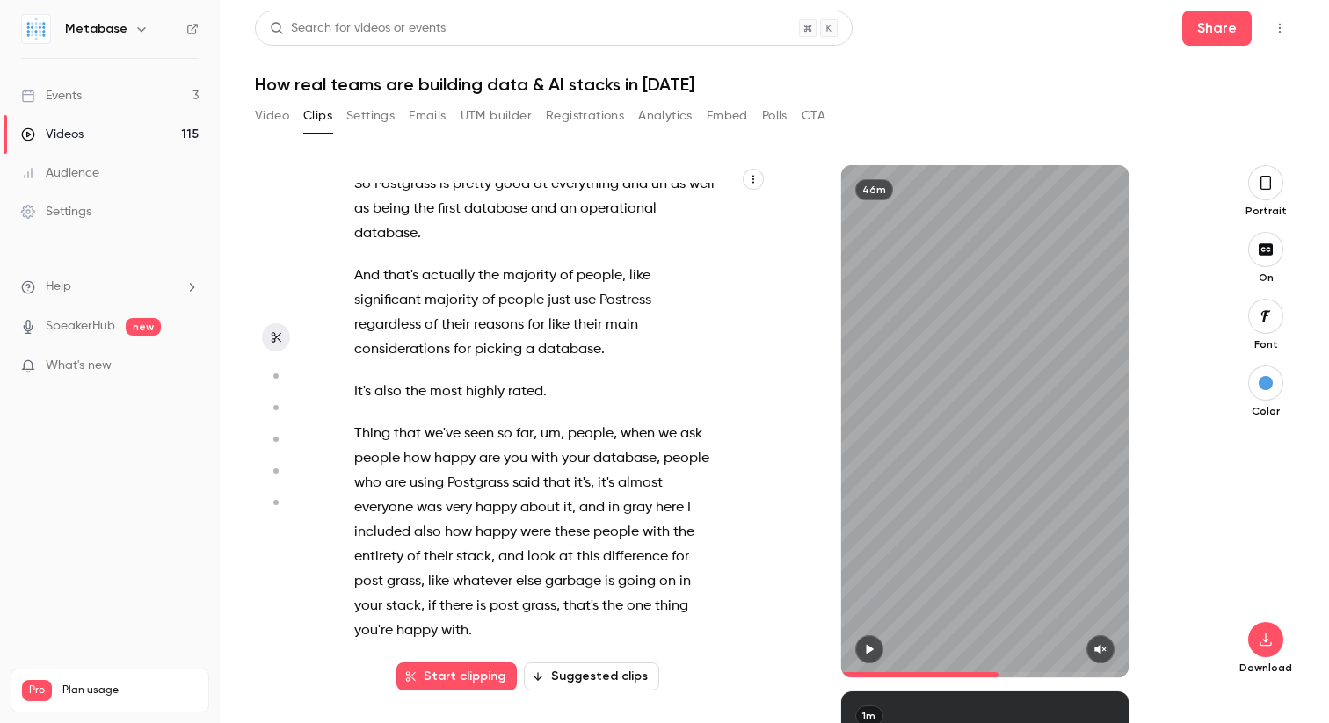
click at [543, 81] on span "good" at bounding box center [557, 68] width 35 height 25
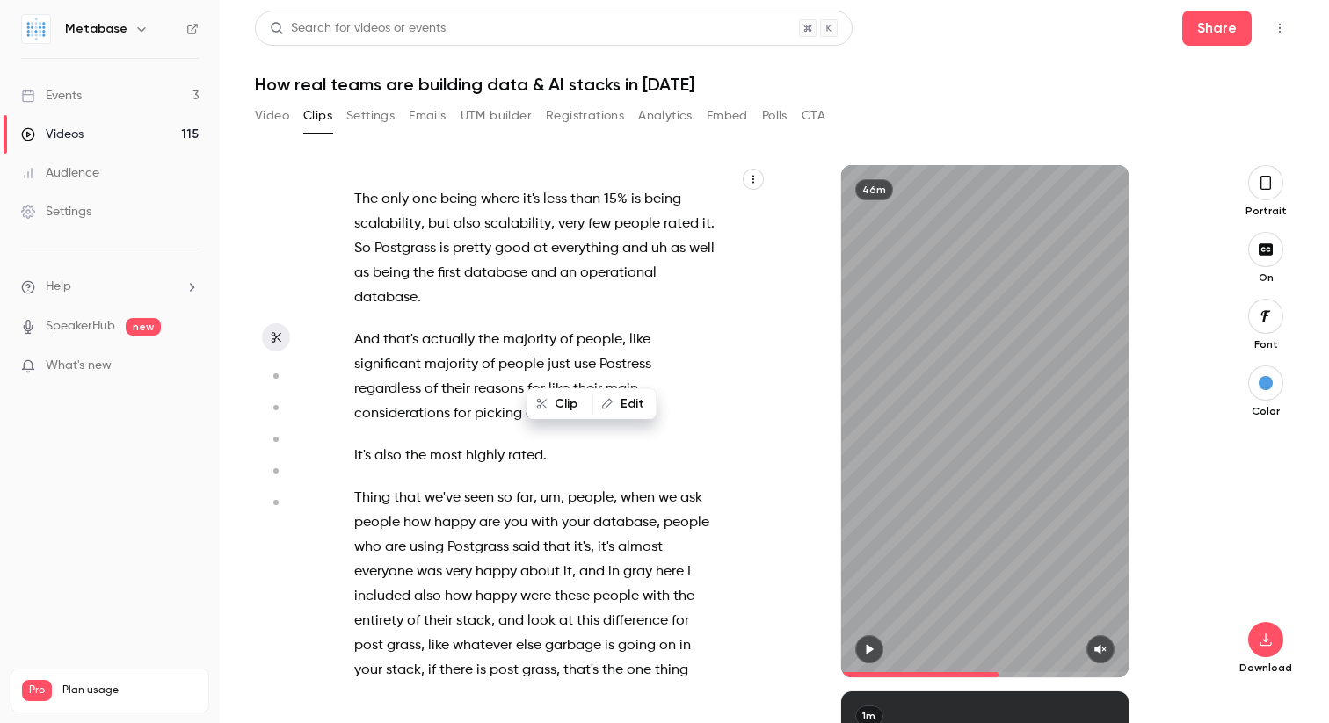
click at [543, 365] on div "I can see the I can hear the sound . Hello , everyone . We are live now . Welco…" at bounding box center [545, 430] width 426 height 495
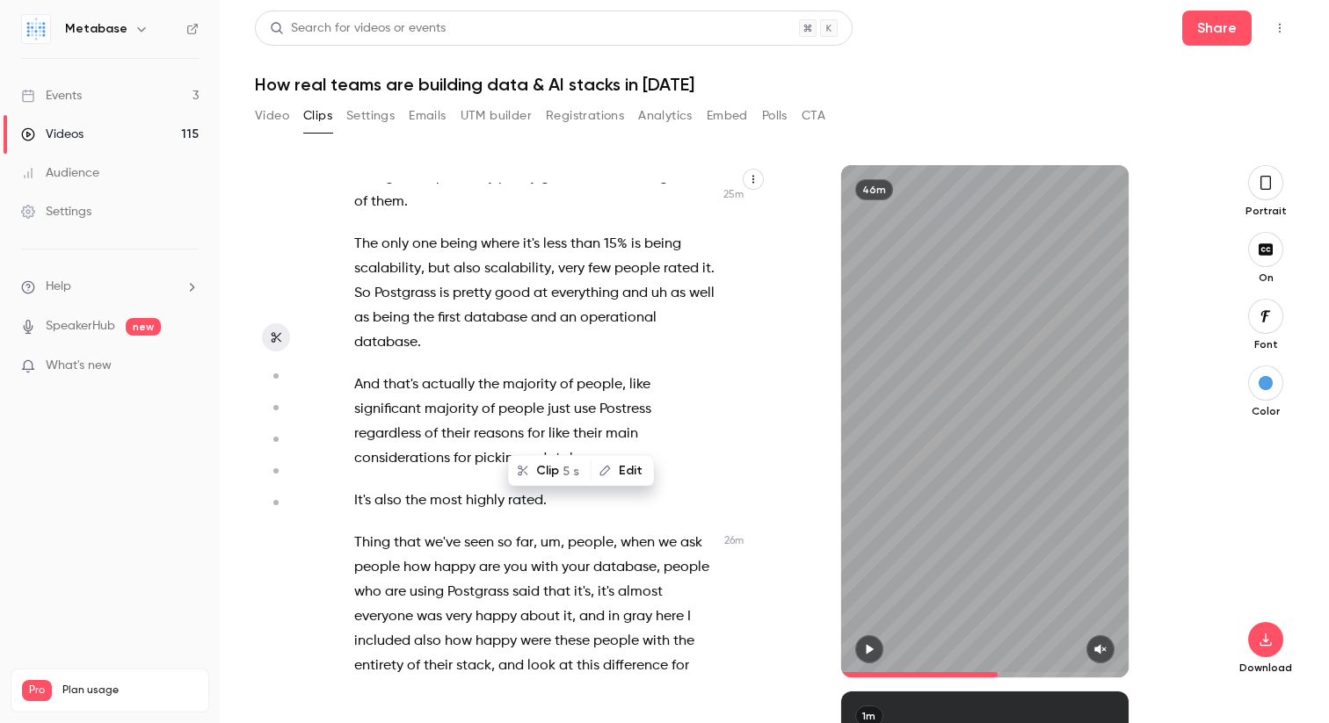
click at [543, 81] on span "performance" at bounding box center [564, 68] width 83 height 25
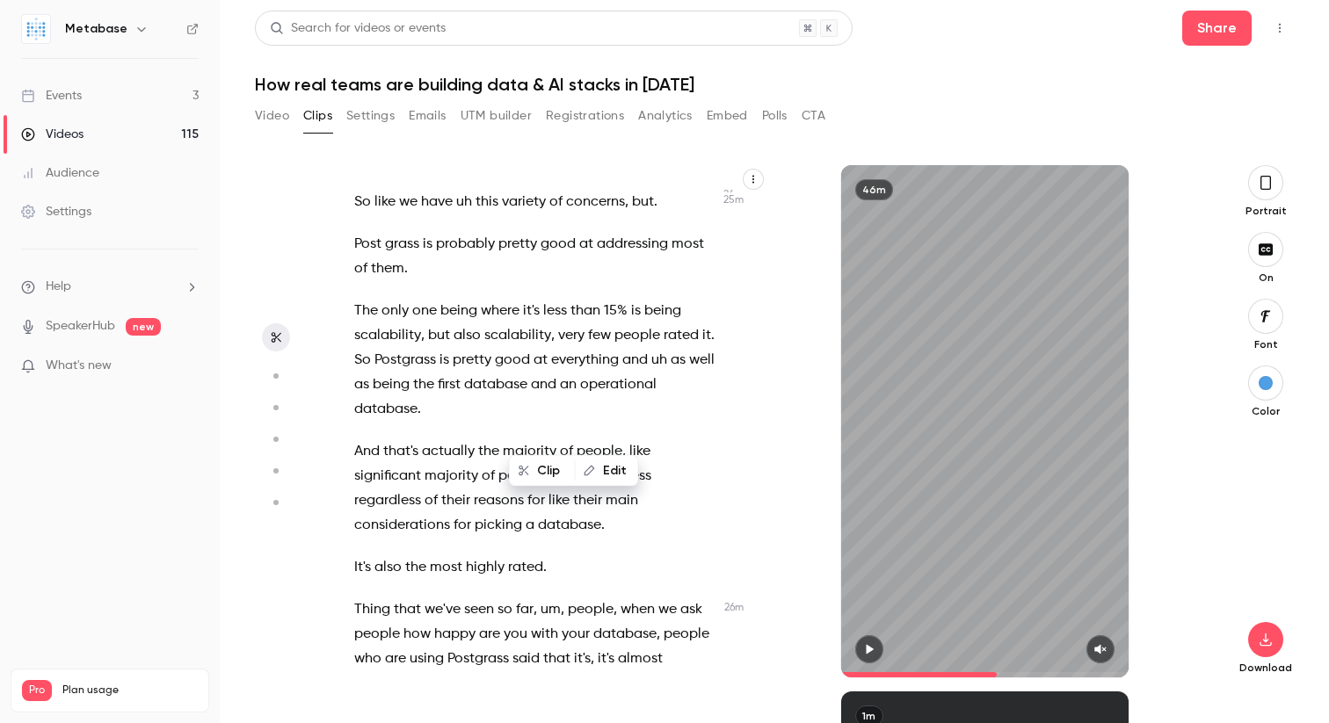
click at [525, 352] on div "I can see the I can hear the sound . Hello , everyone . We are live now . Welco…" at bounding box center [545, 430] width 426 height 495
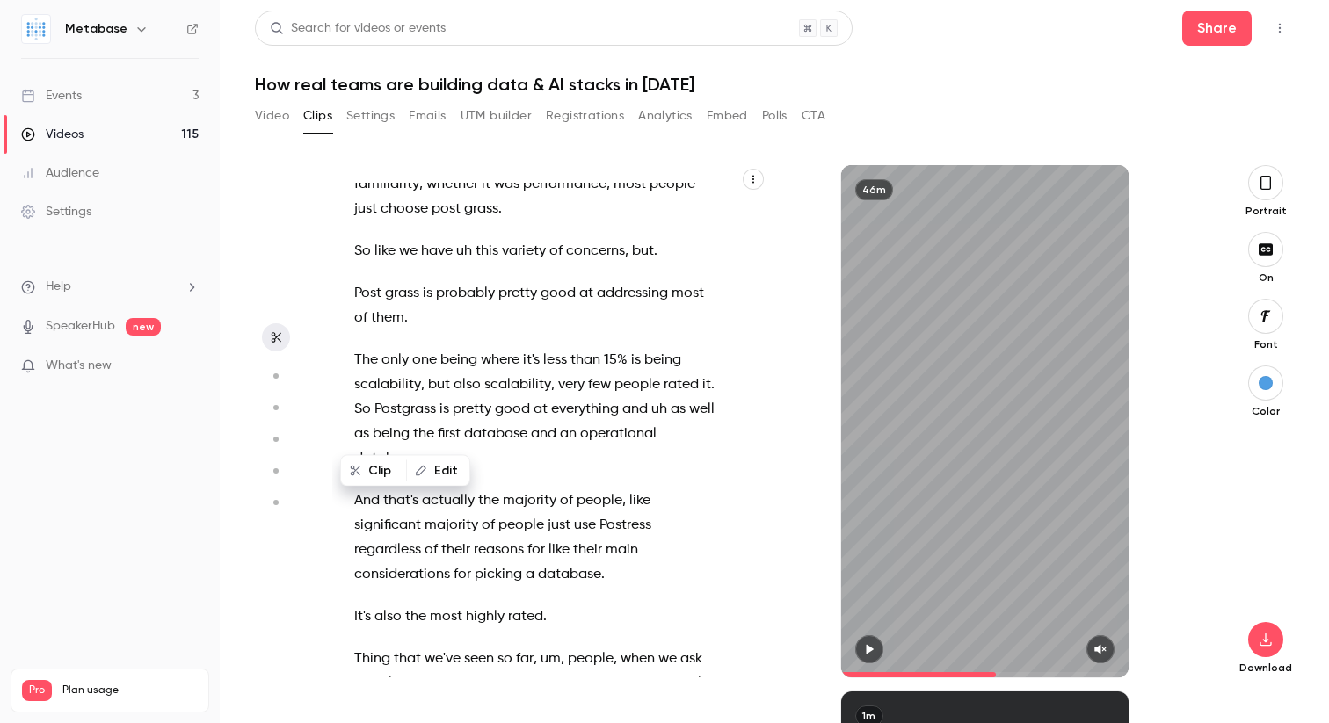
click at [617, 105] on p "Um , and then we ask people , [GEOGRAPHIC_DATA] , so you have these considerati…" at bounding box center [536, 69] width 365 height 74
click at [610, 105] on p "Um , and then we ask people , [GEOGRAPHIC_DATA] , so you have these considerati…" at bounding box center [536, 69] width 365 height 74
click at [593, 105] on span "?" at bounding box center [597, 93] width 8 height 25
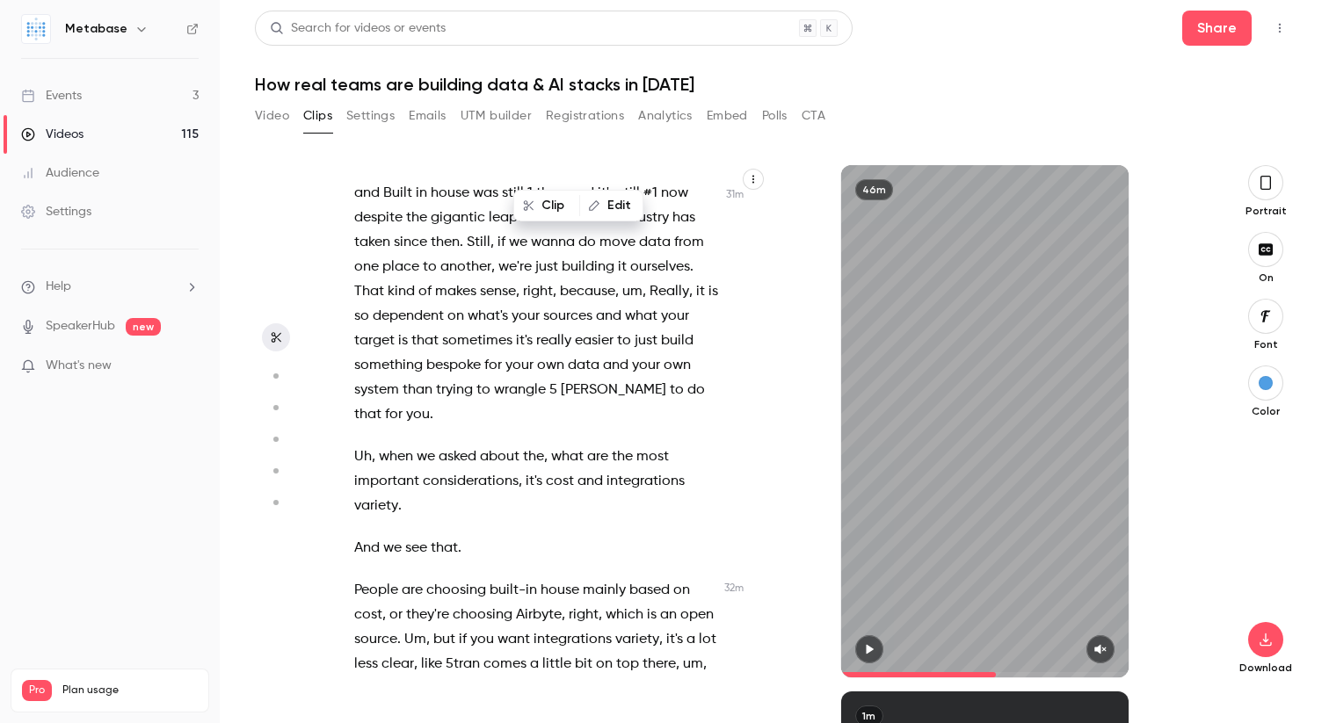
scroll to position [13885, 0]
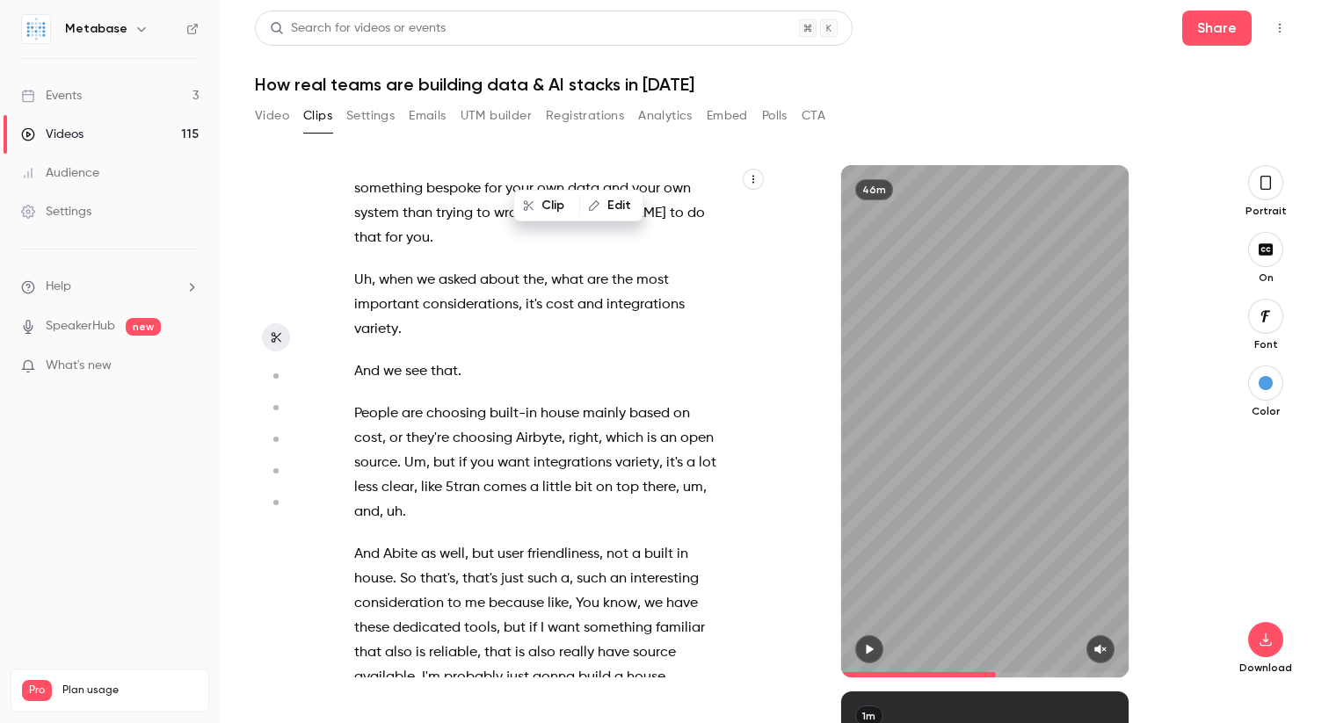
click at [565, 29] on span "then" at bounding box center [550, 16] width 29 height 25
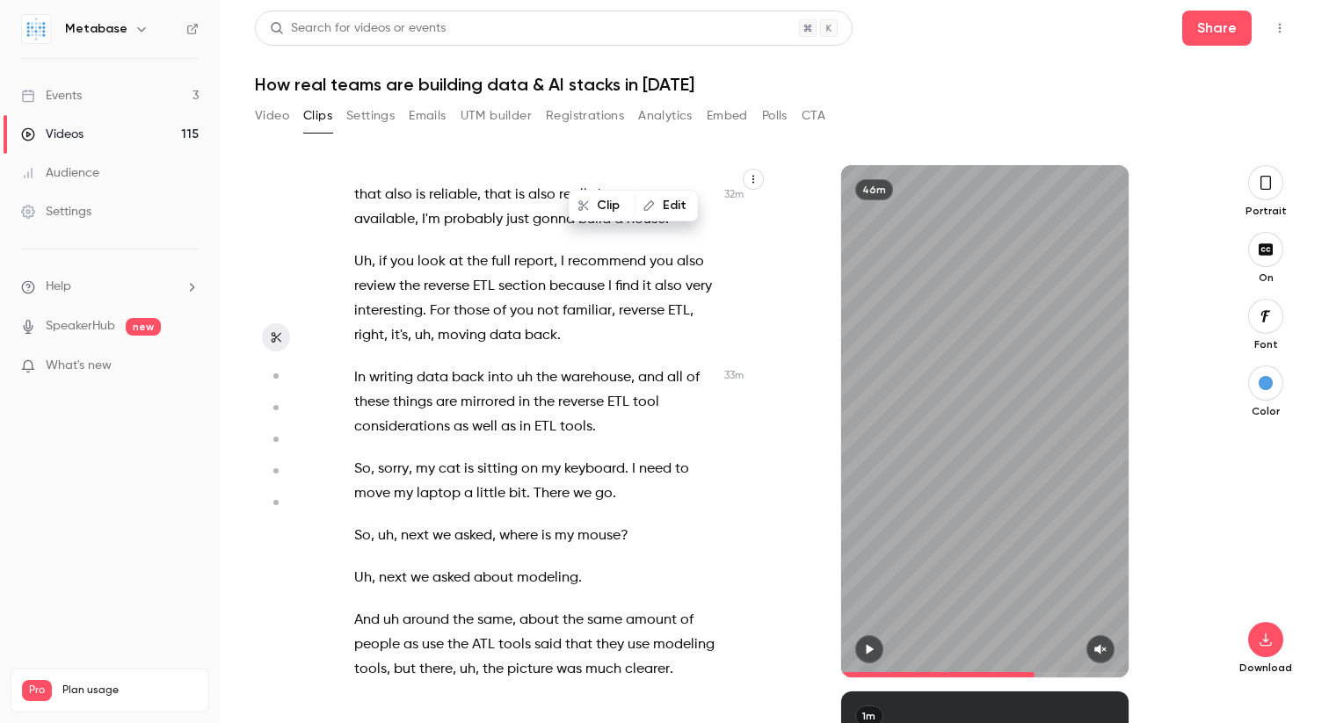
scroll to position [14361, 0]
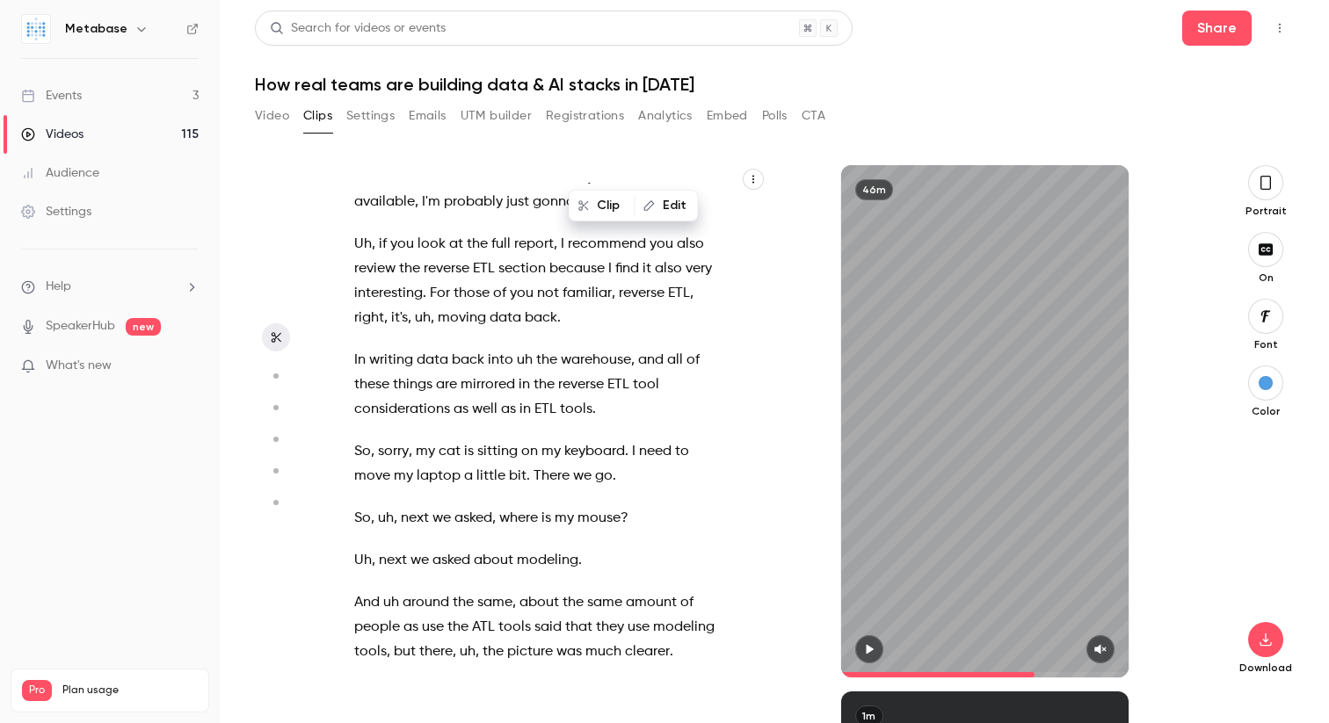
click at [352, 307] on div "I can see the I can hear the sound . Hello , everyone . We are live now . Welco…" at bounding box center [545, 430] width 426 height 495
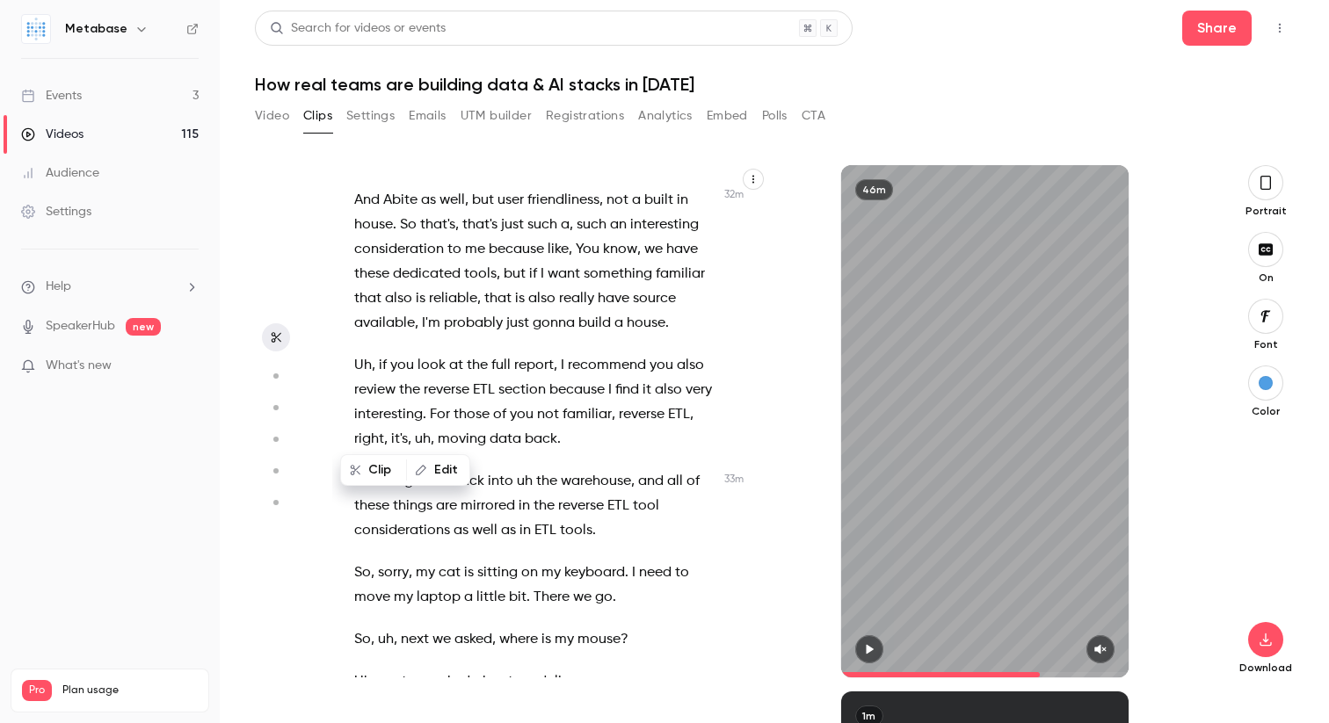
scroll to position [14238, 0]
click at [862, 645] on icon "button" at bounding box center [869, 649] width 14 height 12
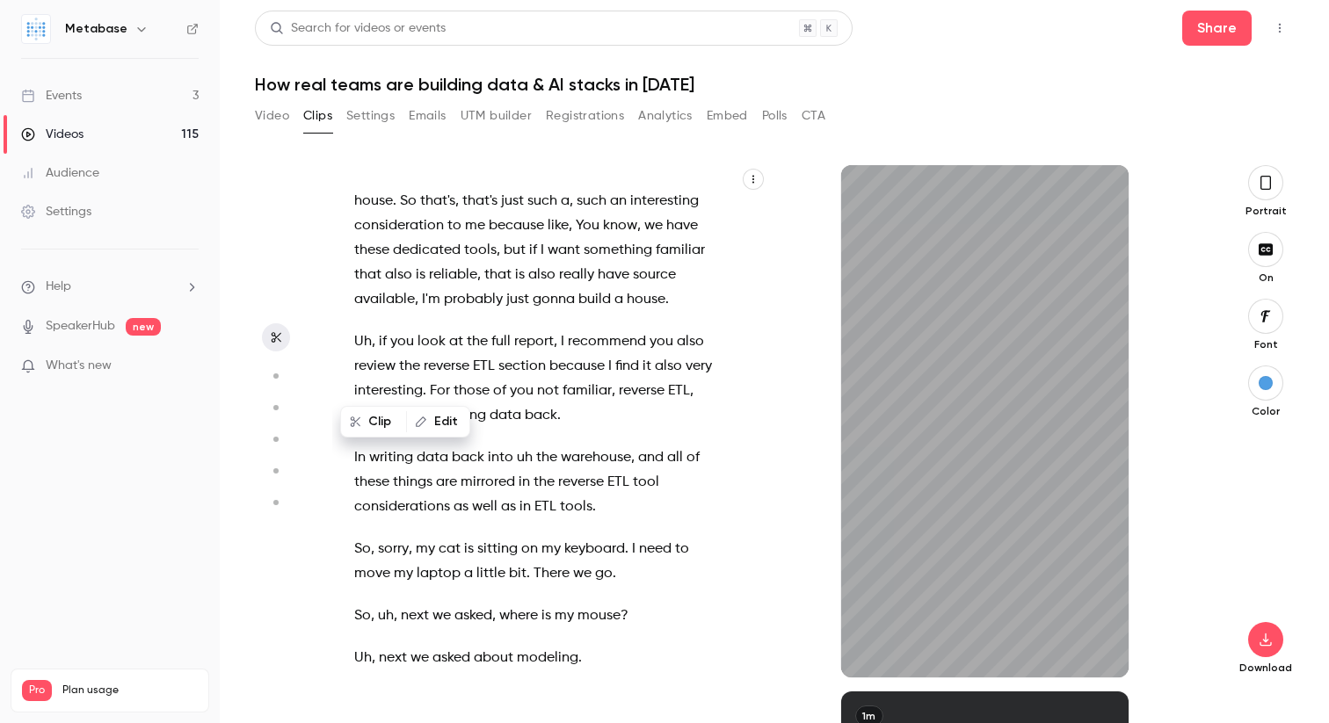
scroll to position [14262, 0]
click at [594, 98] on span "integrations" at bounding box center [572, 86] width 78 height 25
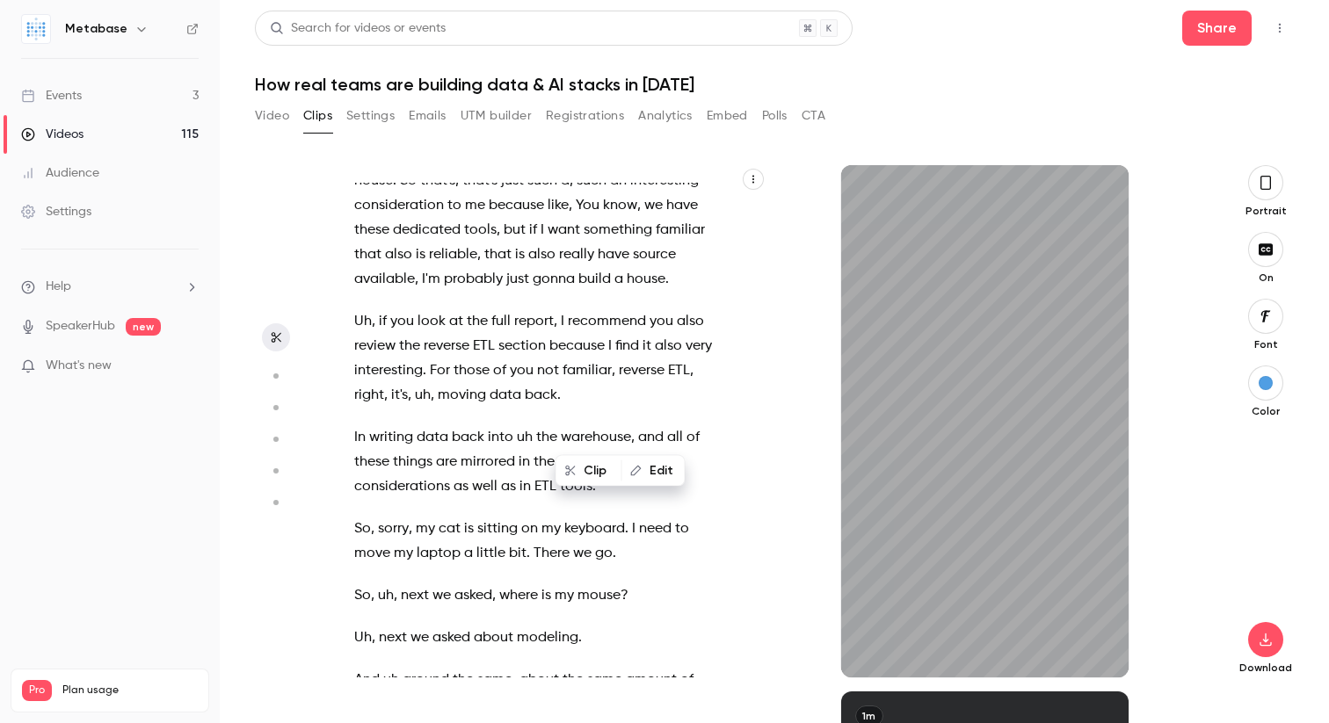
scroll to position [14287, 0]
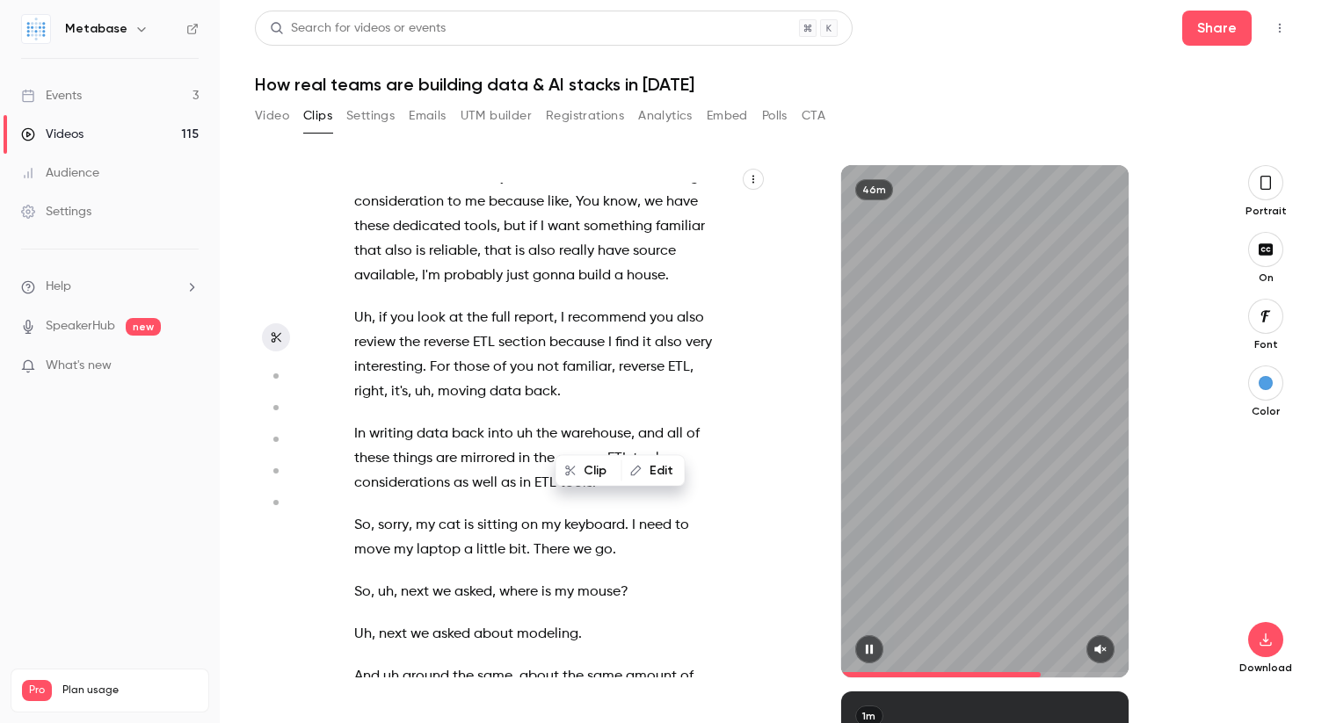
click at [868, 642] on button "button" at bounding box center [869, 649] width 28 height 28
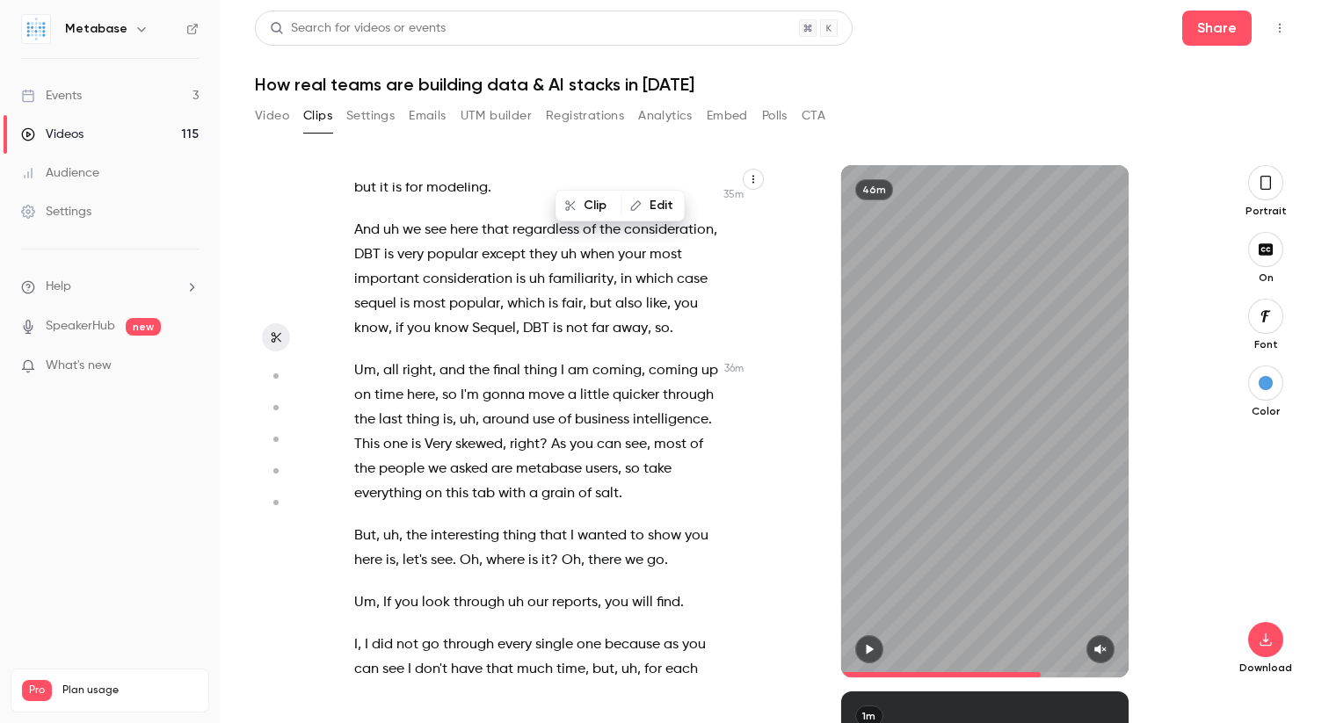
scroll to position [15599, 0]
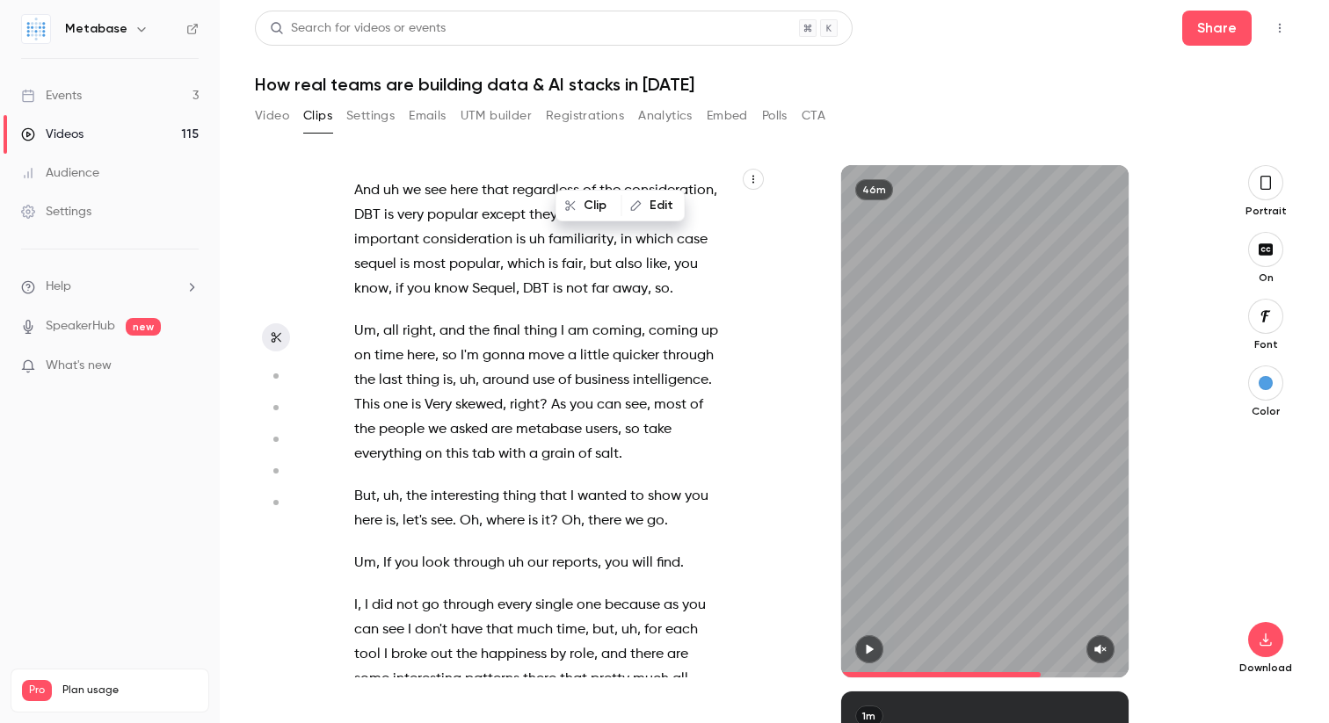
click at [642, 161] on p "Uh , thing , why do people choose the tools that they choose for modeling ? Dat…" at bounding box center [536, 87] width 365 height 148
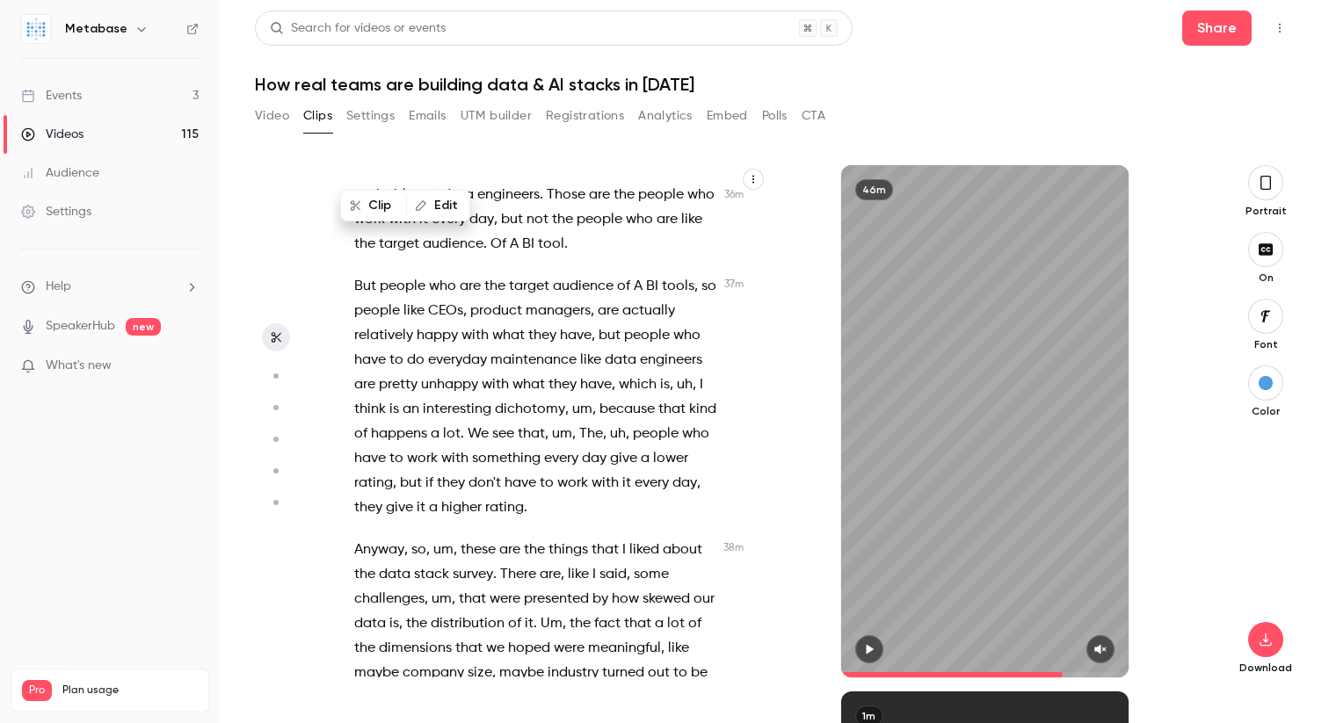
scroll to position [16226, 0]
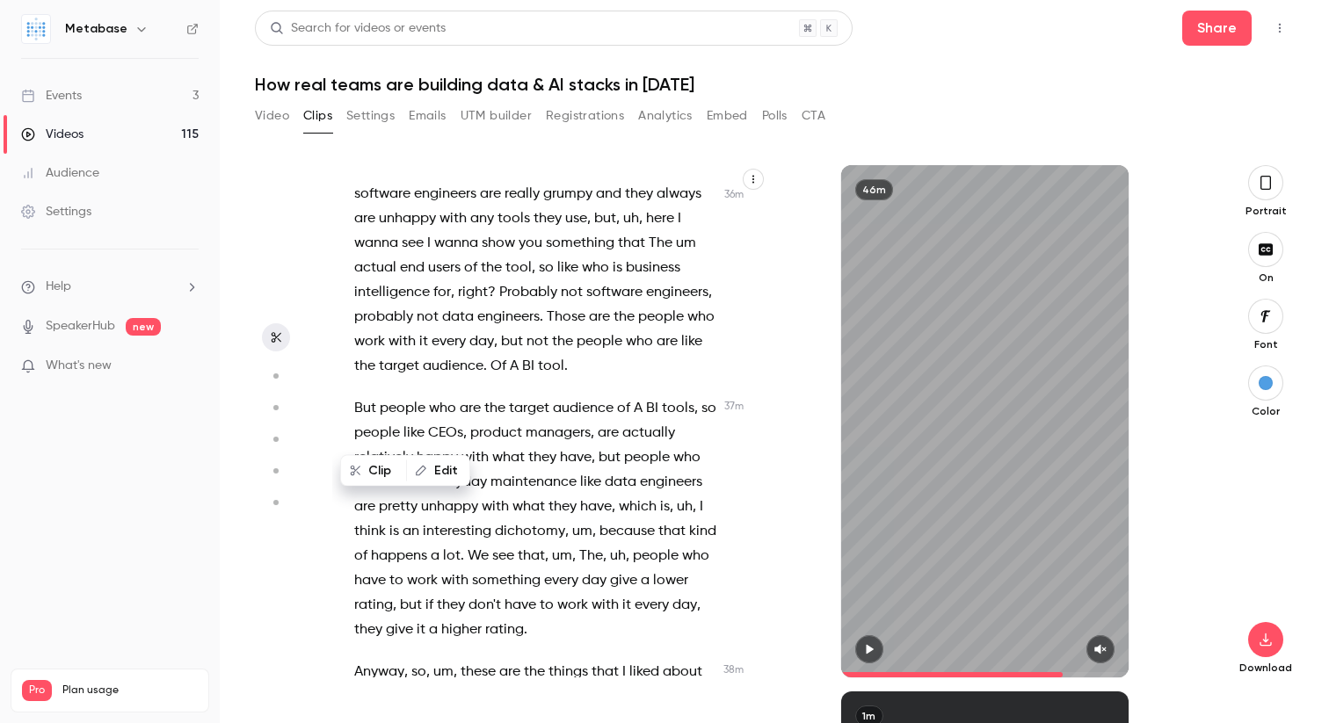
scroll to position [16108, 0]
type input "******"
click at [269, 113] on button "Video" at bounding box center [272, 116] width 34 height 28
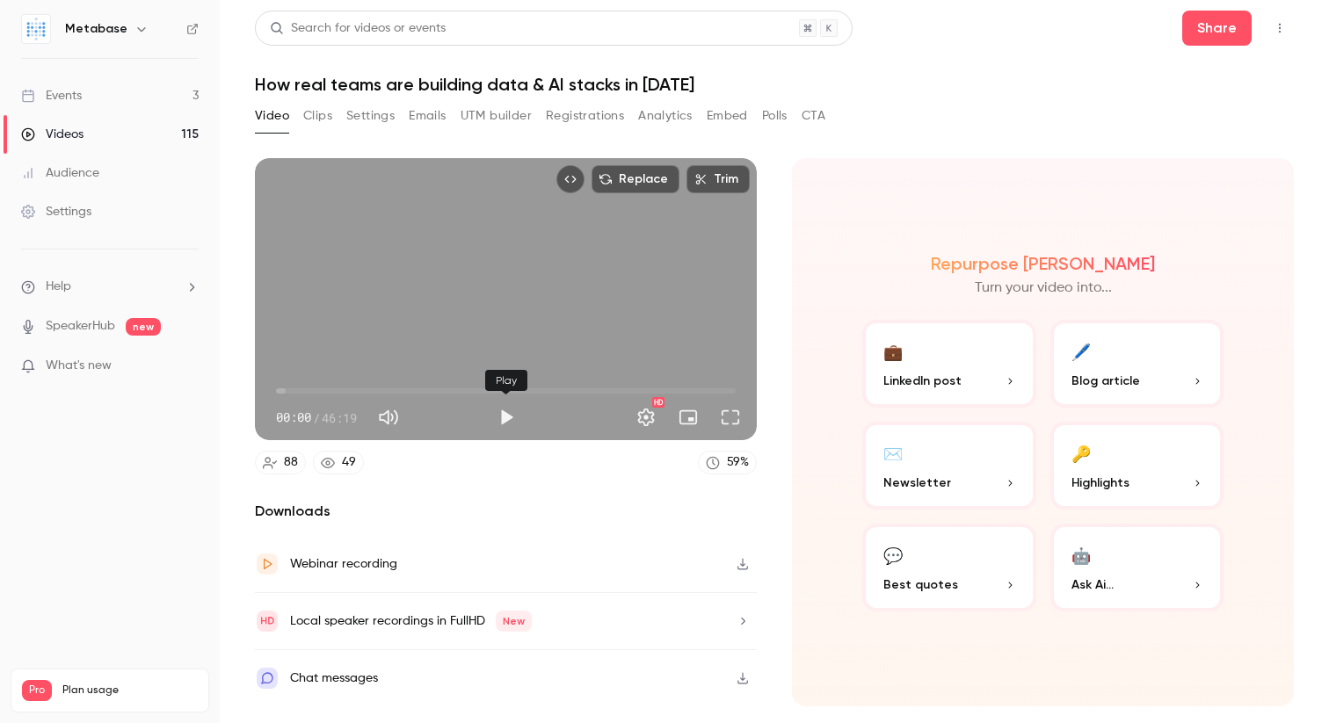
click at [504, 418] on button "Play" at bounding box center [506, 417] width 35 height 35
click at [427, 390] on span "00:00" at bounding box center [506, 391] width 460 height 28
click at [730, 412] on button "Full screen" at bounding box center [730, 417] width 35 height 35
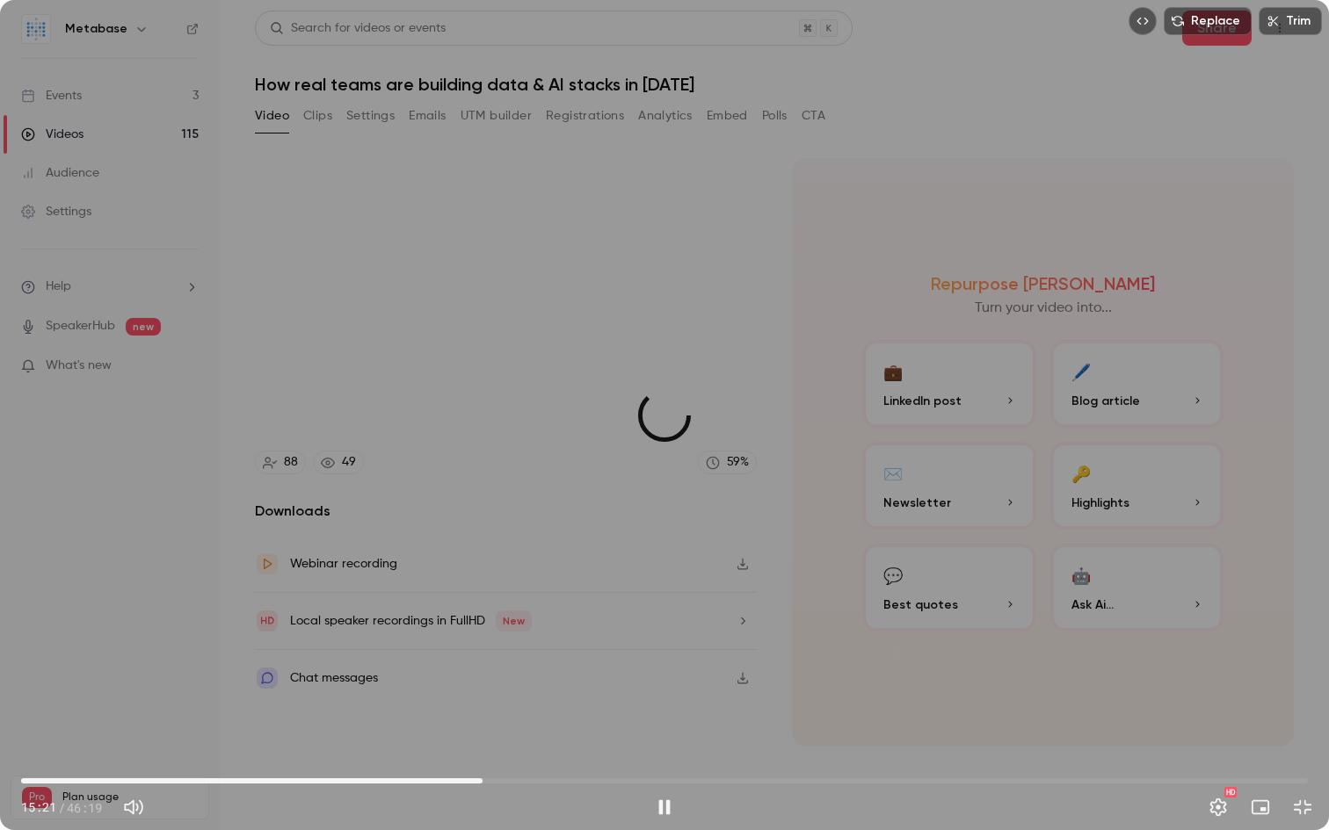
click at [482, 722] on span "16:36" at bounding box center [664, 781] width 1287 height 28
click at [517, 722] on span "17:50" at bounding box center [664, 781] width 1287 height 28
click at [537, 722] on span "17:50" at bounding box center [664, 781] width 1287 height 28
drag, startPoint x: 572, startPoint y: 781, endPoint x: 581, endPoint y: 782, distance: 8.8
click at [572, 722] on span "19:50" at bounding box center [664, 781] width 1287 height 28
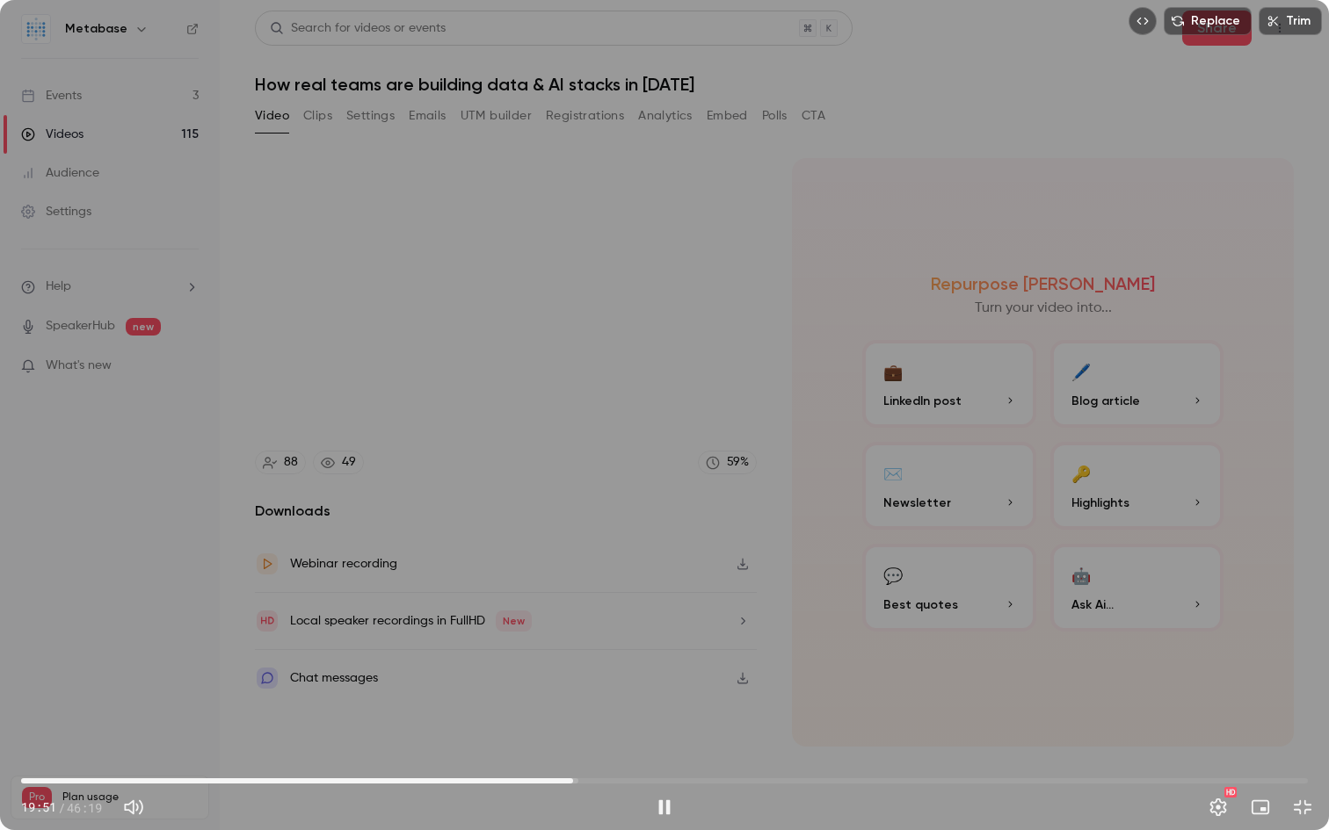
click at [597, 722] on span "19:51" at bounding box center [664, 781] width 1287 height 28
click at [619, 722] on span "20:44" at bounding box center [664, 781] width 1287 height 28
click at [717, 617] on div "Replace Trim 22:15 22:15 / 46:19 HD" at bounding box center [664, 415] width 1329 height 830
click at [717, 618] on div "Replace Trim 22:15 22:15 / 46:19 HD" at bounding box center [664, 415] width 1329 height 830
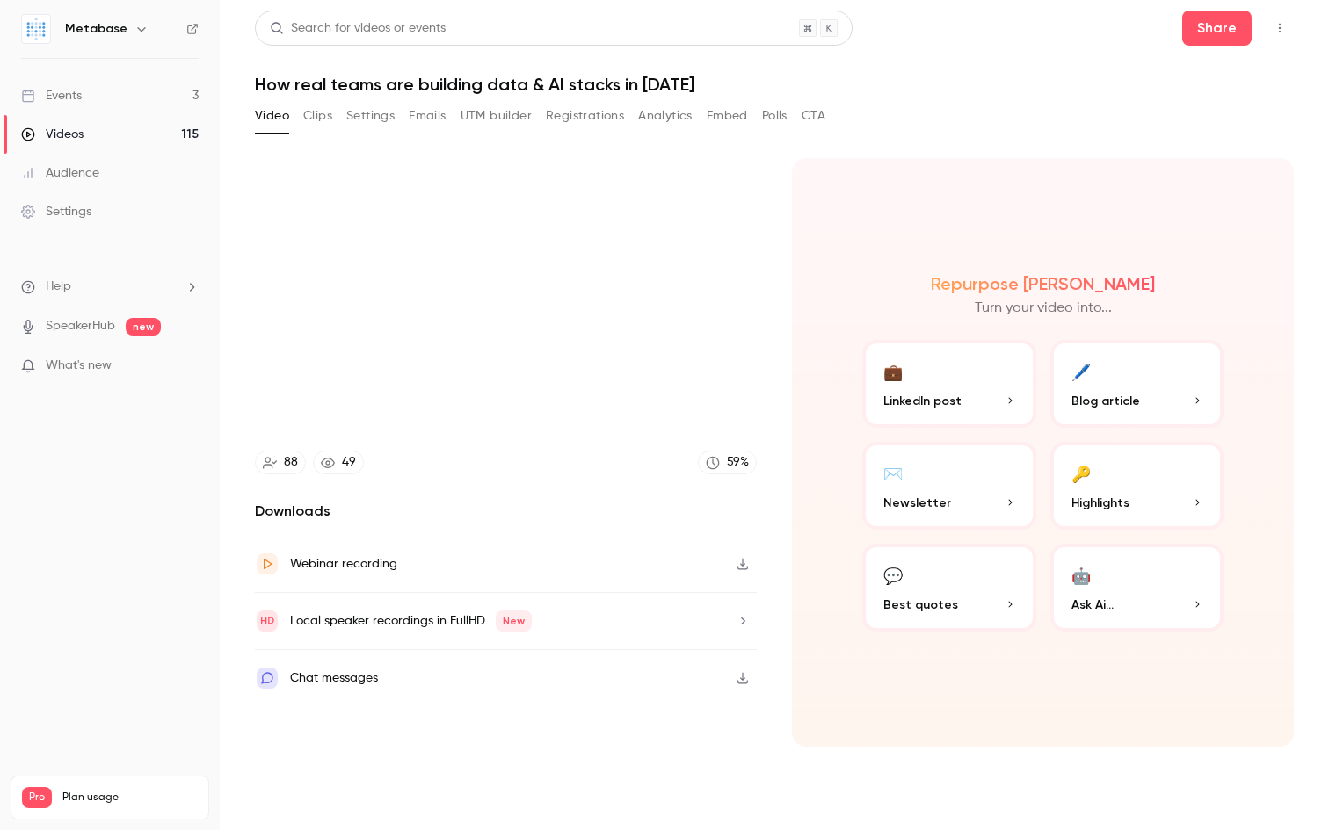
click at [795, 265] on video at bounding box center [664, 415] width 1329 height 830
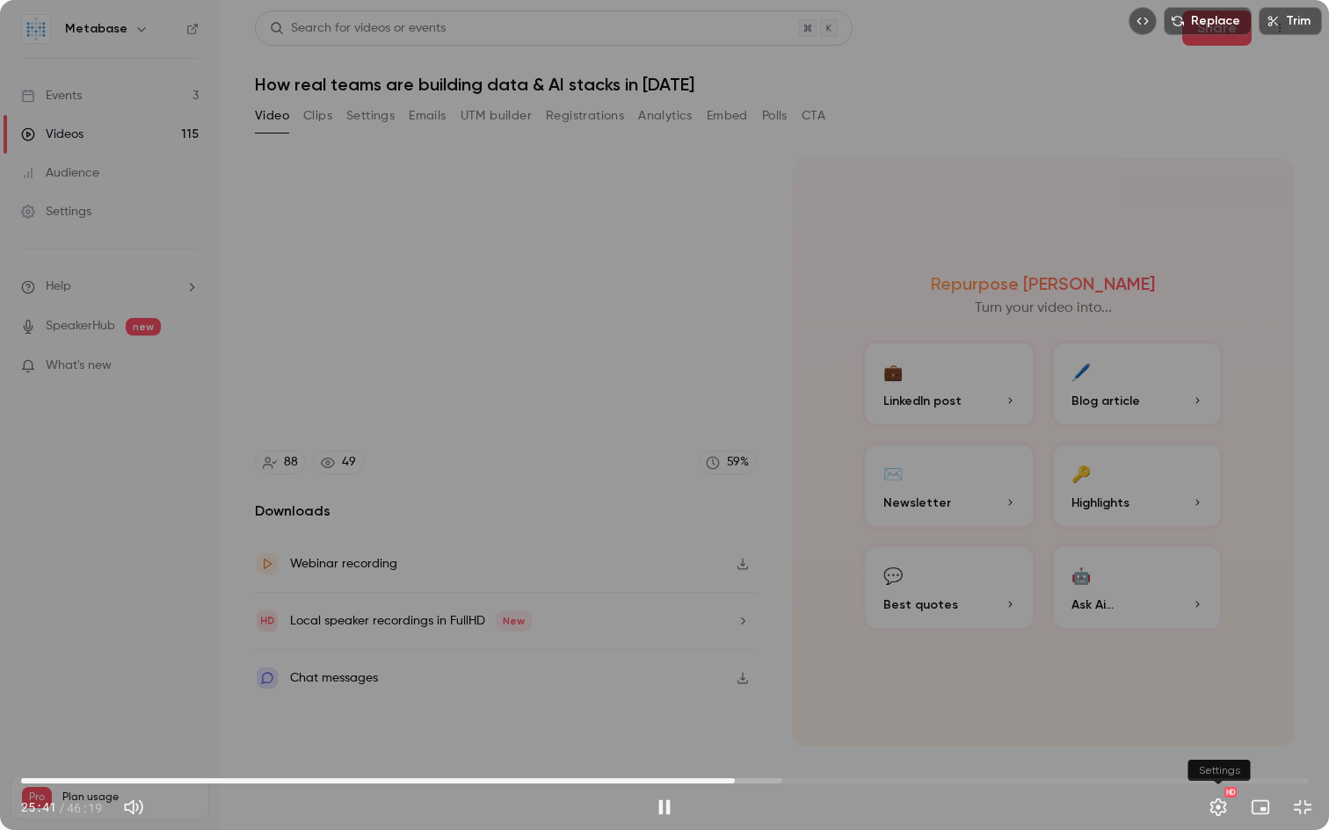
click at [1214, 722] on button "Settings" at bounding box center [1217, 807] width 35 height 35
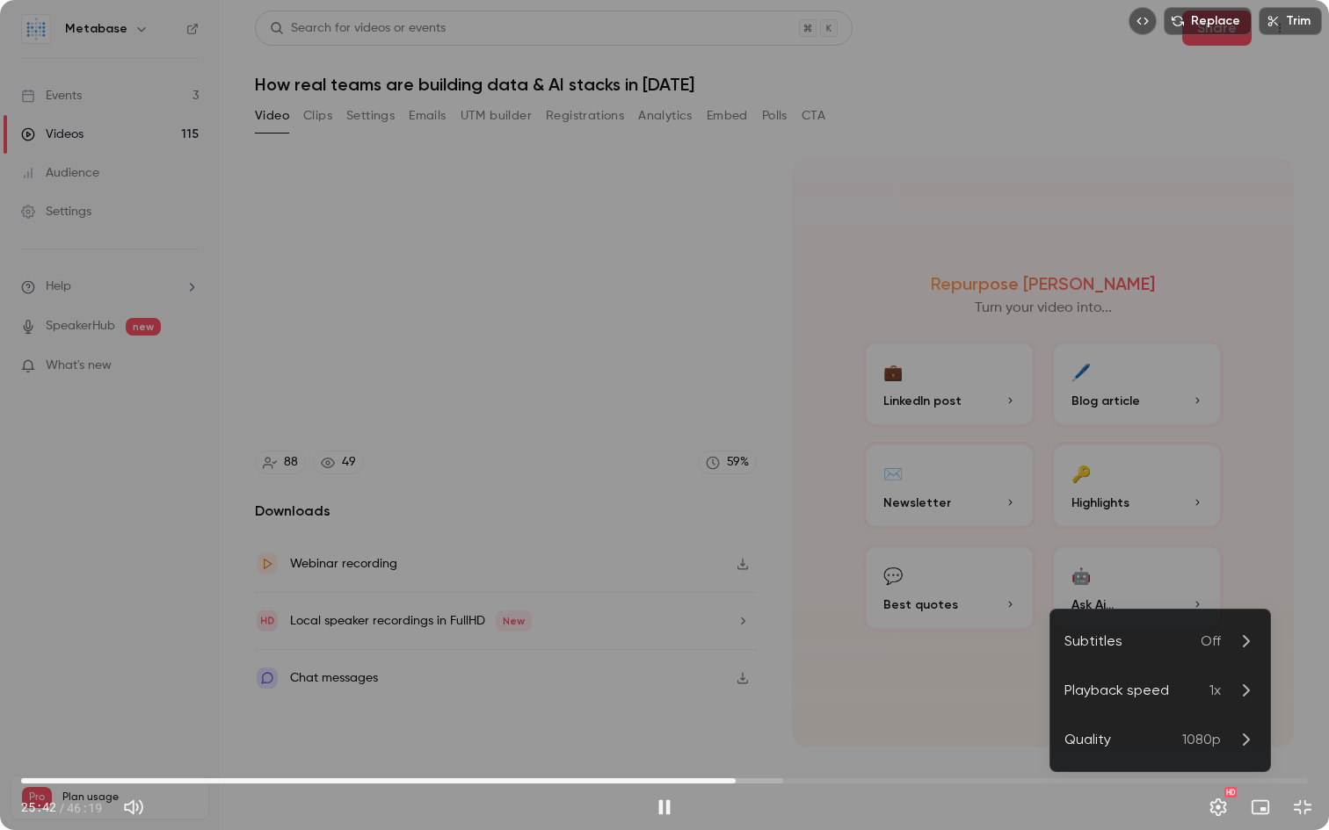
click at [1215, 722] on div at bounding box center [664, 415] width 1329 height 830
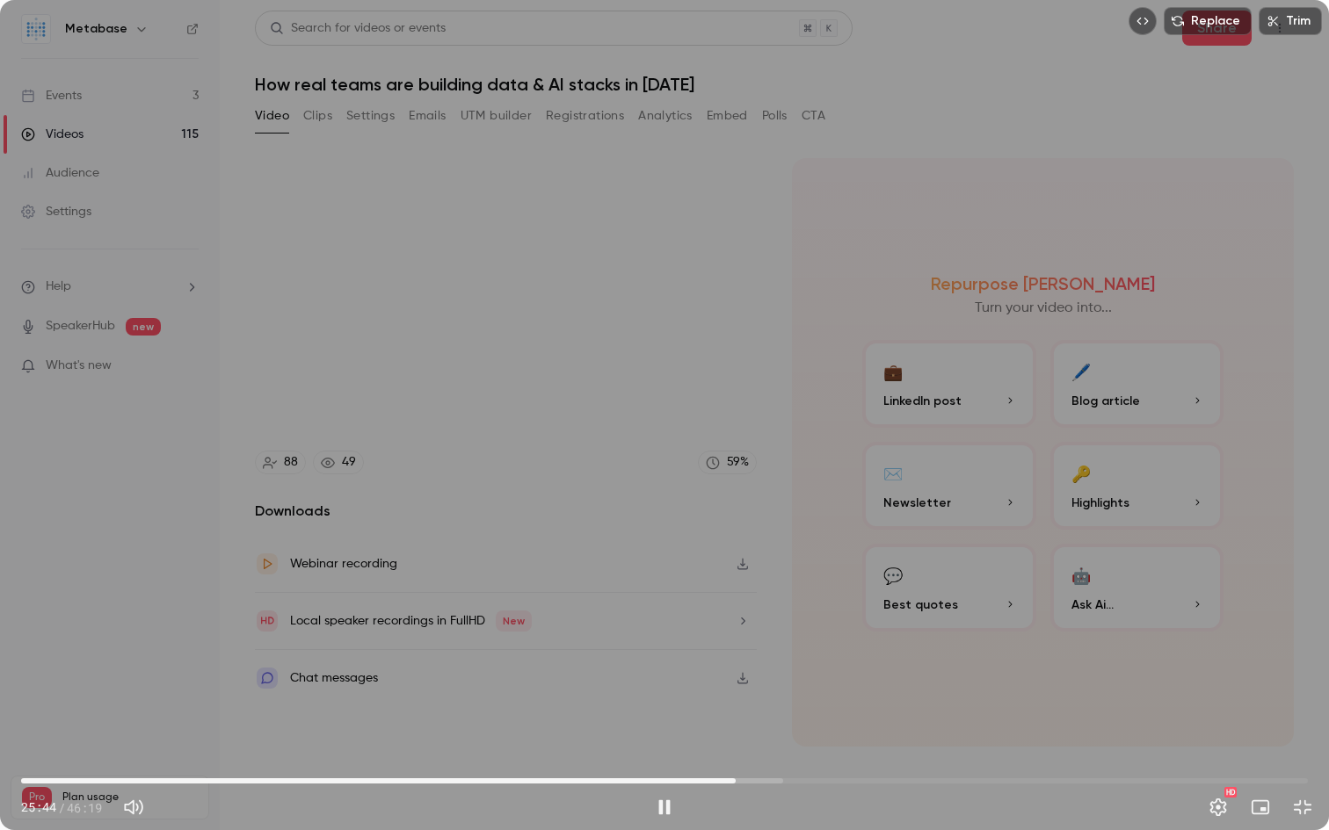
click at [992, 637] on div "Replace Trim 25:44 25:44 / 46:19 HD" at bounding box center [664, 415] width 1329 height 830
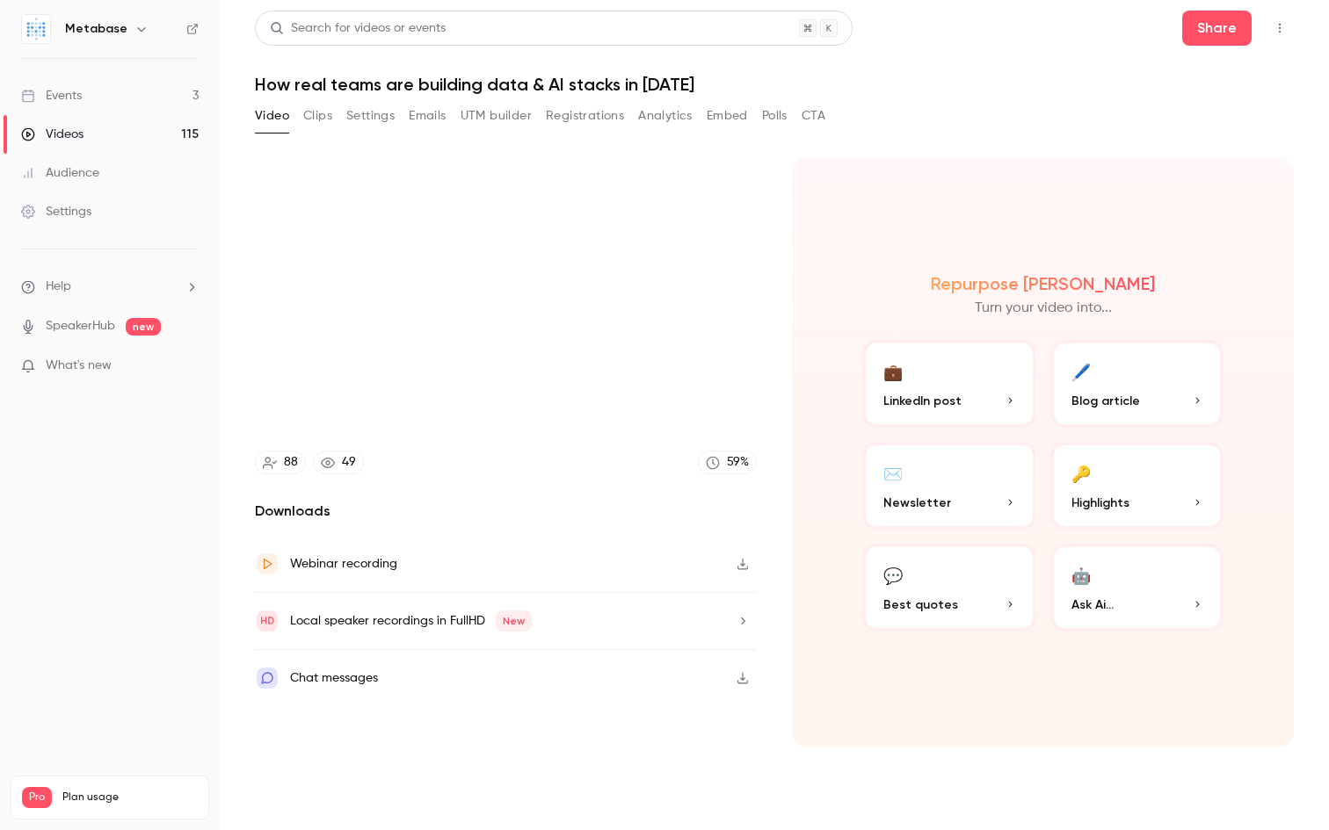
click at [992, 637] on video at bounding box center [664, 415] width 1329 height 830
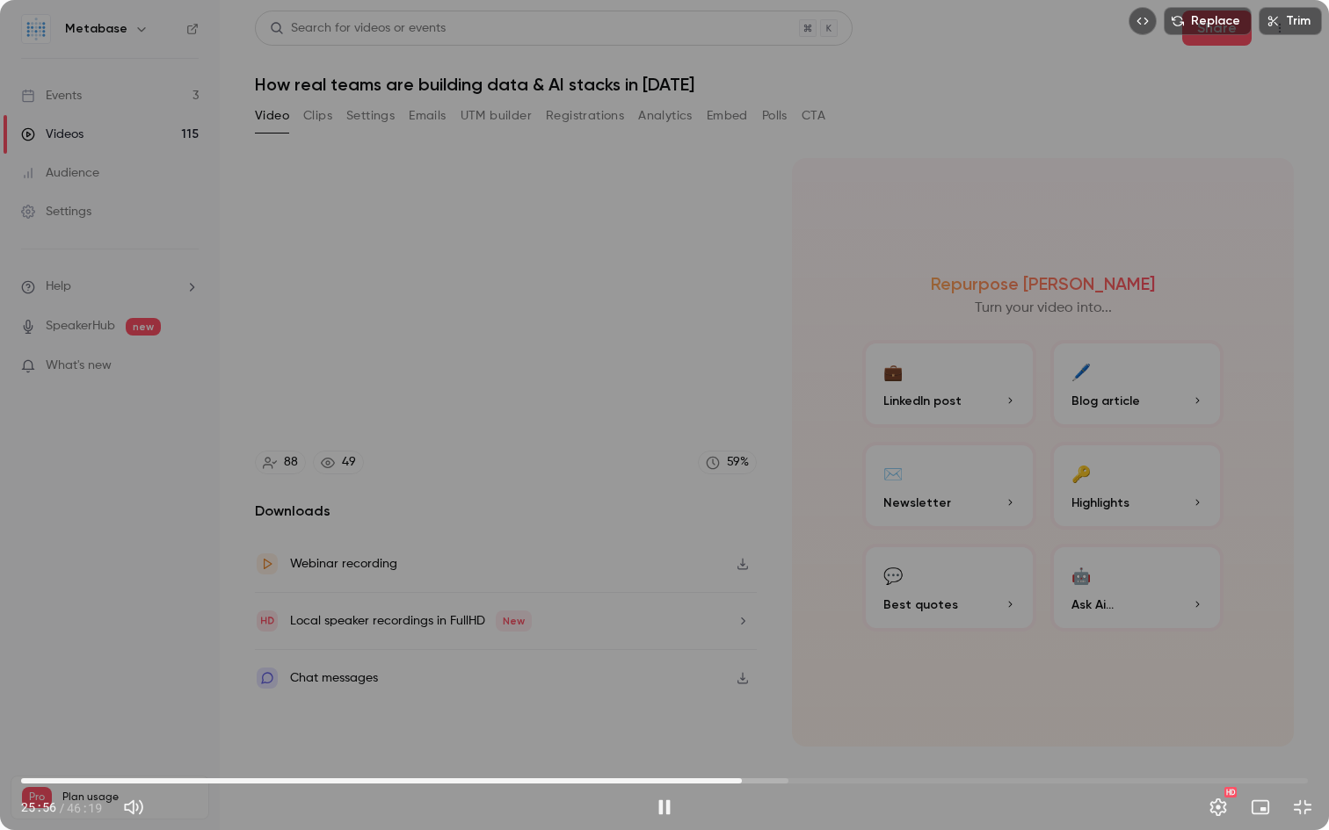
click at [932, 656] on div "Replace Trim 25:56 25:56 / 46:19 HD" at bounding box center [664, 415] width 1329 height 830
click at [711, 563] on div "Replace Trim 25:56 25:56 / 46:19 HD" at bounding box center [664, 415] width 1329 height 830
click at [793, 597] on div "Replace Trim 31:44 31:44 / 46:19 HD" at bounding box center [664, 415] width 1329 height 830
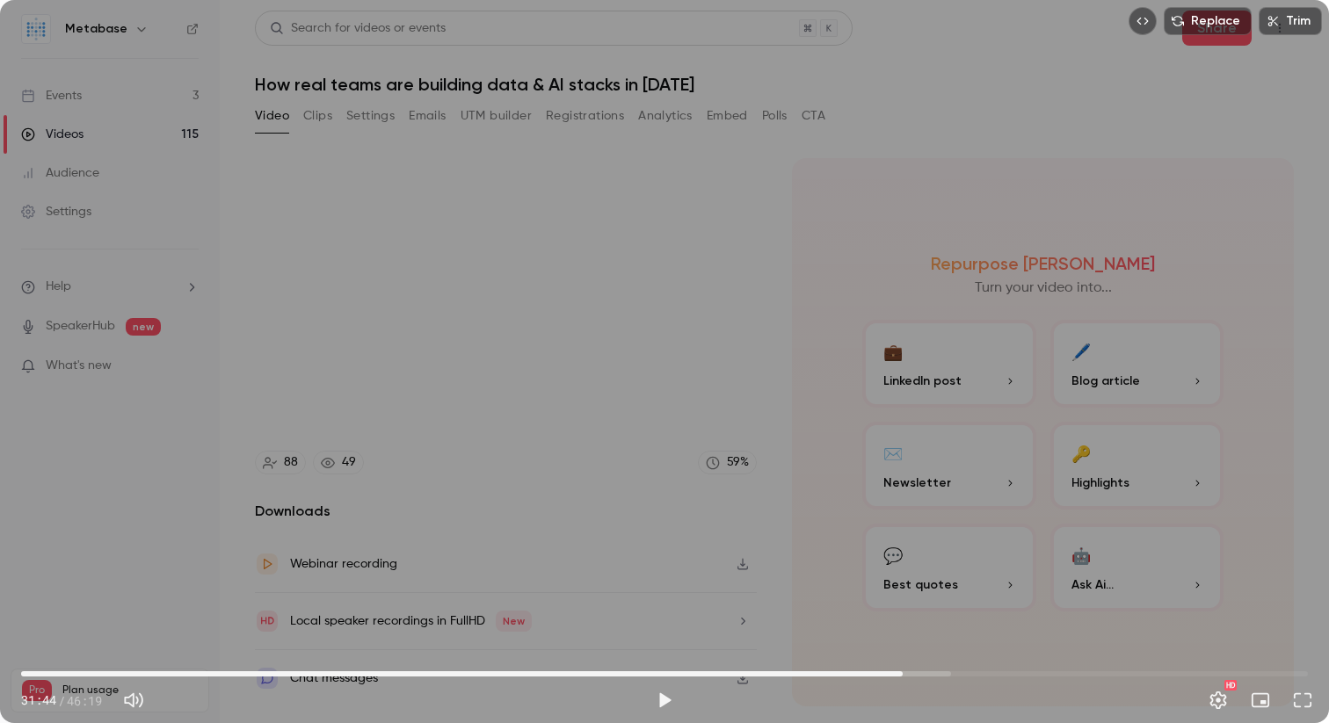
type input "******"
